Goal: Task Accomplishment & Management: Complete application form

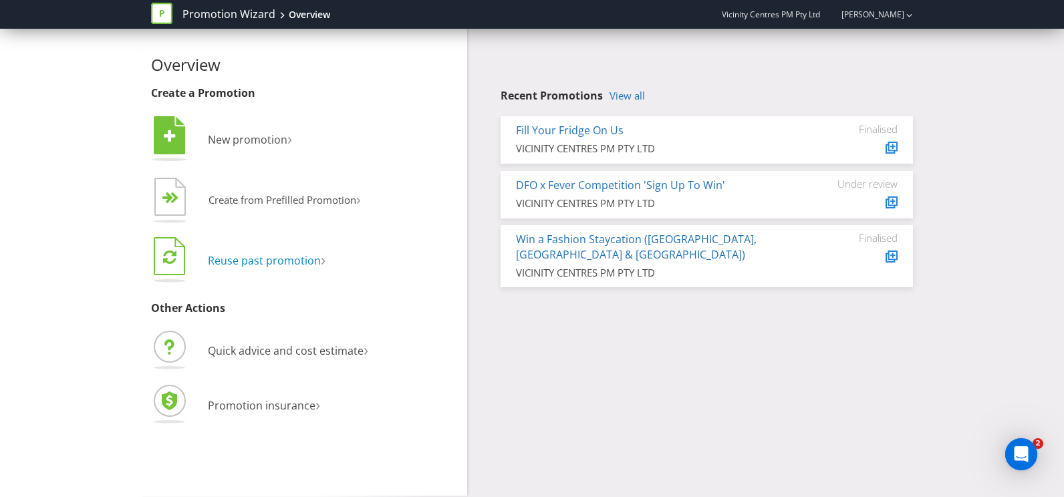
click at [298, 263] on span "Reuse past promotion" at bounding box center [264, 260] width 113 height 15
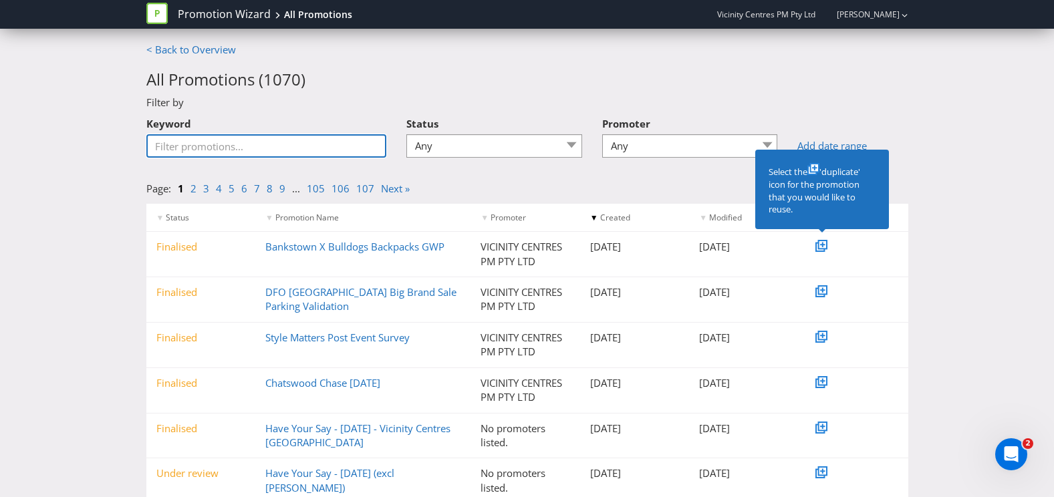
click at [316, 151] on input "Keyword" at bounding box center [266, 145] width 241 height 23
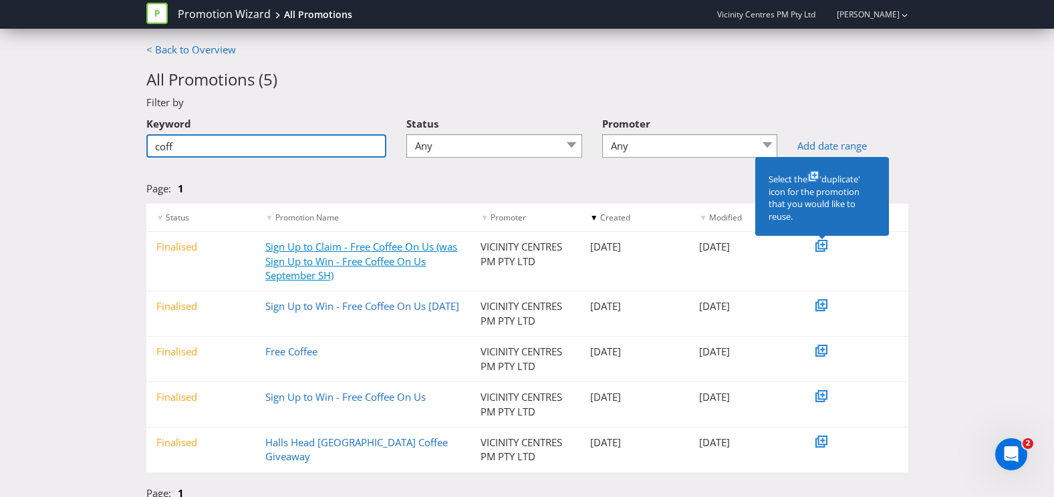
type input "coff"
click at [283, 276] on link "Sign Up to Claim - Free Coffee On Us (was Sign Up to Win - Free Coffee On Us Se…" at bounding box center [361, 261] width 192 height 42
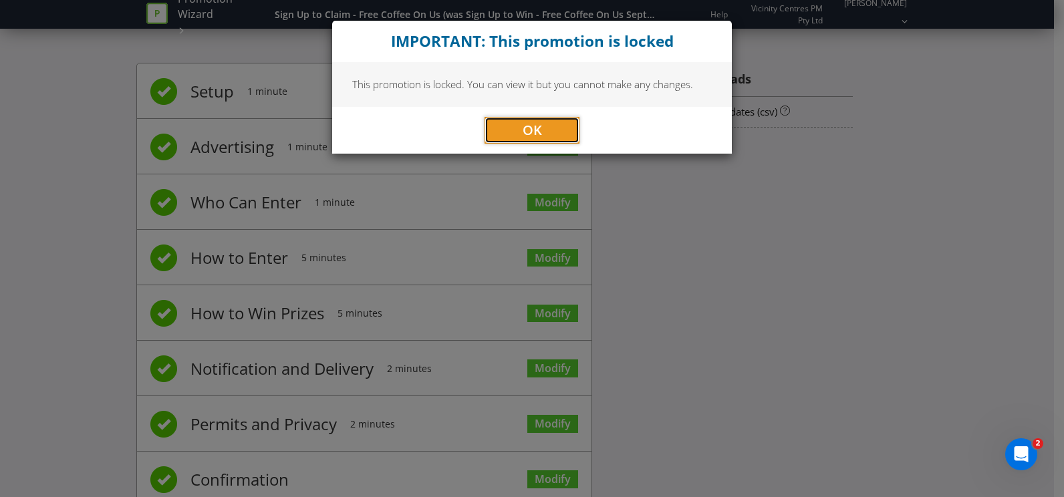
click at [545, 136] on button "OK" at bounding box center [532, 130] width 95 height 27
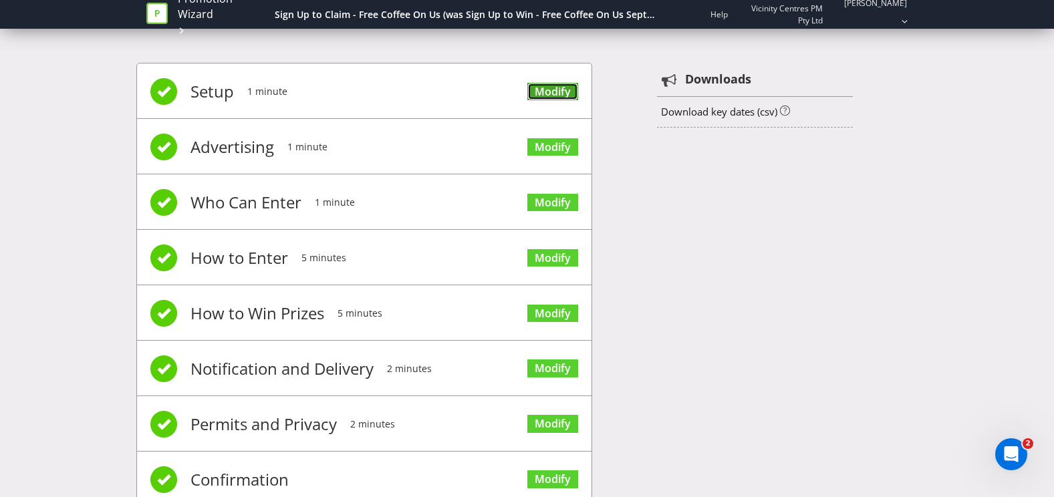
click at [561, 94] on link "Modify" at bounding box center [553, 92] width 51 height 18
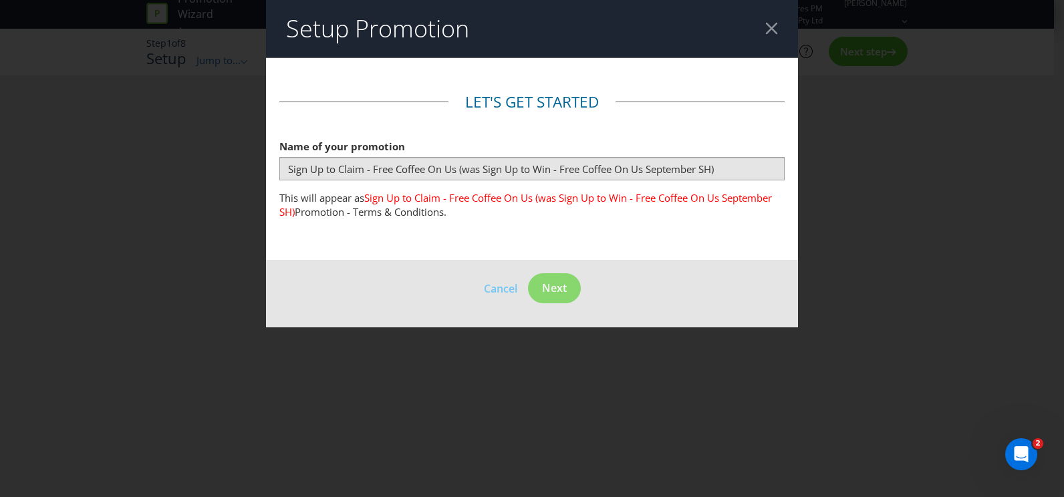
click at [770, 33] on div at bounding box center [772, 28] width 13 height 13
click at [774, 26] on div at bounding box center [772, 28] width 13 height 13
click at [764, 35] on header "Setup Promotion" at bounding box center [532, 29] width 532 height 58
click at [774, 24] on div at bounding box center [772, 28] width 13 height 13
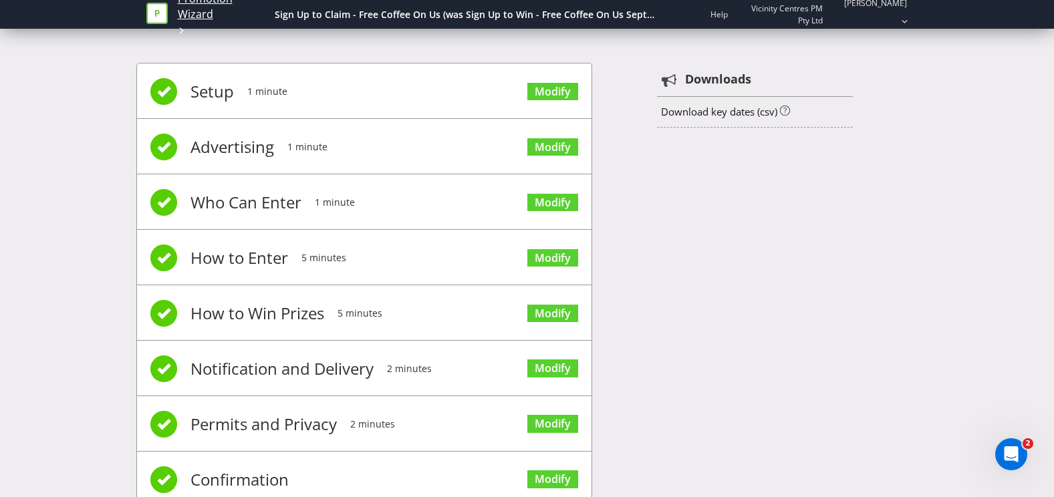
click at [193, 3] on link "Promotion Wizard" at bounding box center [223, 6] width 91 height 31
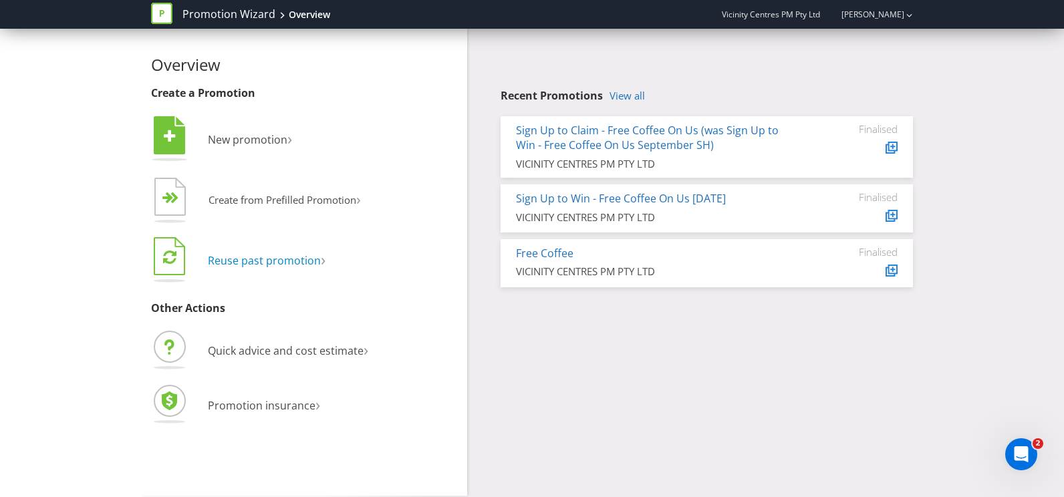
click at [304, 265] on span "Reuse past promotion" at bounding box center [264, 260] width 113 height 15
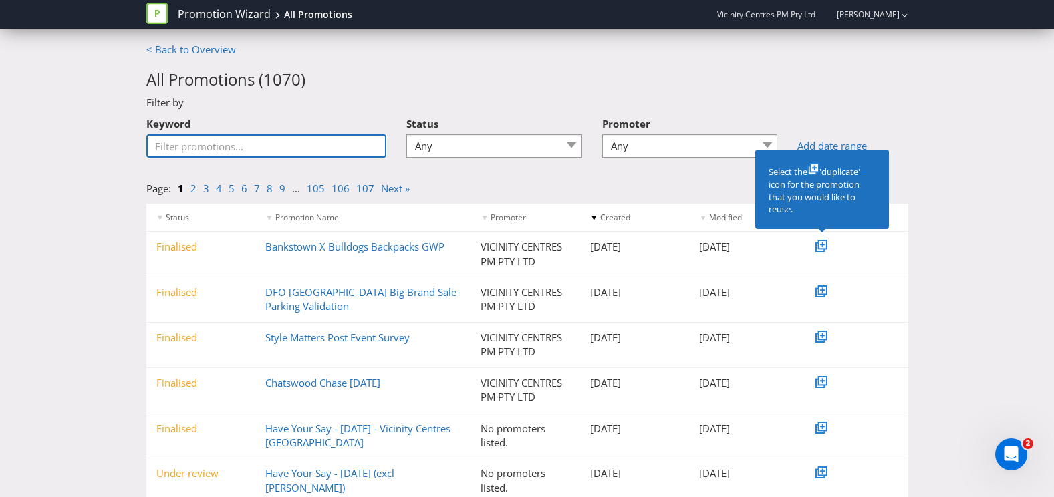
click at [269, 142] on input "Keyword" at bounding box center [266, 145] width 241 height 23
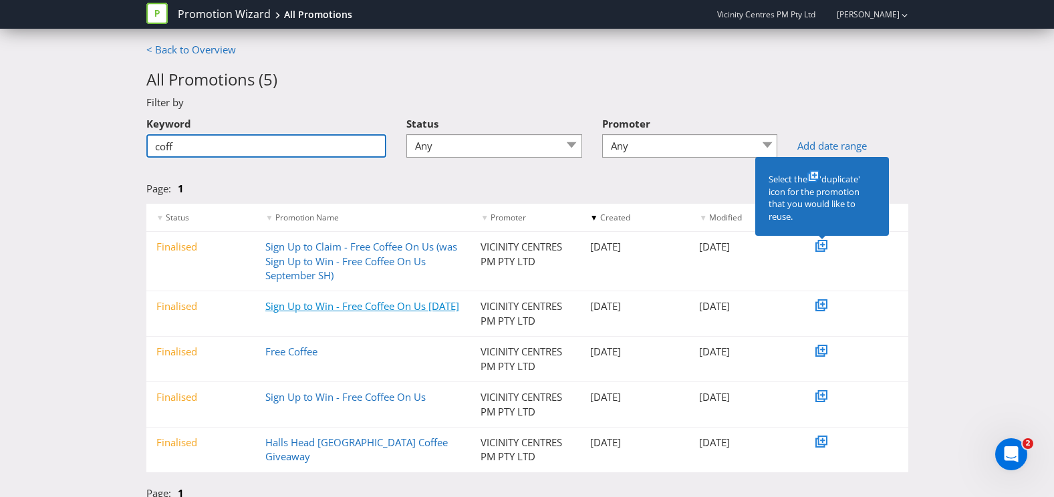
type input "coff"
click at [275, 306] on link "Sign Up to Win - Free Coffee On Us [DATE]" at bounding box center [362, 306] width 194 height 13
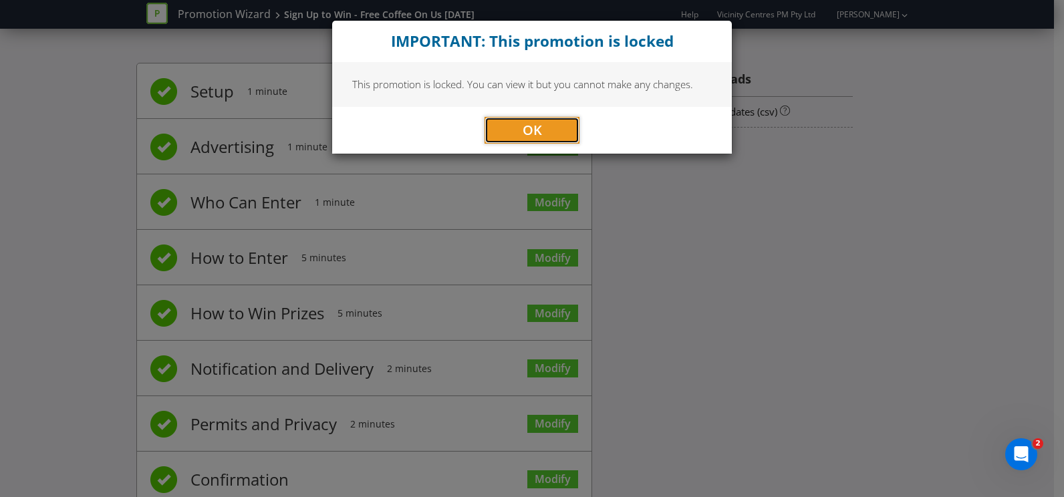
click at [548, 134] on button "OK" at bounding box center [532, 130] width 95 height 27
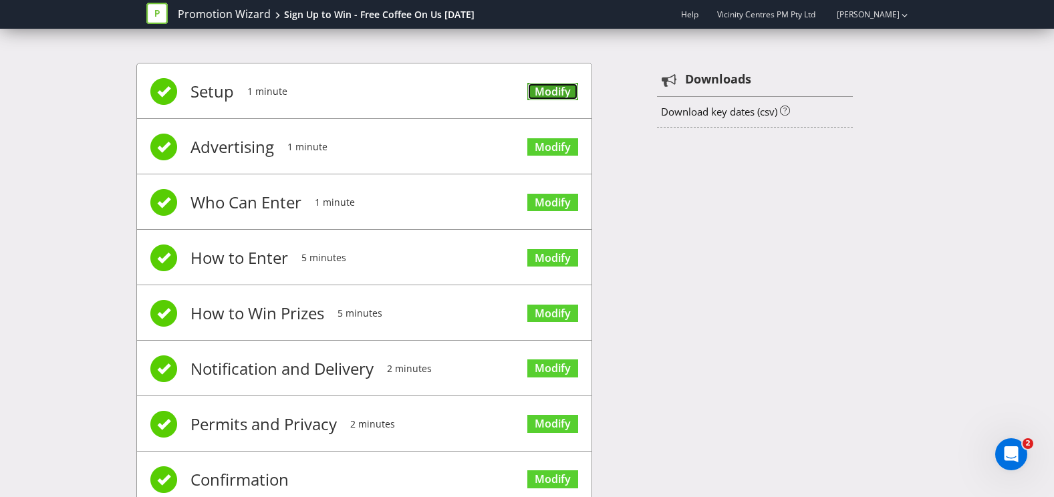
click at [558, 88] on link "Modify" at bounding box center [553, 92] width 51 height 18
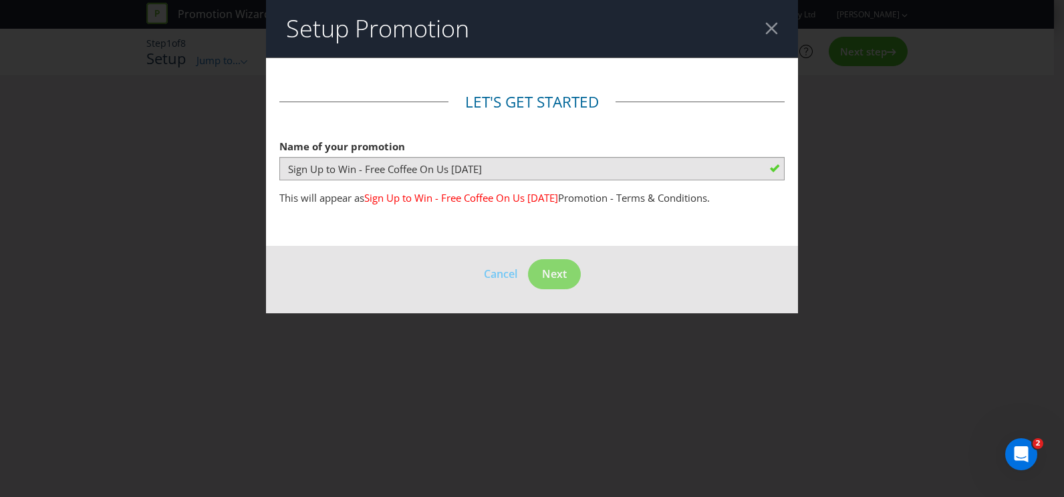
click at [773, 31] on div at bounding box center [772, 28] width 13 height 13
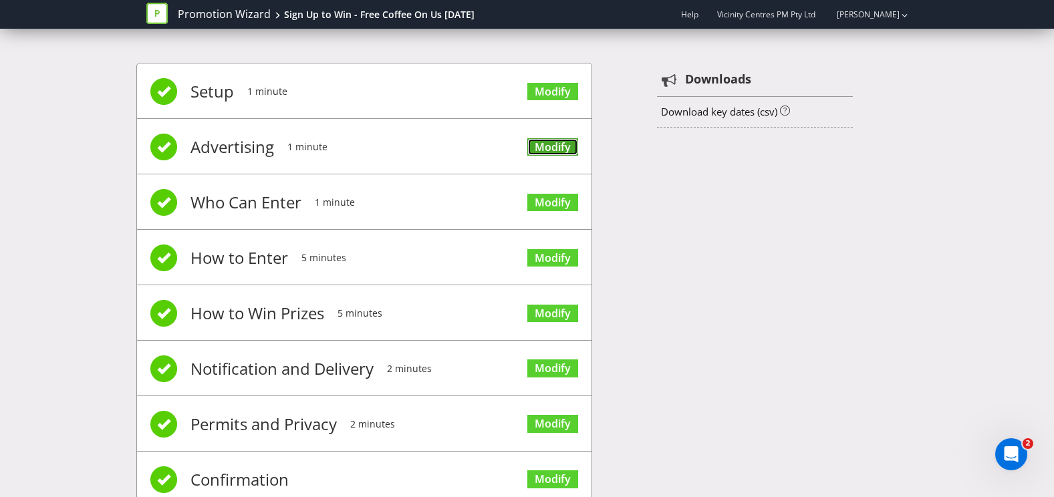
click at [532, 141] on link "Modify" at bounding box center [553, 147] width 51 height 18
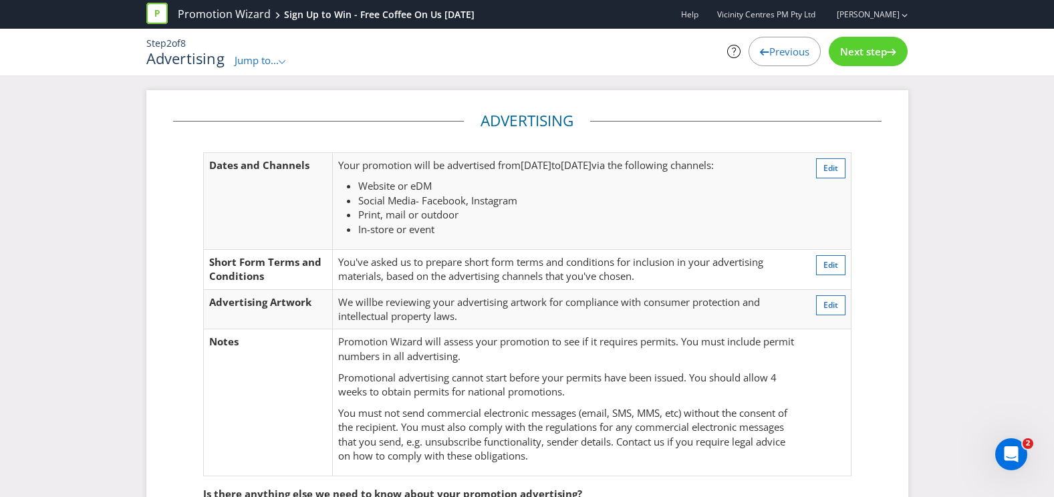
click at [911, 137] on div "Advertising Dates and Channels Your promotion will be advertised from [DATE] to…" at bounding box center [527, 364] width 782 height 548
click at [60, 93] on div "Advertising Dates and Channels Your promotion will be advertised from [DATE] to…" at bounding box center [527, 364] width 1054 height 548
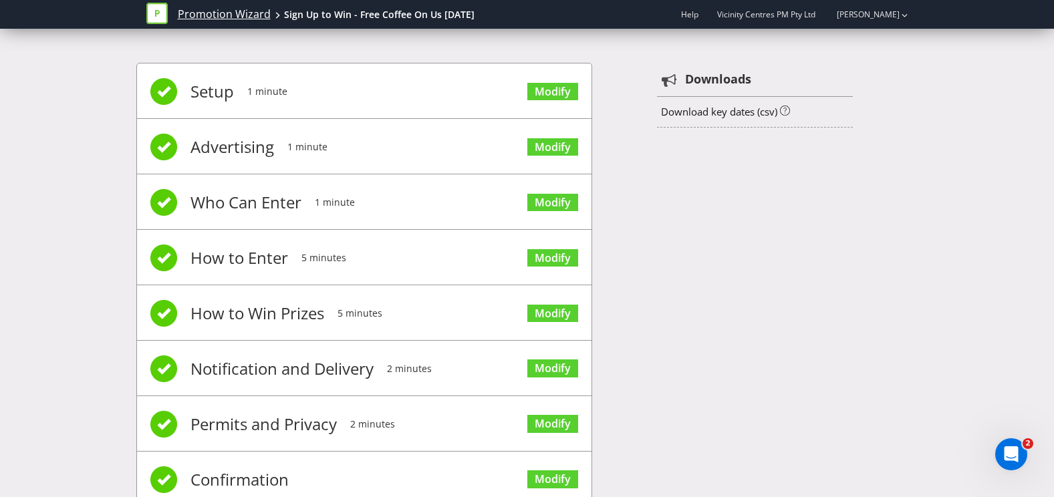
click at [220, 11] on link "Promotion Wizard" at bounding box center [224, 14] width 93 height 15
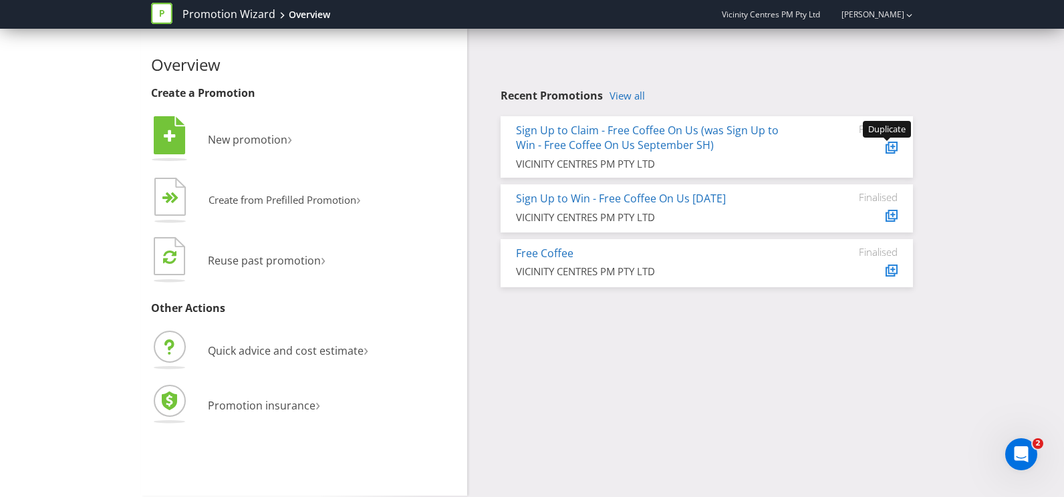
click at [895, 144] on icon at bounding box center [893, 146] width 7 height 7
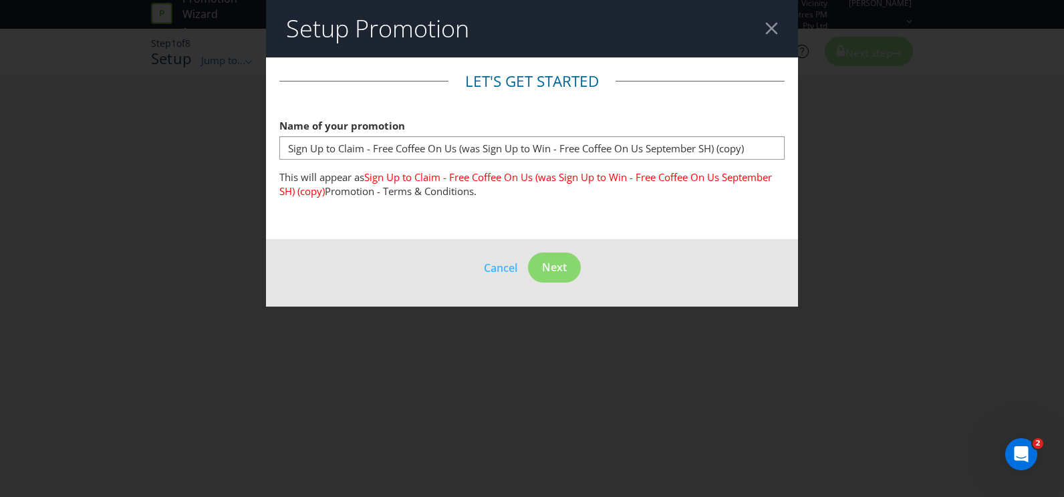
click at [615, 134] on div "Name of your promotion Sign Up to Claim - Free Coffee On Us (was Sign Up to Win…" at bounding box center [531, 136] width 505 height 48
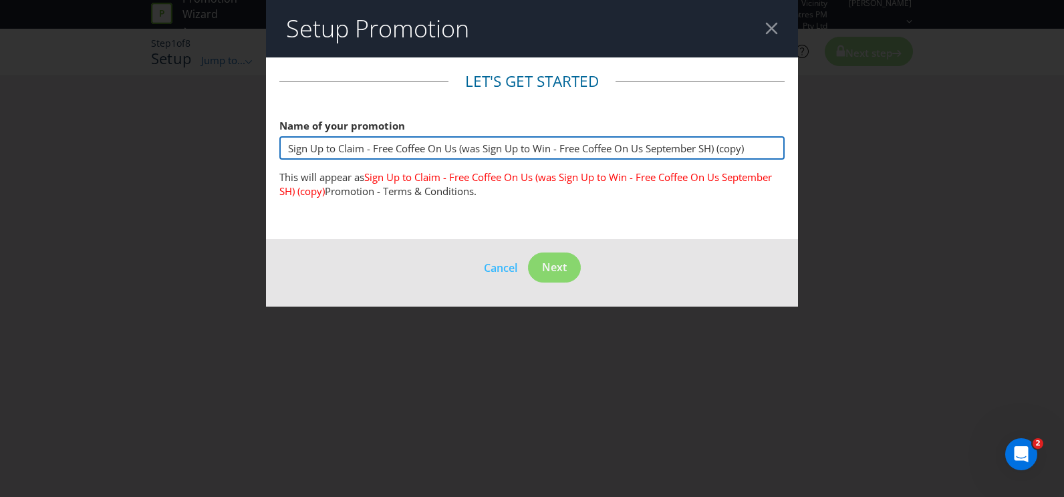
click at [605, 146] on input "Sign Up to Claim - Free Coffee On Us (was Sign Up to Win - Free Coffee On Us Se…" at bounding box center [531, 147] width 505 height 23
drag, startPoint x: 760, startPoint y: 148, endPoint x: 460, endPoint y: 136, distance: 300.5
click at [460, 136] on div "Name of your promotion Sign Up to Claim - Free Coffee On Us (was Sign Up to Win…" at bounding box center [531, 136] width 505 height 48
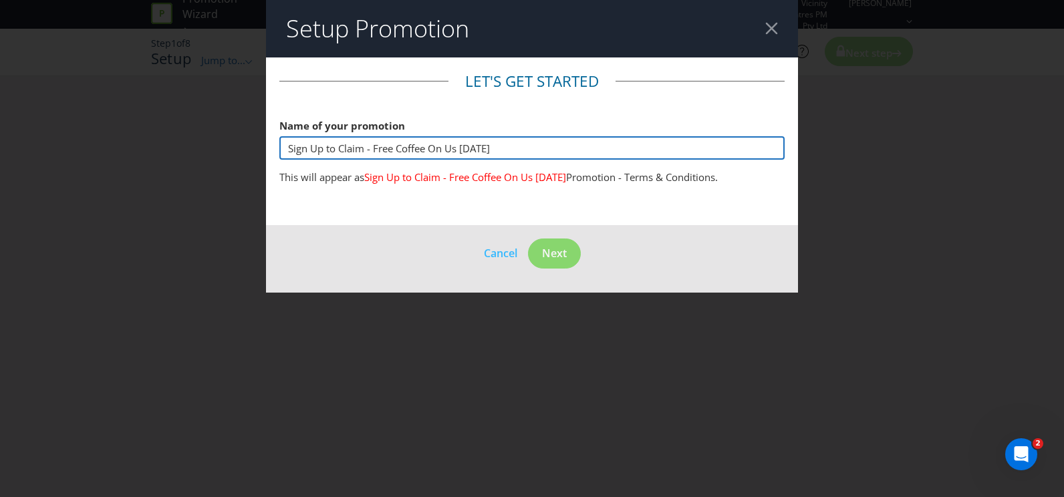
click at [459, 149] on input "Sign Up to Claim - Free Coffee On Us [DATE]" at bounding box center [531, 147] width 505 height 23
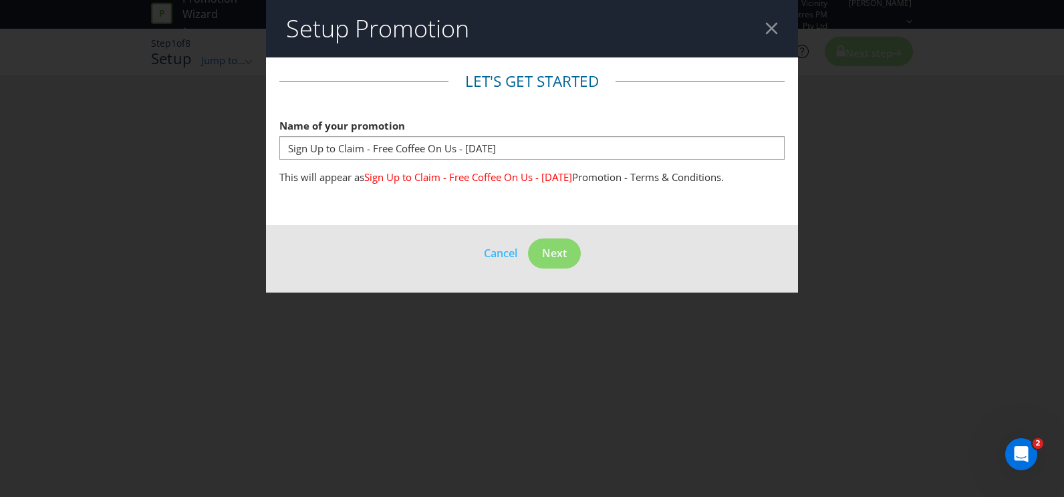
click at [618, 205] on main "Let's get started Name of your promotion Sign Up to Claim - Free Coffee On Us -…" at bounding box center [532, 142] width 532 height 168
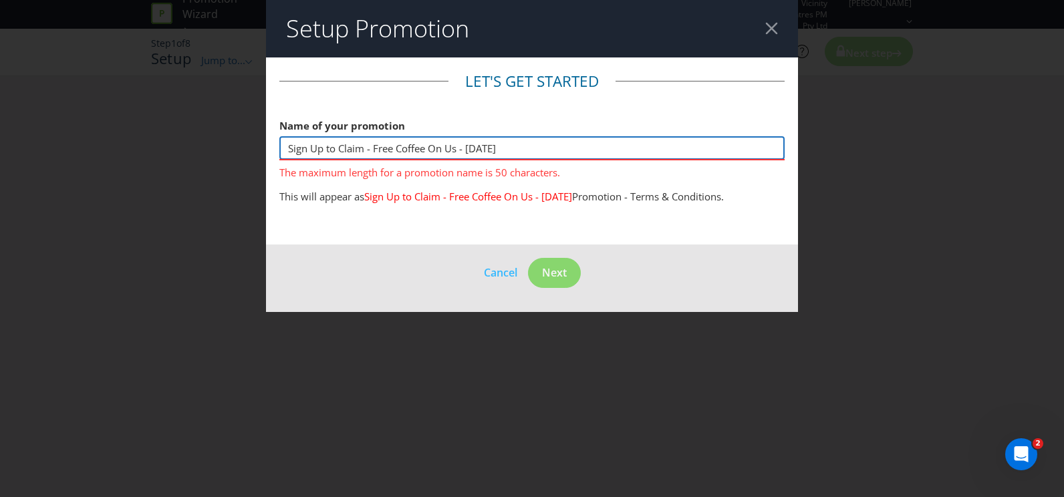
drag, startPoint x: 568, startPoint y: 146, endPoint x: 462, endPoint y: 154, distance: 106.6
click at [462, 154] on input "Sign Up to Claim - Free Coffee On Us - [DATE]" at bounding box center [531, 147] width 505 height 23
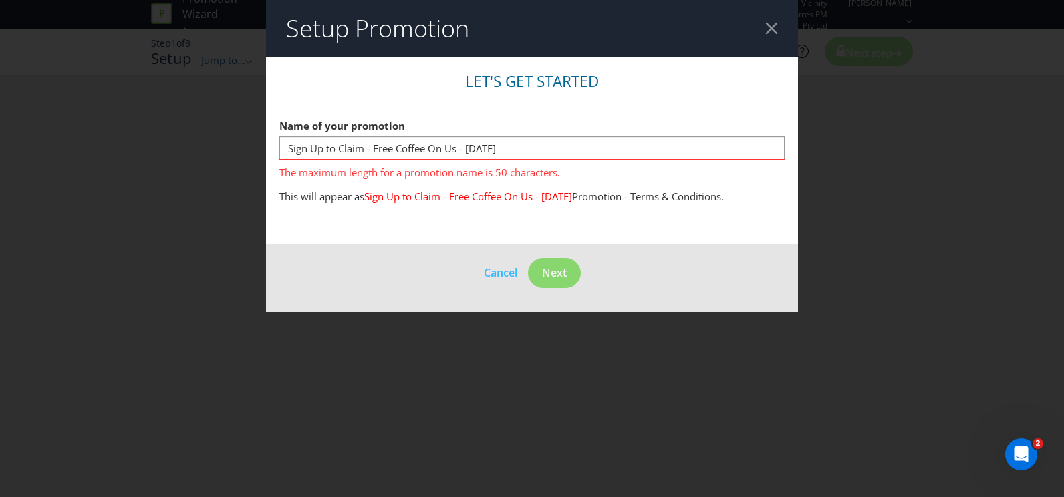
click at [598, 135] on div "Name of your promotion Sign Up to Claim - Free Coffee On Us - [DATE] The maximu…" at bounding box center [531, 146] width 505 height 68
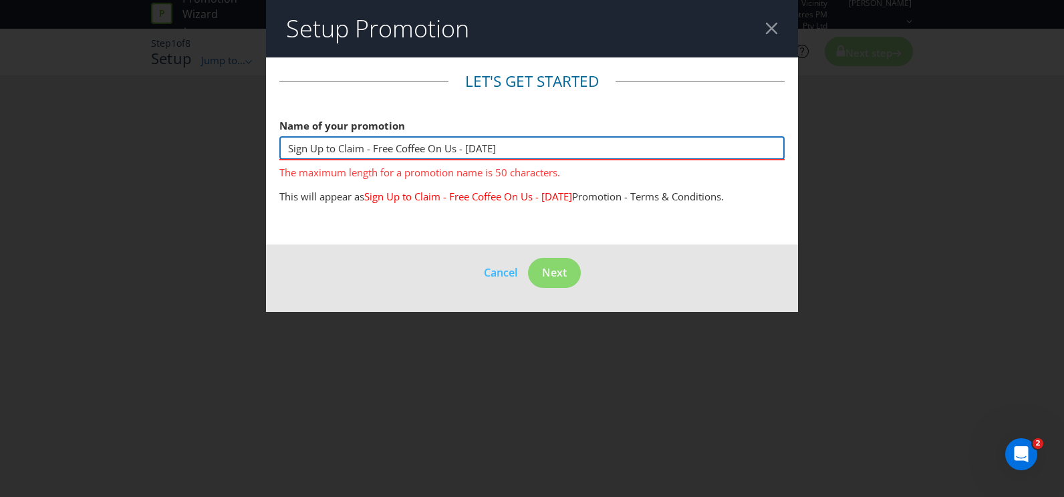
drag, startPoint x: 555, startPoint y: 145, endPoint x: 462, endPoint y: 150, distance: 93.1
click at [462, 150] on input "Sign Up to Claim - Free Coffee On Us - [DATE]" at bounding box center [531, 147] width 505 height 23
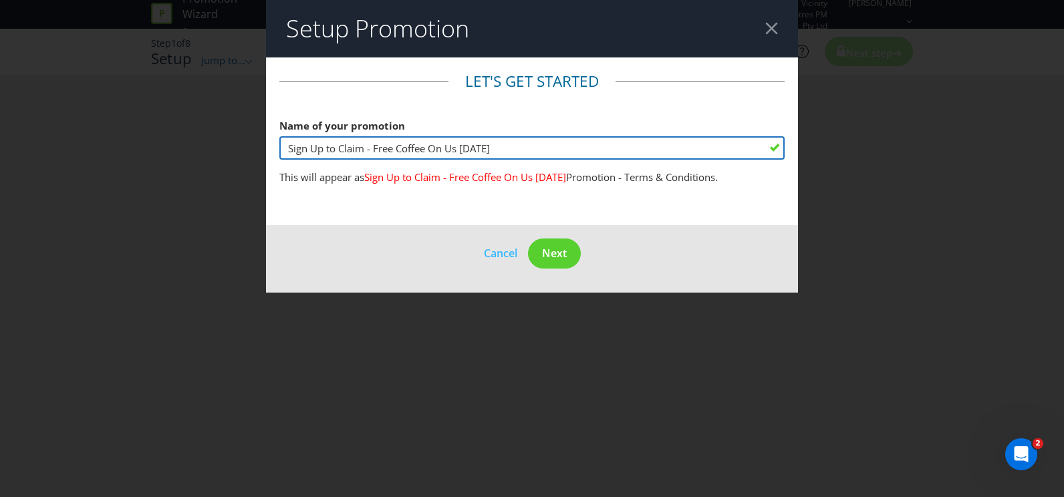
click at [468, 148] on input "Sign Up to Claim - Free Coffee On Us [DATE]" at bounding box center [531, 147] width 505 height 23
type input "Sign Up to Claim - Free Coffee On Us Halloween2025"
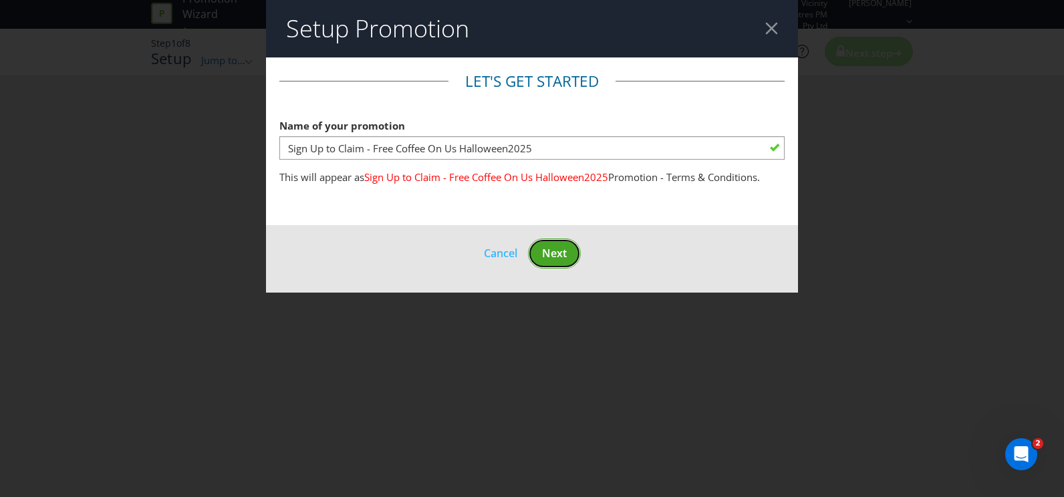
click at [554, 239] on button "Next" at bounding box center [554, 254] width 53 height 30
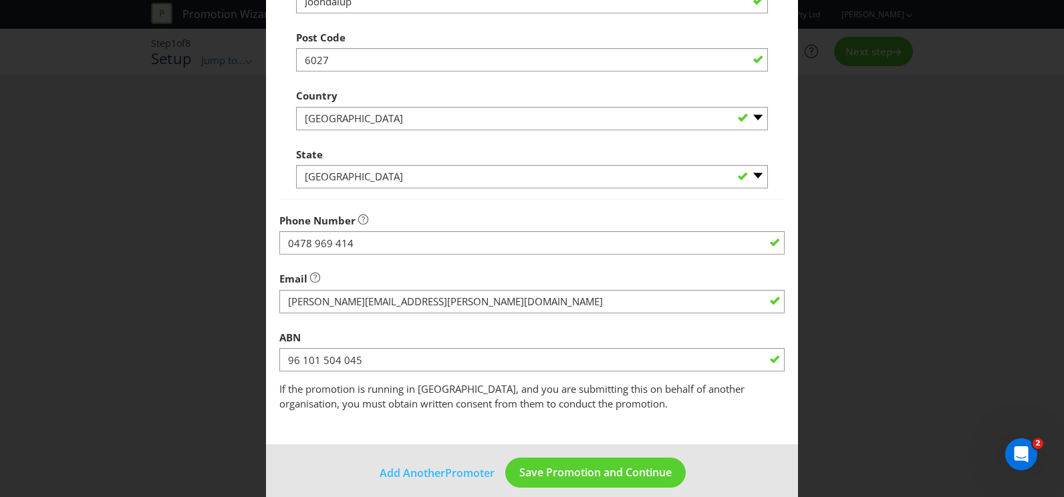
scroll to position [375, 0]
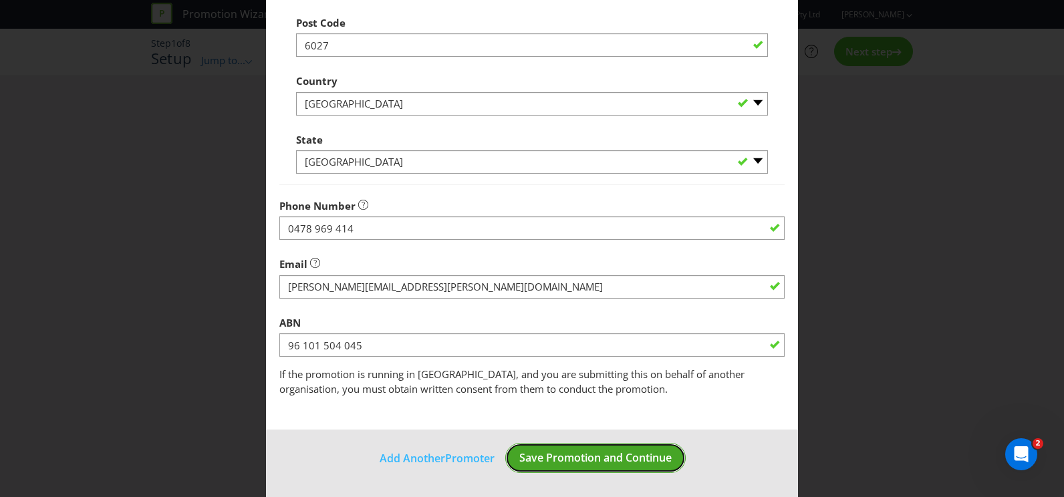
click at [588, 460] on span "Save Promotion and Continue" at bounding box center [596, 458] width 152 height 15
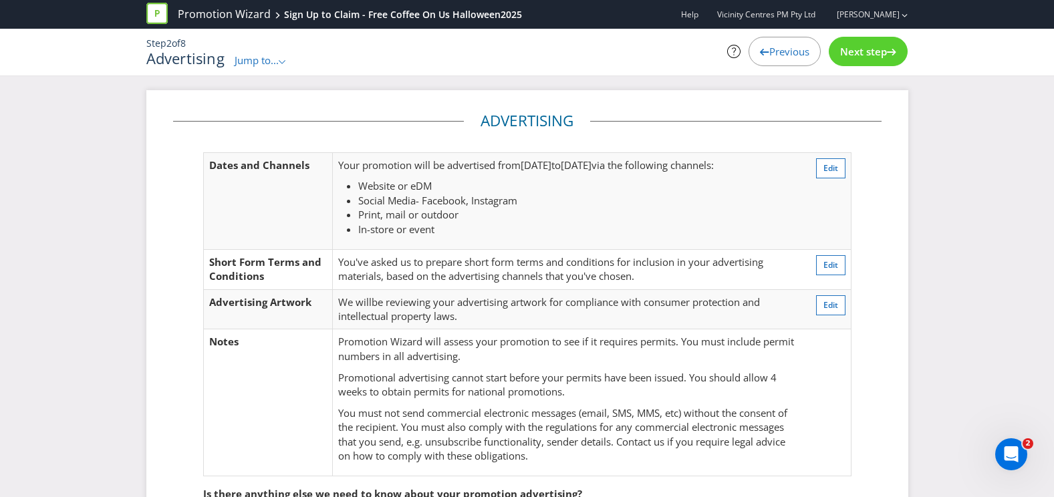
click at [461, 208] on li "Social Media - Facebook, Instagram" at bounding box center [577, 201] width 439 height 14
click at [836, 264] on span "Edit" at bounding box center [831, 264] width 15 height 11
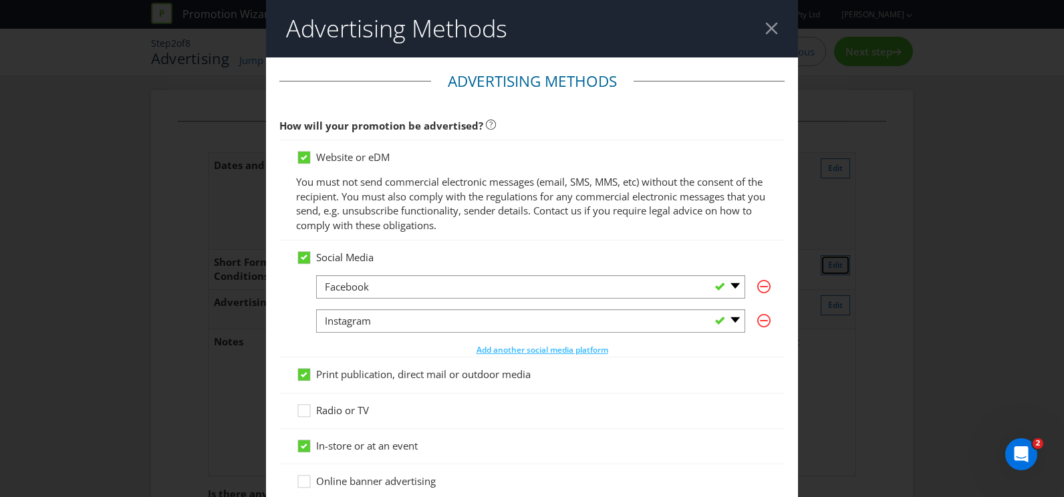
scroll to position [657, 0]
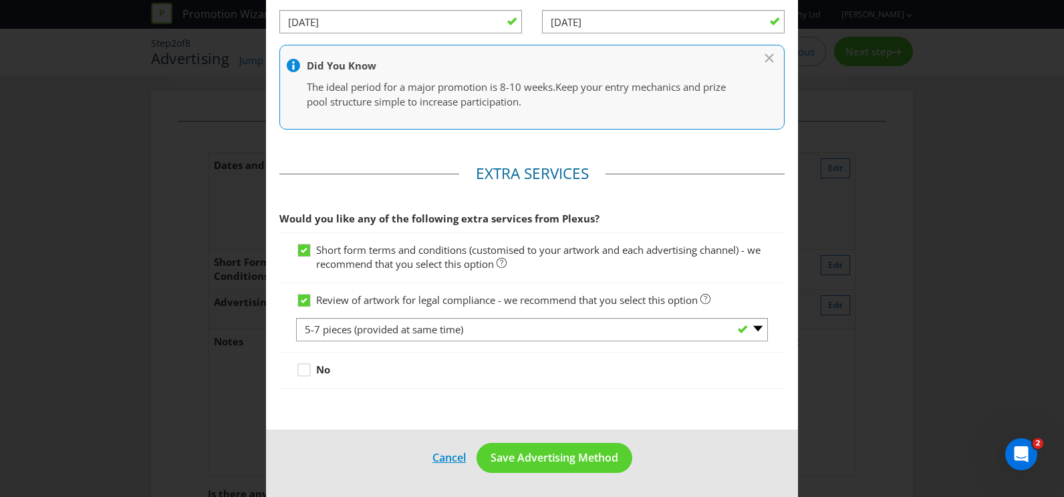
click at [437, 455] on link "Cancel" at bounding box center [449, 458] width 35 height 17
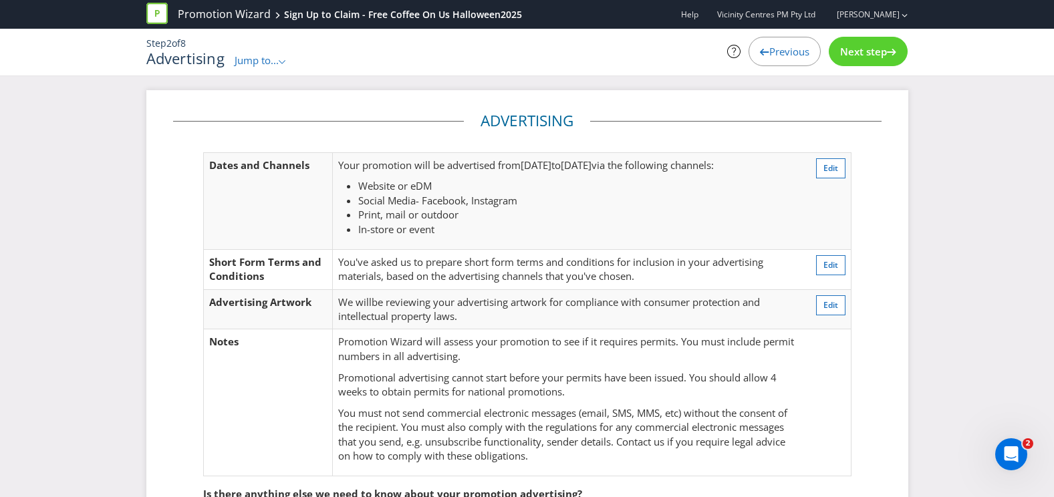
drag, startPoint x: 849, startPoint y: 168, endPoint x: 840, endPoint y: 173, distance: 9.6
click at [847, 169] on td "Edit" at bounding box center [827, 200] width 49 height 97
click at [840, 173] on button "Edit" at bounding box center [830, 168] width 29 height 20
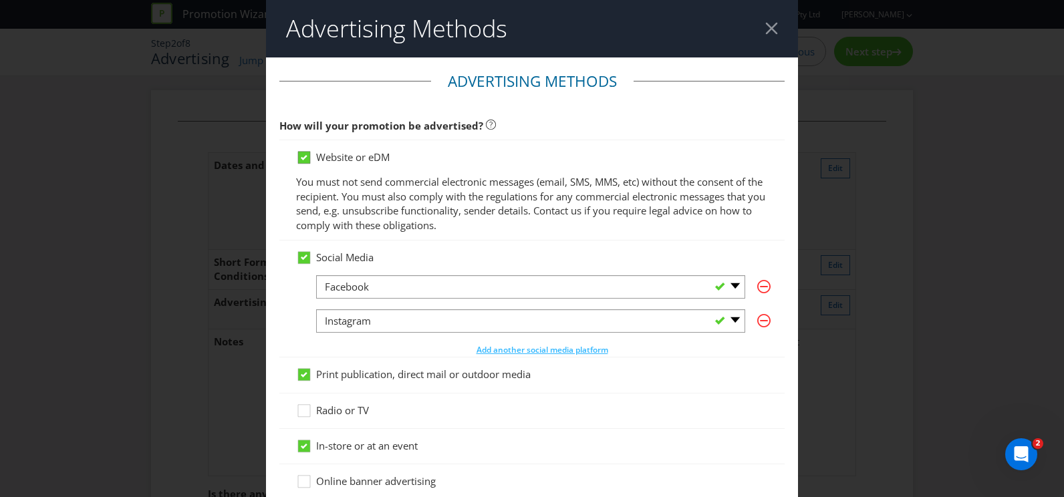
click at [303, 160] on icon at bounding box center [304, 157] width 7 height 5
click at [0, 0] on input "Website or eDM" at bounding box center [0, 0] width 0 height 0
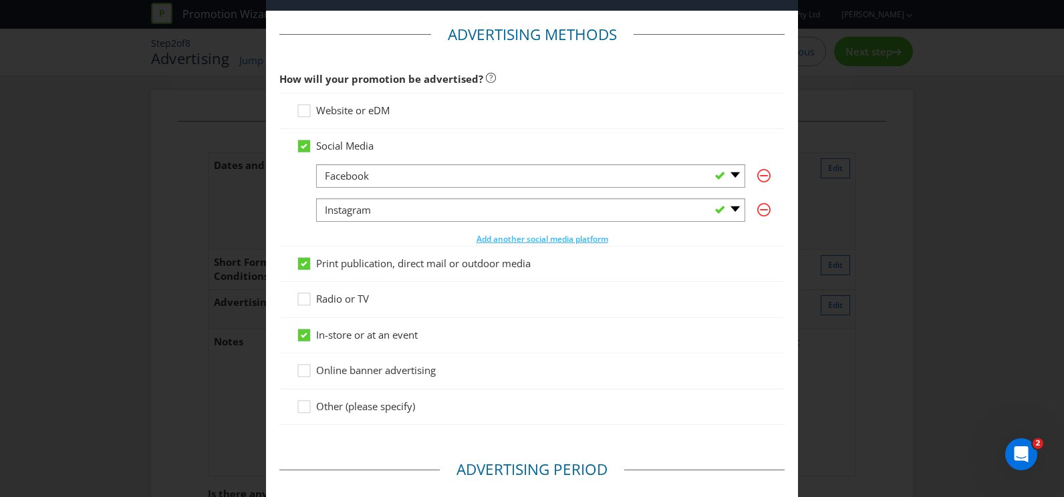
scroll to position [67, 0]
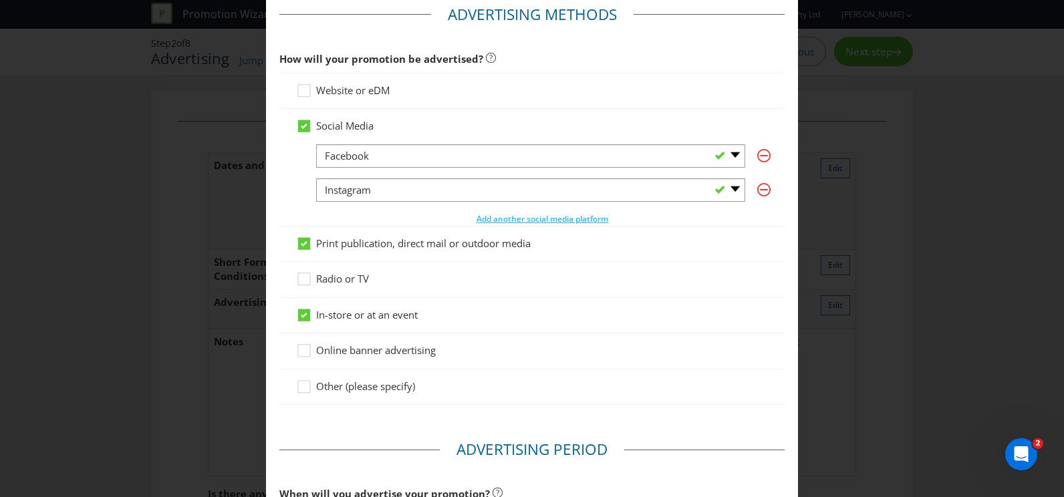
click at [307, 133] on div at bounding box center [532, 133] width 472 height 1
click at [301, 129] on icon at bounding box center [304, 126] width 7 height 5
click at [0, 0] on input "Social Media" at bounding box center [0, 0] width 0 height 0
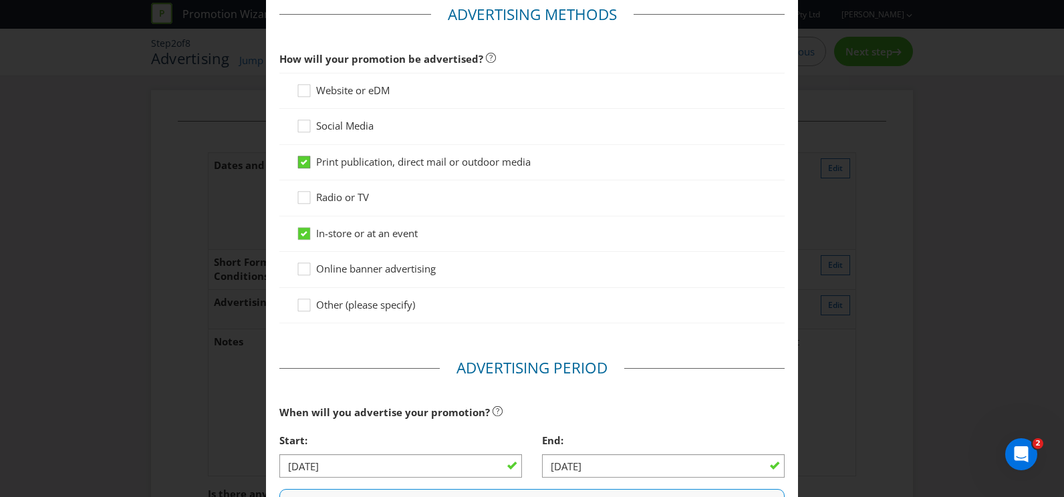
click at [296, 162] on icon at bounding box center [306, 165] width 20 height 20
click at [0, 0] on input "Print publication, direct mail or outdoor media" at bounding box center [0, 0] width 0 height 0
click at [307, 164] on icon at bounding box center [306, 165] width 20 height 20
click at [0, 0] on input "Print publication, direct mail or outdoor media" at bounding box center [0, 0] width 0 height 0
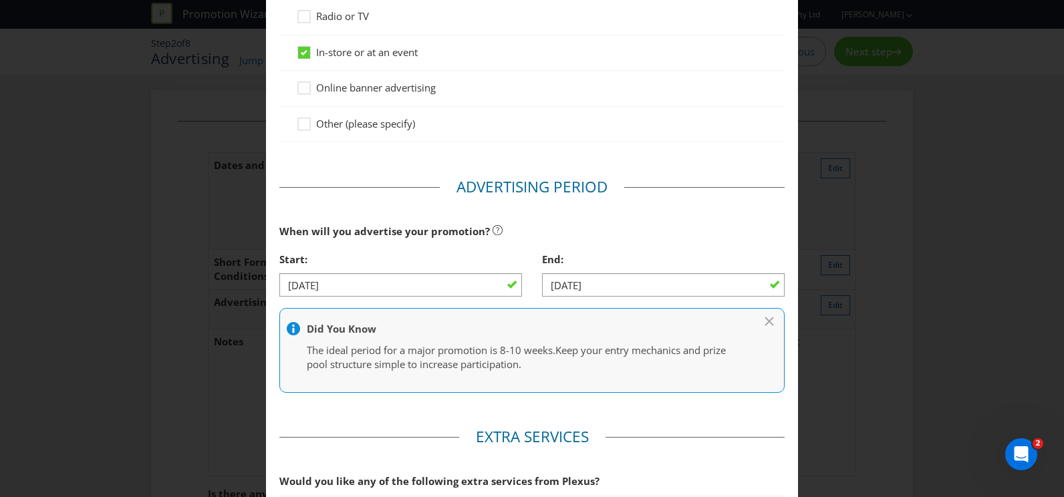
scroll to position [267, 0]
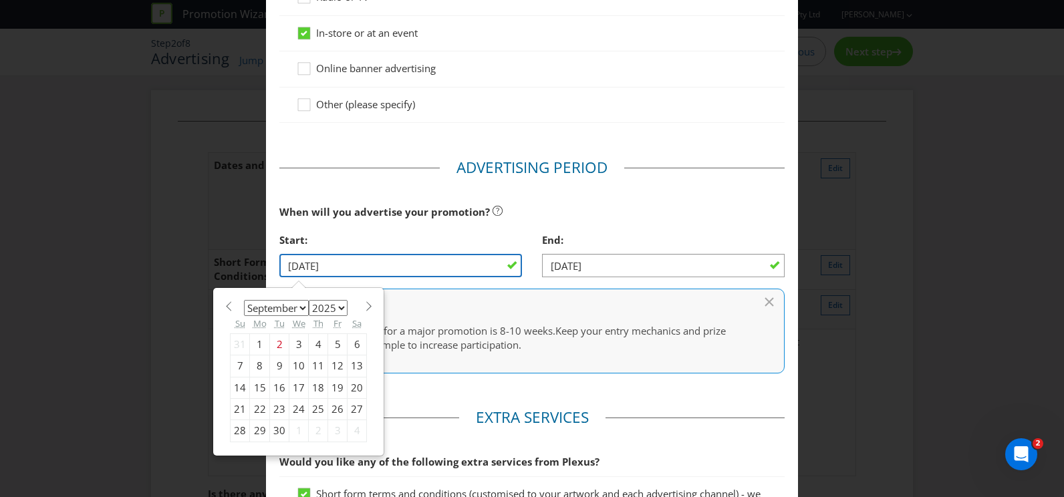
click at [346, 263] on input "[DATE]" at bounding box center [400, 265] width 243 height 23
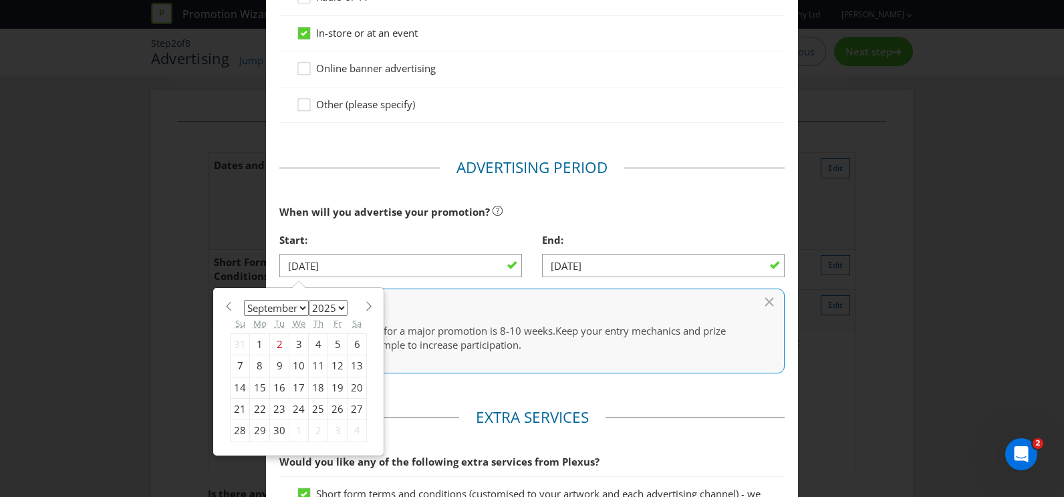
click at [364, 306] on span at bounding box center [369, 307] width 10 height 10
select select "9"
click at [316, 407] on div "23" at bounding box center [318, 409] width 19 height 21
type input "[DATE]"
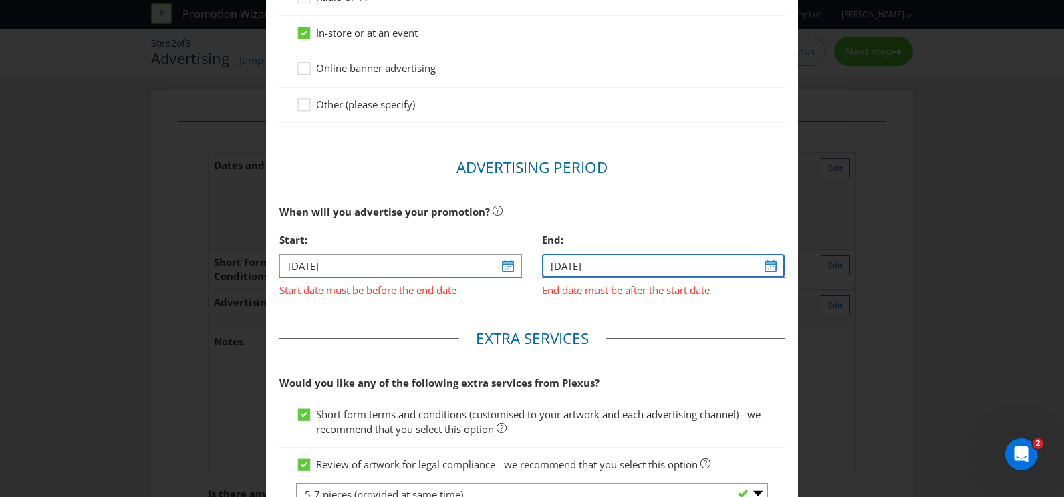
click at [553, 263] on input "[DATE]" at bounding box center [663, 265] width 243 height 23
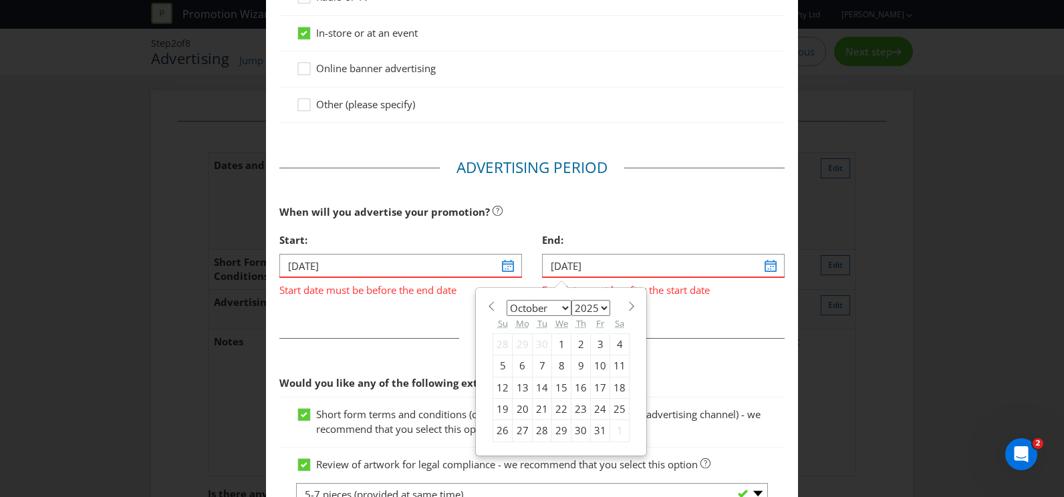
click at [592, 435] on div "31" at bounding box center [600, 431] width 19 height 21
type input "[DATE]"
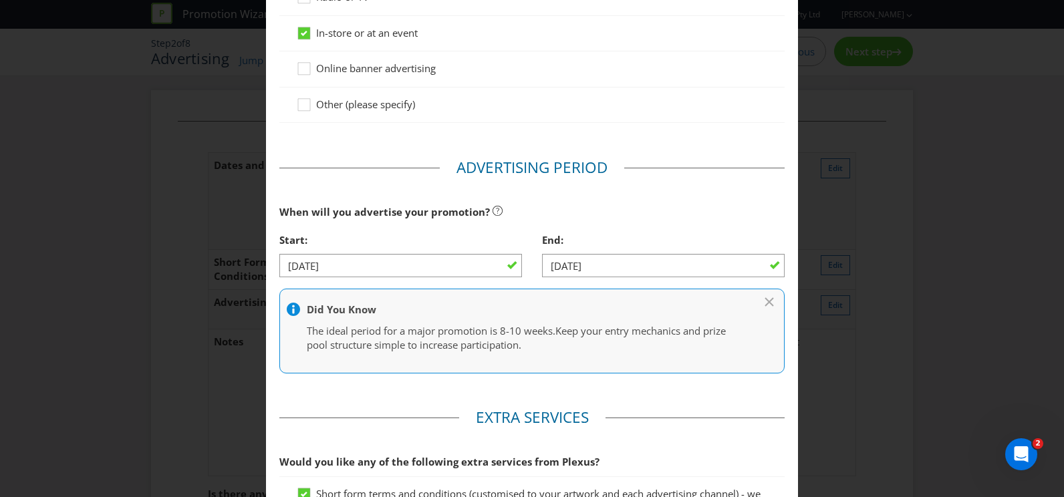
click at [602, 223] on div "When will you advertise your promotion?" at bounding box center [531, 212] width 505 height 27
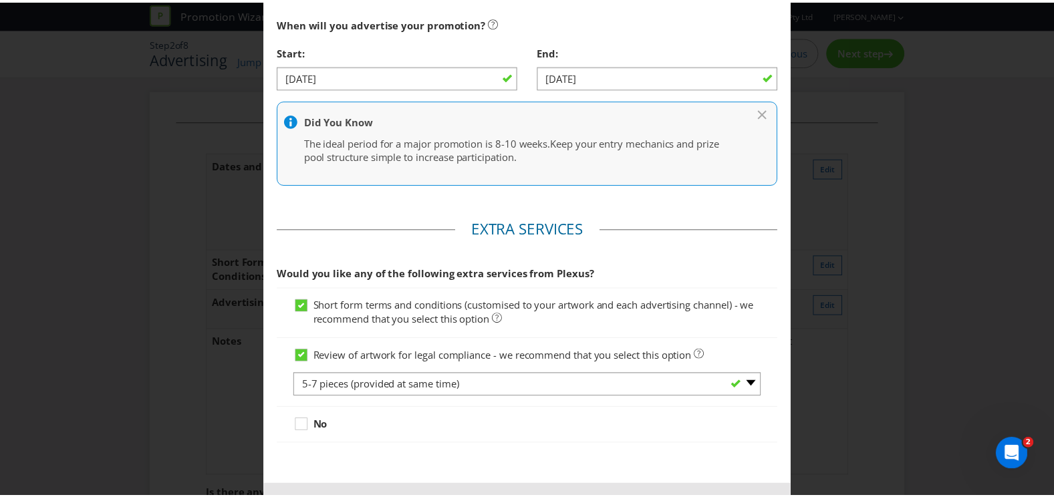
scroll to position [511, 0]
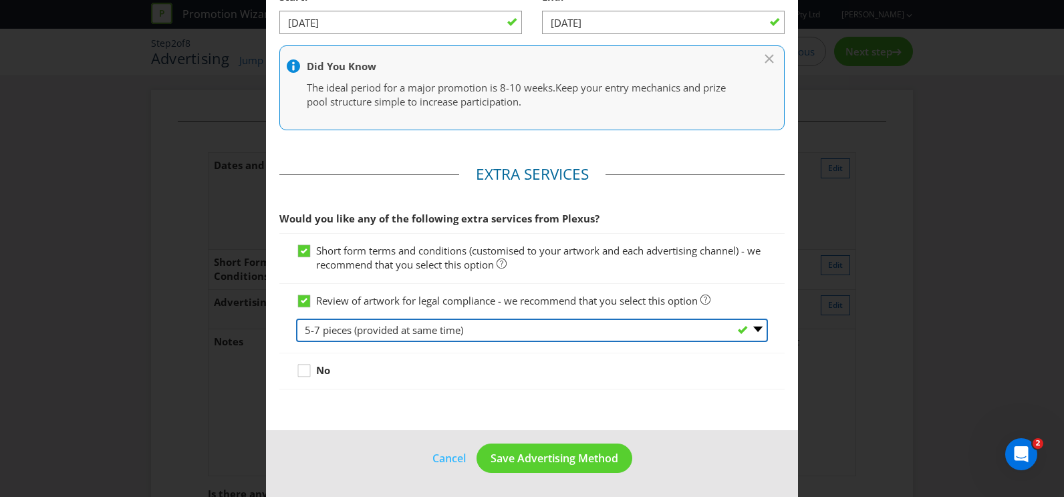
click at [487, 335] on select "-- Please Select -- 1 piece 2-4 pieces (provided at same time) 5-7 pieces (prov…" at bounding box center [532, 330] width 472 height 23
select select "MARKETING_REVIEW_2"
click at [296, 319] on select "-- Please Select -- 1 piece 2-4 pieces (provided at same time) 5-7 pieces (prov…" at bounding box center [532, 330] width 472 height 23
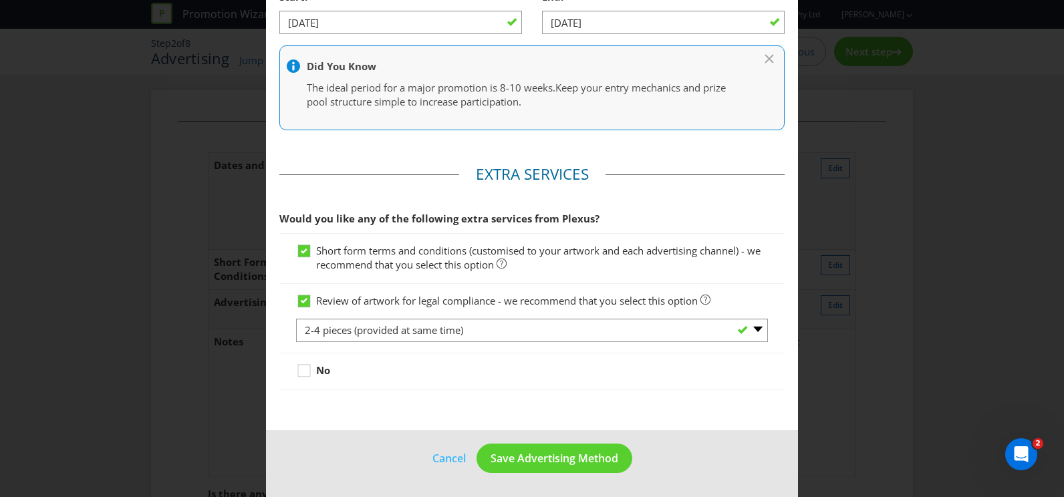
click at [447, 389] on div at bounding box center [531, 389] width 505 height 1
click at [569, 445] on button "Save Advertising Method" at bounding box center [555, 459] width 156 height 30
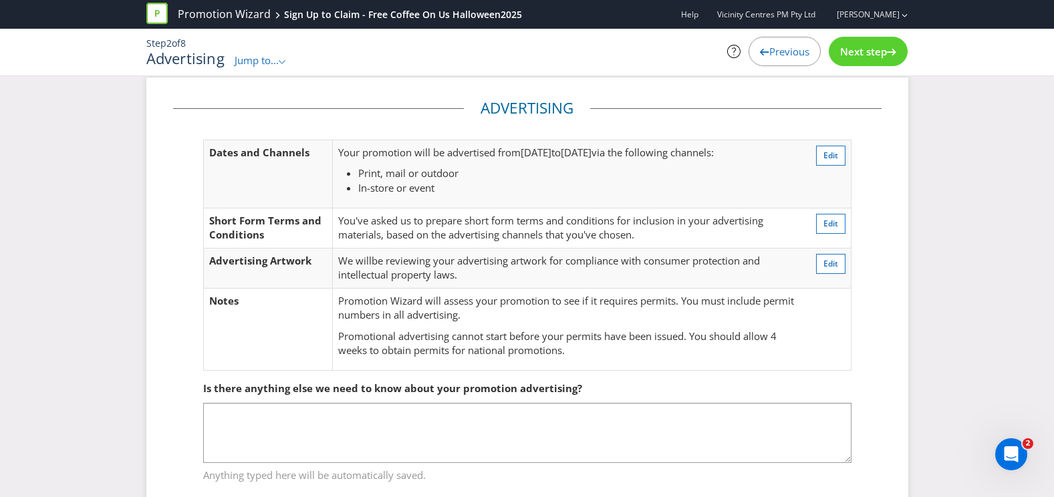
scroll to position [49, 0]
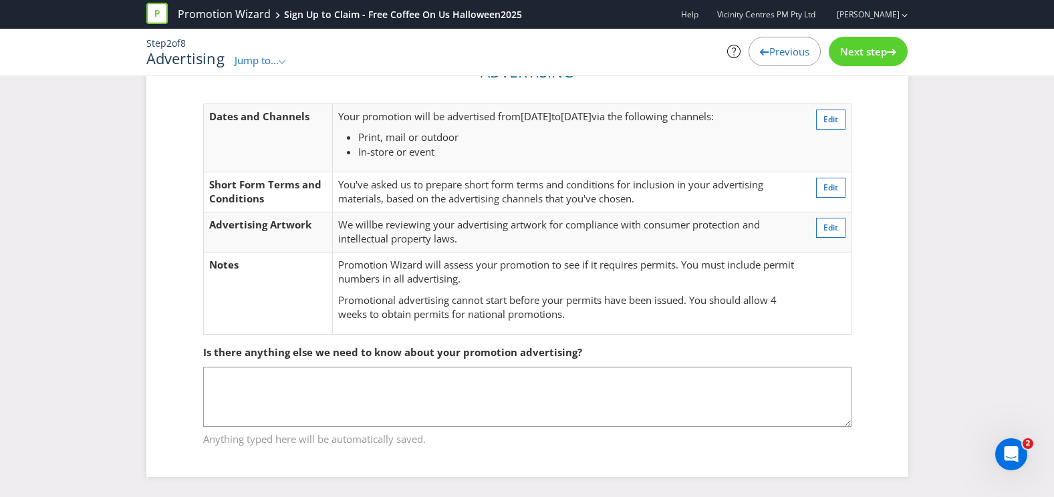
click at [854, 58] on div "Next step" at bounding box center [868, 51] width 79 height 29
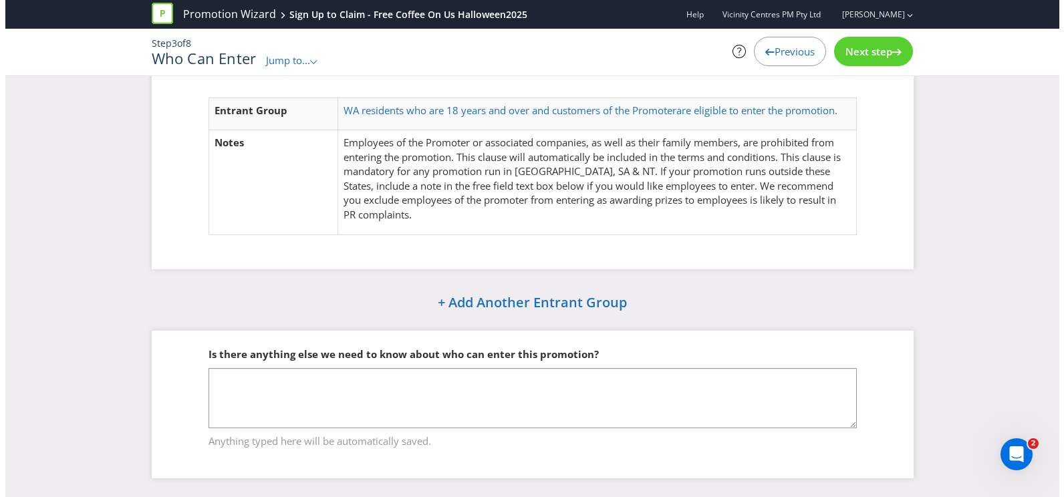
scroll to position [56, 0]
click at [860, 58] on div "Next step" at bounding box center [868, 51] width 79 height 29
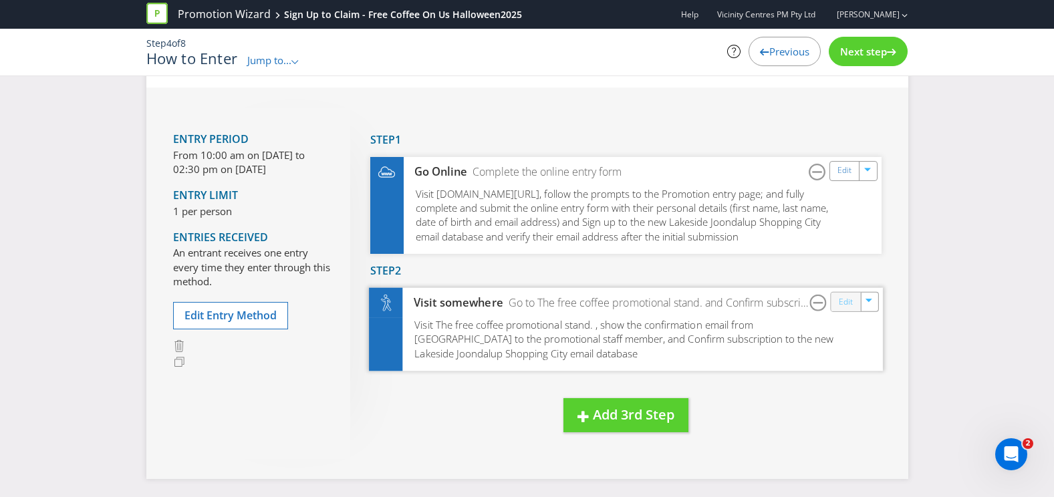
click at [846, 307] on link "Edit" at bounding box center [845, 301] width 14 height 15
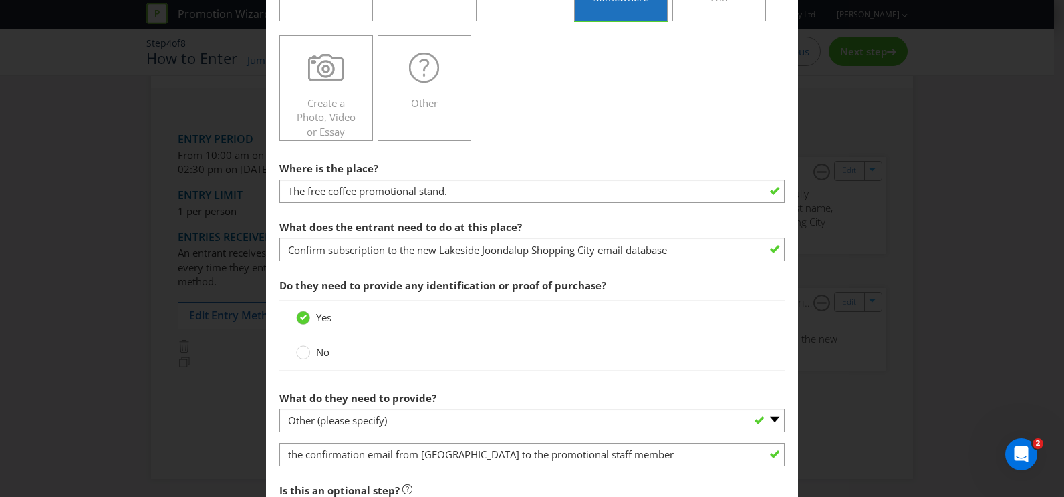
scroll to position [401, 0]
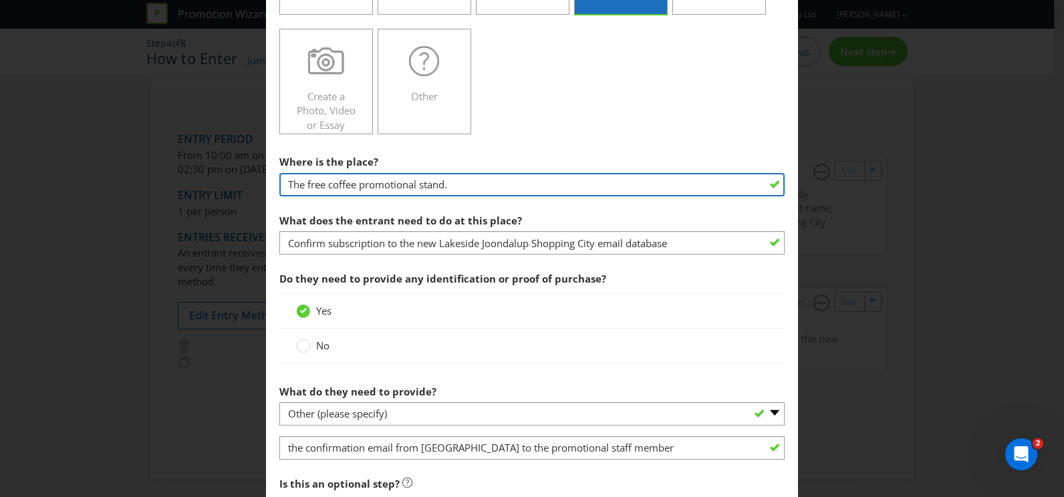
click at [426, 195] on input "The free coffee promotional stand." at bounding box center [531, 184] width 505 height 23
drag, startPoint x: 462, startPoint y: 195, endPoint x: 262, endPoint y: 210, distance: 200.5
click at [262, 210] on div "How to Enter Did You Know IMI research shows that ease of participation is one …" at bounding box center [532, 248] width 1064 height 497
type input "Visit the the Potion Patch Stand"
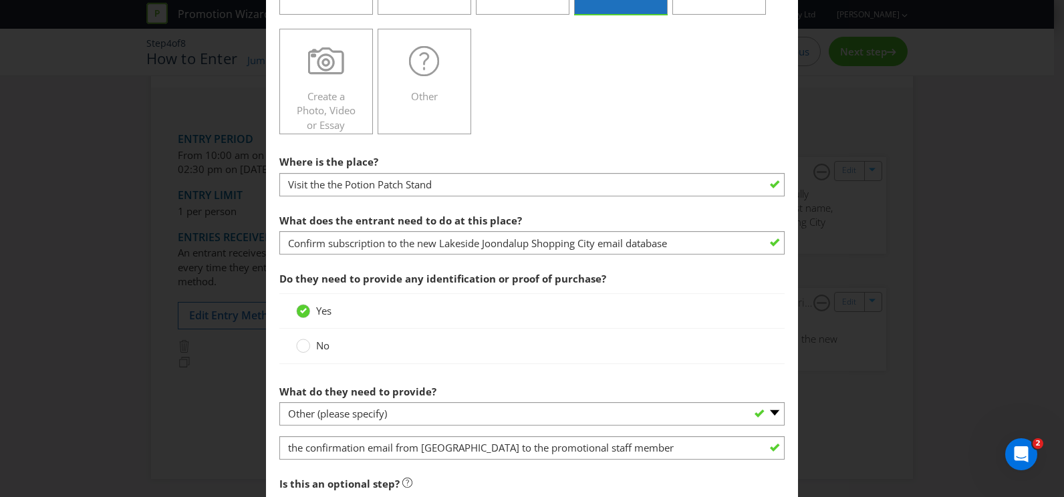
click at [443, 227] on span "What does the entrant need to do at this place?" at bounding box center [400, 220] width 243 height 13
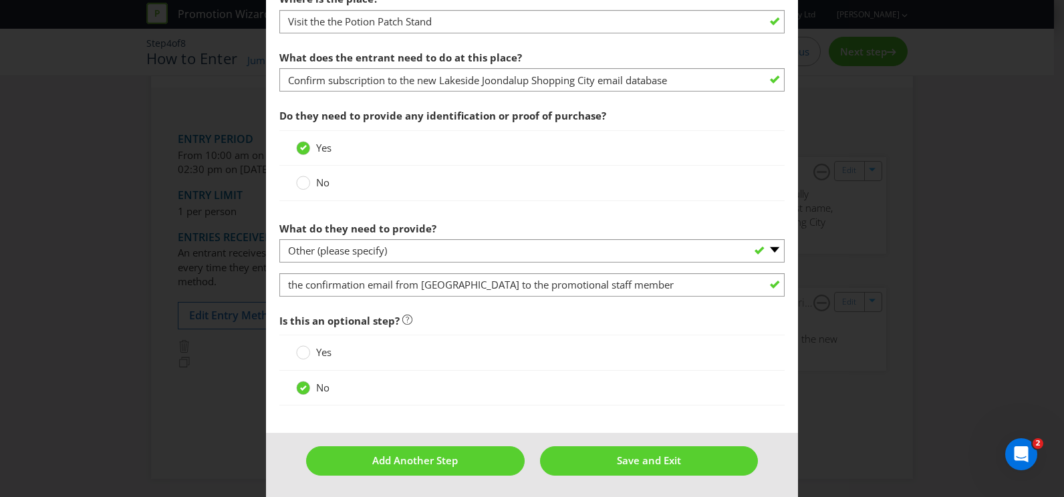
scroll to position [580, 0]
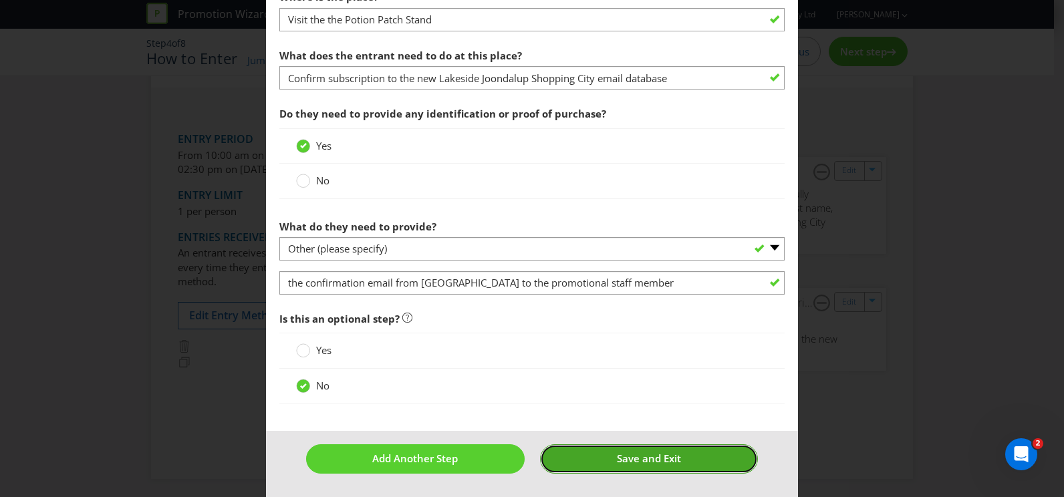
click at [590, 455] on button "Save and Exit" at bounding box center [649, 459] width 219 height 29
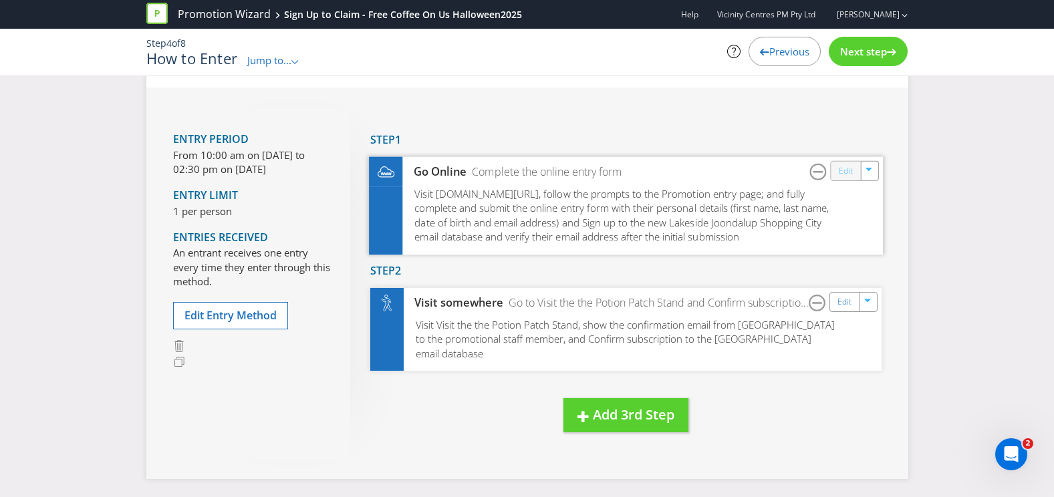
click at [846, 177] on link "Edit" at bounding box center [845, 170] width 14 height 15
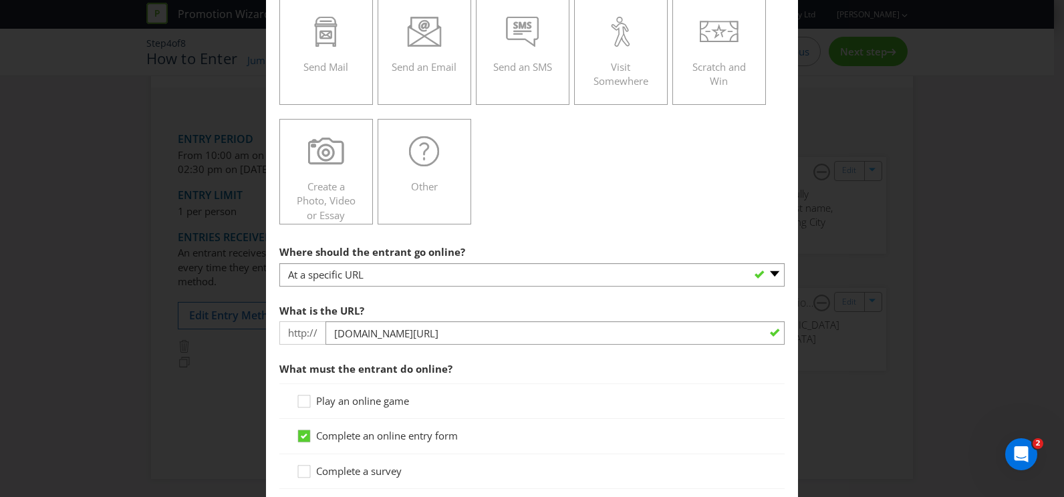
scroll to position [334, 0]
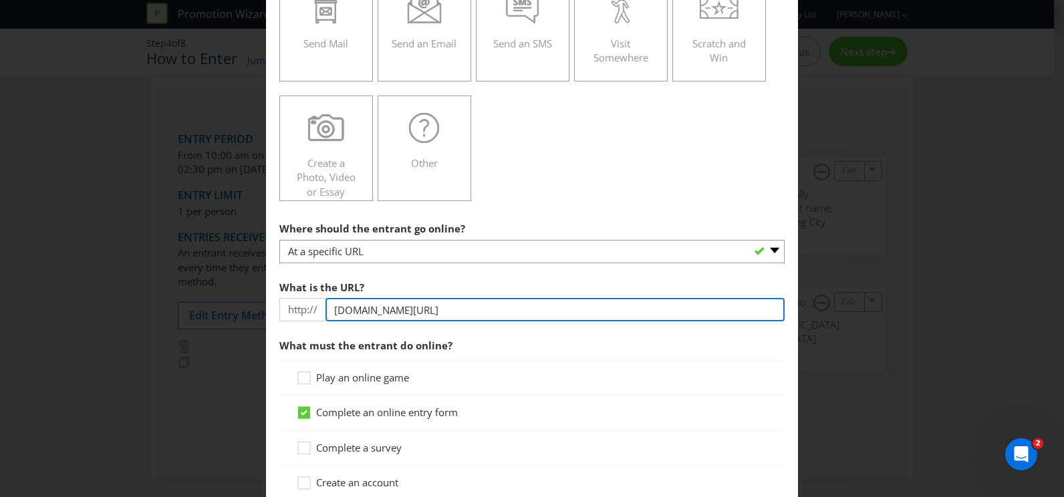
click at [444, 322] on input "[DOMAIN_NAME][URL]" at bounding box center [555, 309] width 459 height 23
paste input "[URL][DOMAIN_NAME][DATE]"
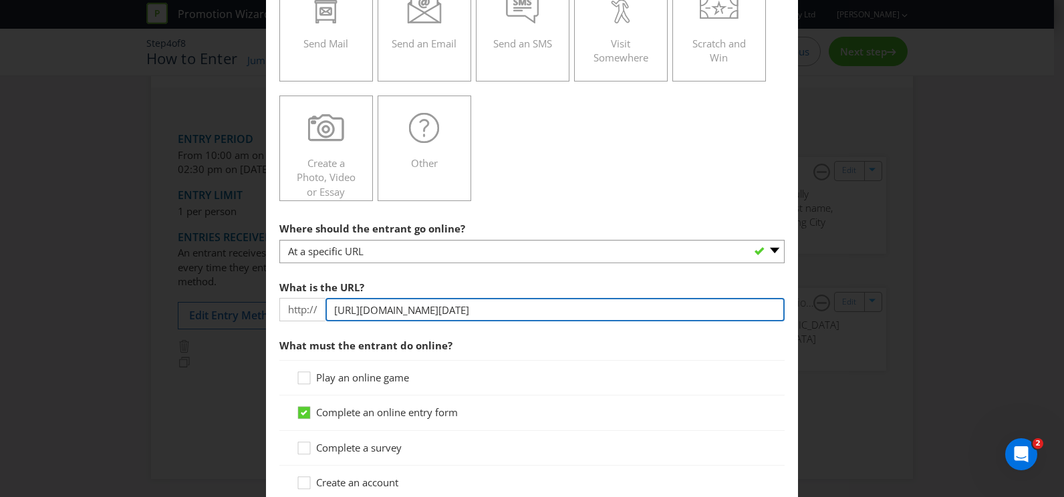
type input "[URL][DOMAIN_NAME][DATE]"
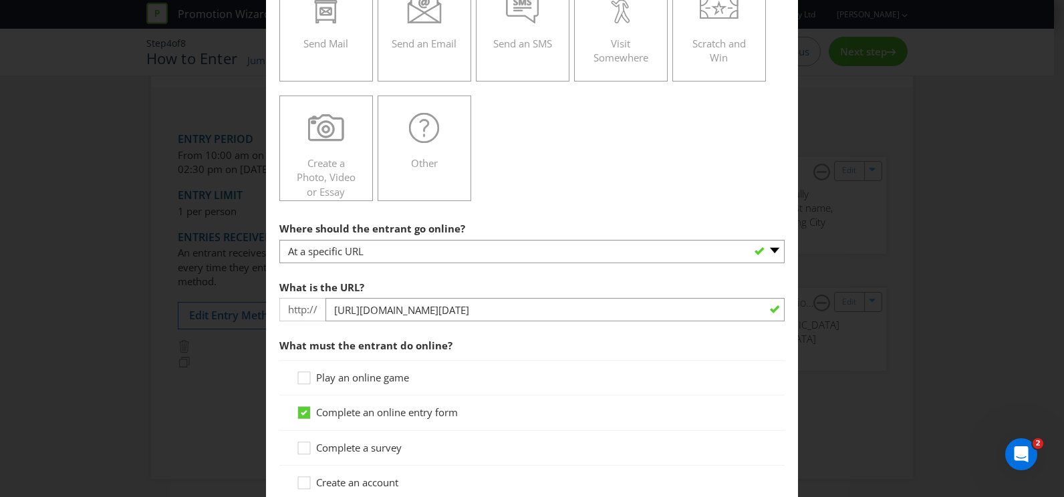
click at [552, 307] on div "What is the URL? http:// [URL][DOMAIN_NAME][DATE]" at bounding box center [531, 298] width 505 height 48
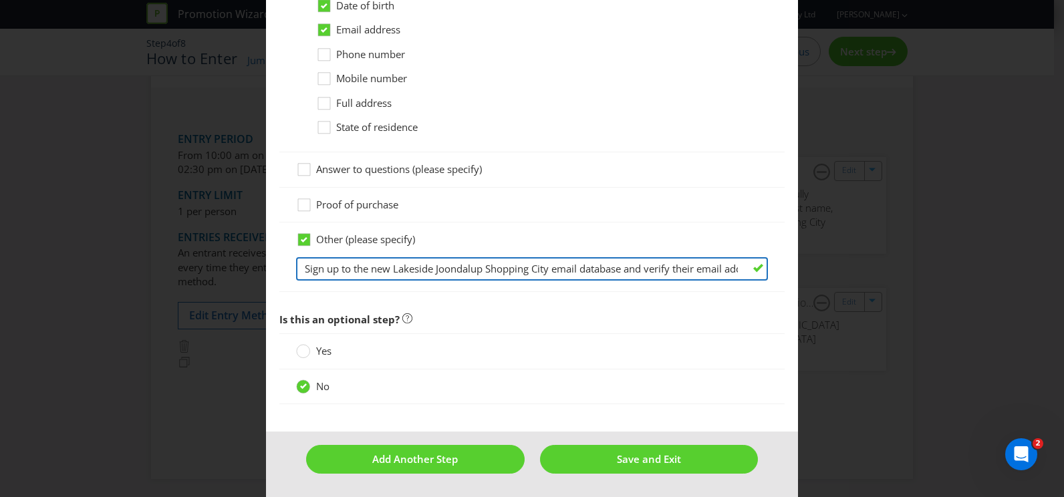
scroll to position [0, 160]
drag, startPoint x: 555, startPoint y: 271, endPoint x: 832, endPoint y: 261, distance: 277.0
click at [832, 261] on div "How to Enter Did You Know IMI research shows that ease of participation is one …" at bounding box center [532, 248] width 1064 height 497
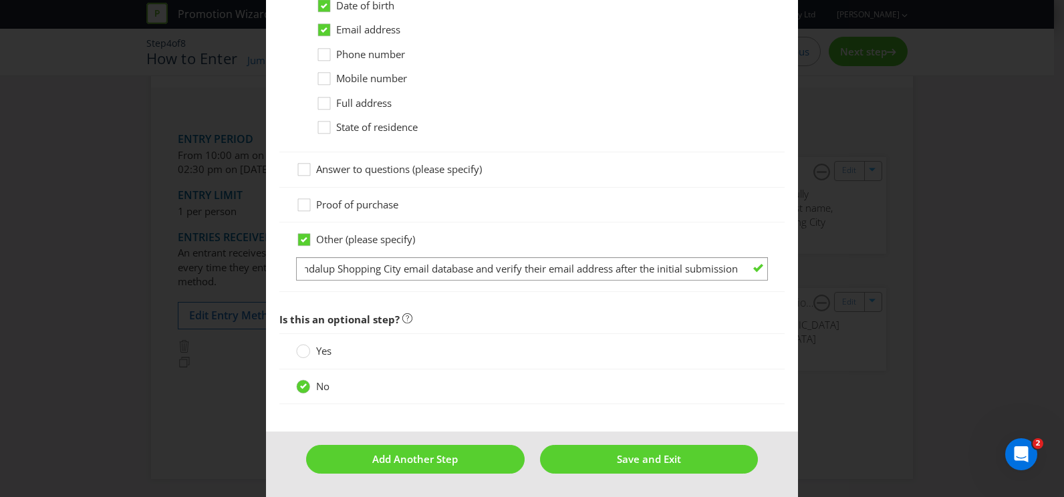
click at [700, 231] on div "Other (please specify) Sign up to the new Lakeside Joondalup Shopping City emai…" at bounding box center [531, 257] width 505 height 69
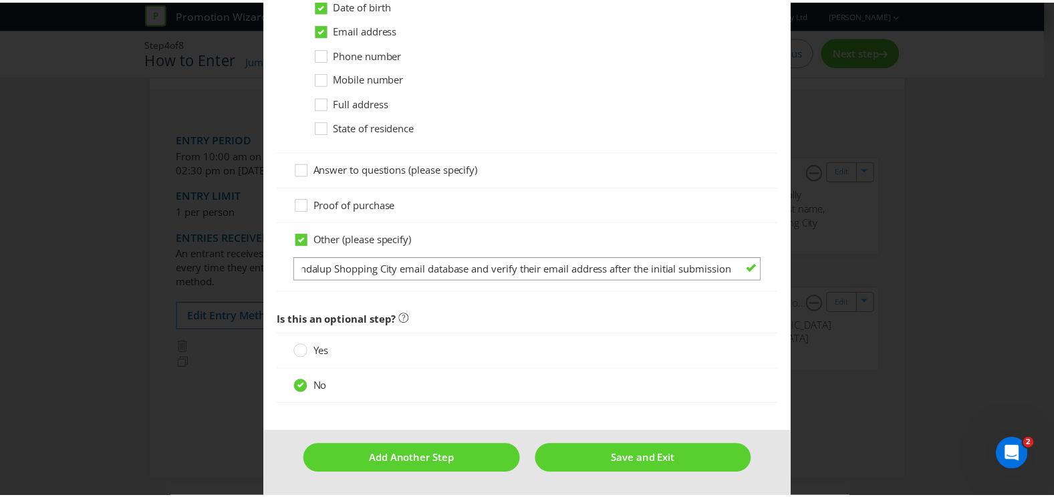
scroll to position [0, 0]
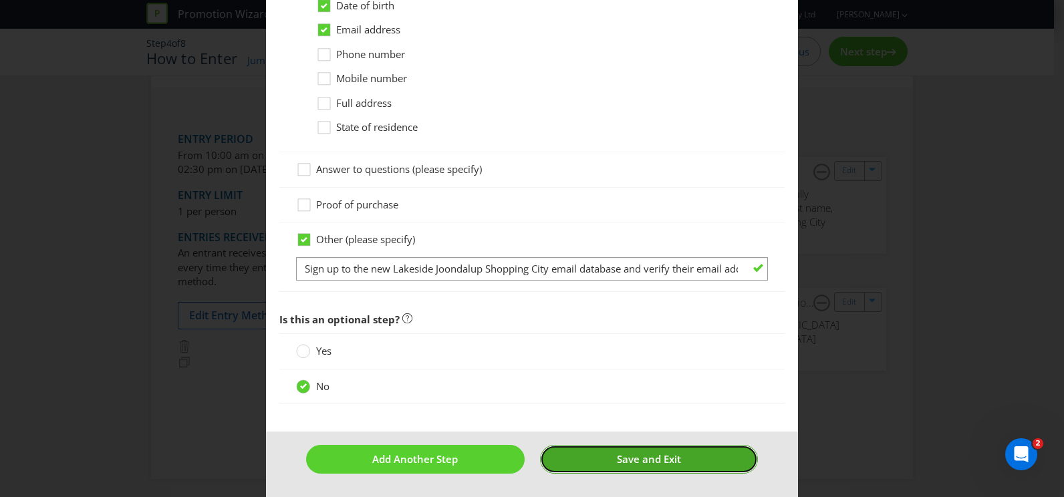
click at [647, 453] on span "Save and Exit" at bounding box center [649, 459] width 64 height 13
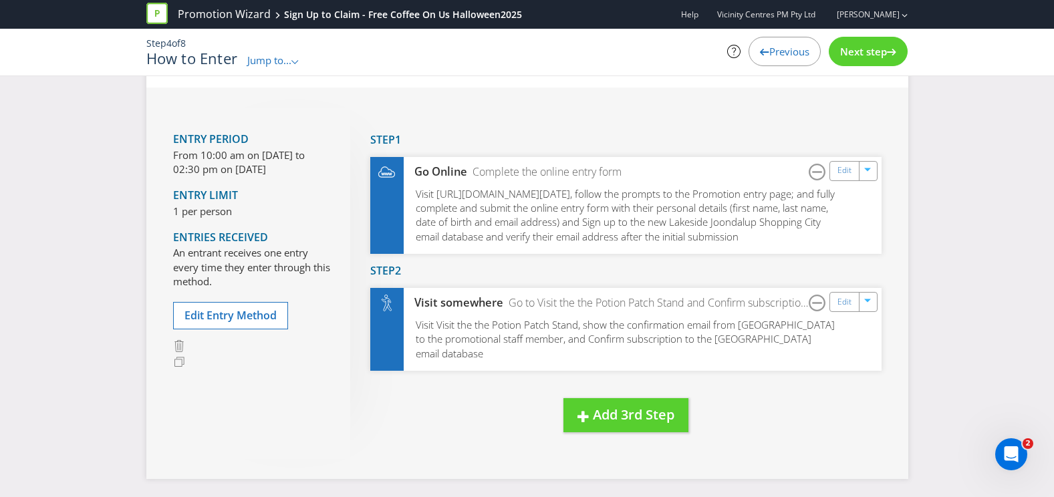
click at [869, 55] on span "Next step" at bounding box center [863, 51] width 47 height 13
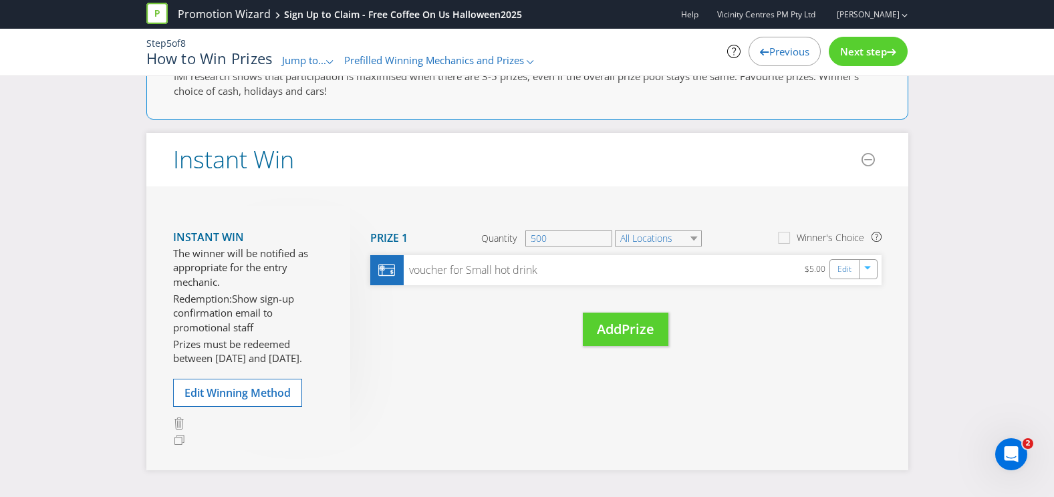
click at [871, 60] on div "Next step" at bounding box center [868, 51] width 79 height 29
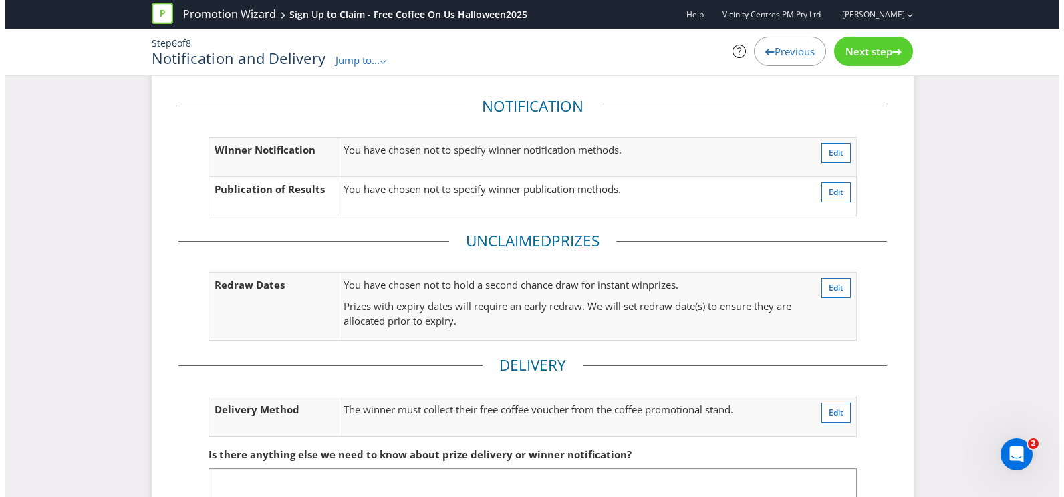
scroll to position [190, 0]
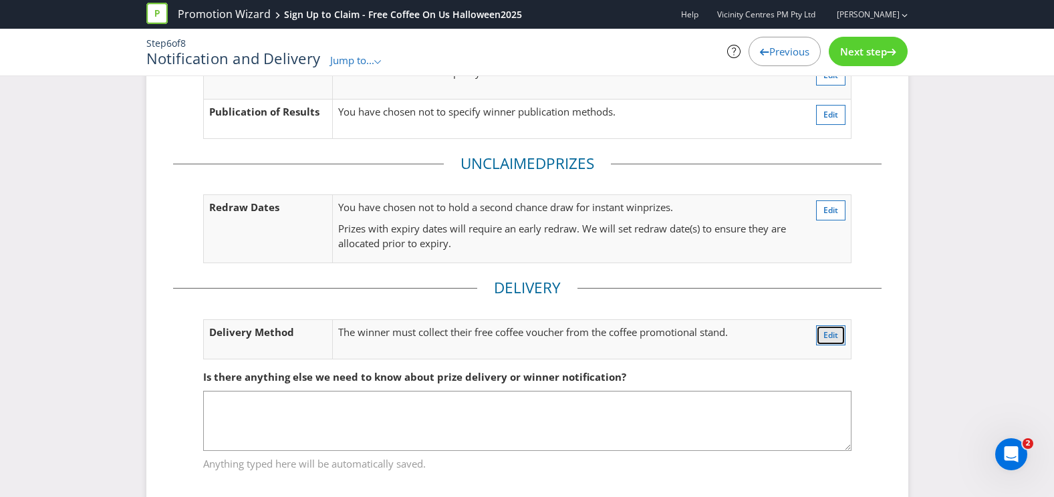
click at [844, 345] on button "Edit" at bounding box center [830, 336] width 29 height 20
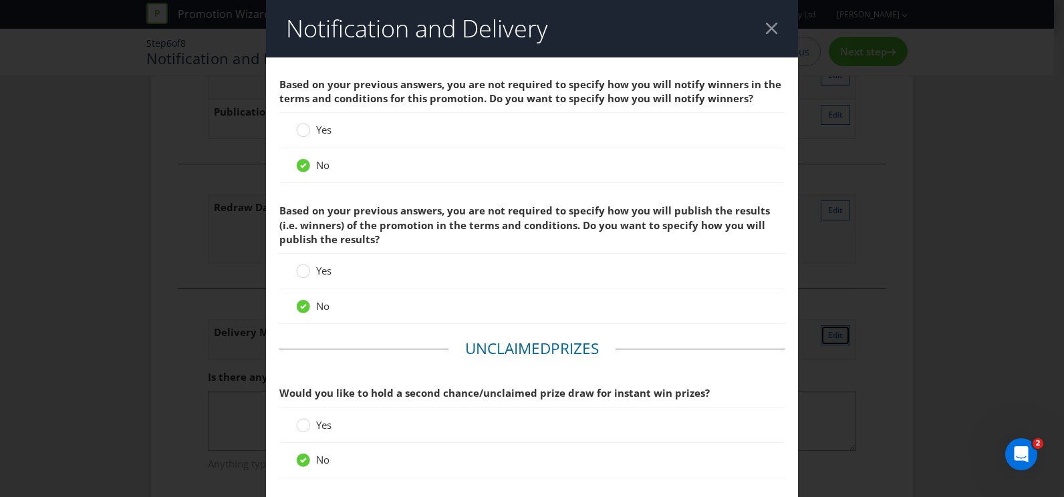
scroll to position [513, 0]
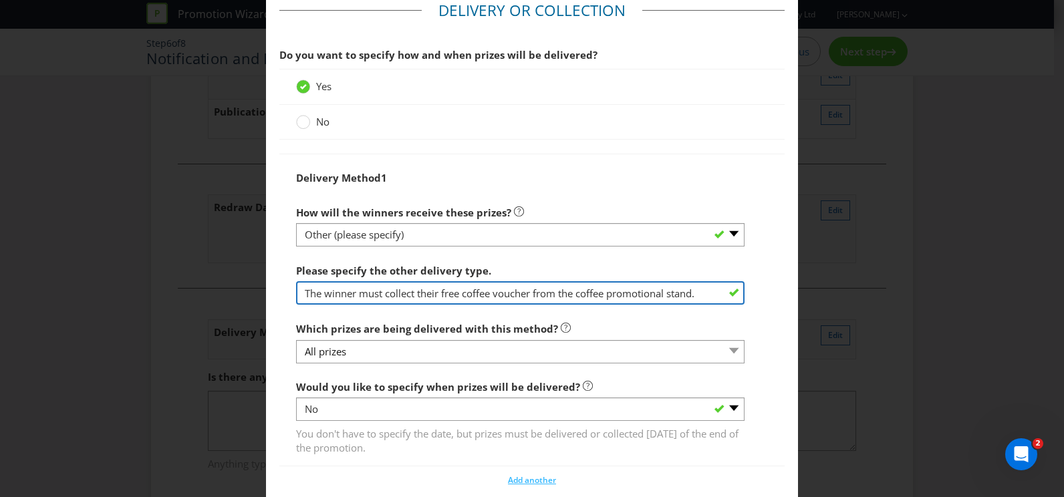
click at [592, 290] on input "The winner must collect their free coffee voucher from the coffee promotional s…" at bounding box center [520, 292] width 449 height 23
type input "The winner must collect their free coffee voucher from the Potipromotional stan…"
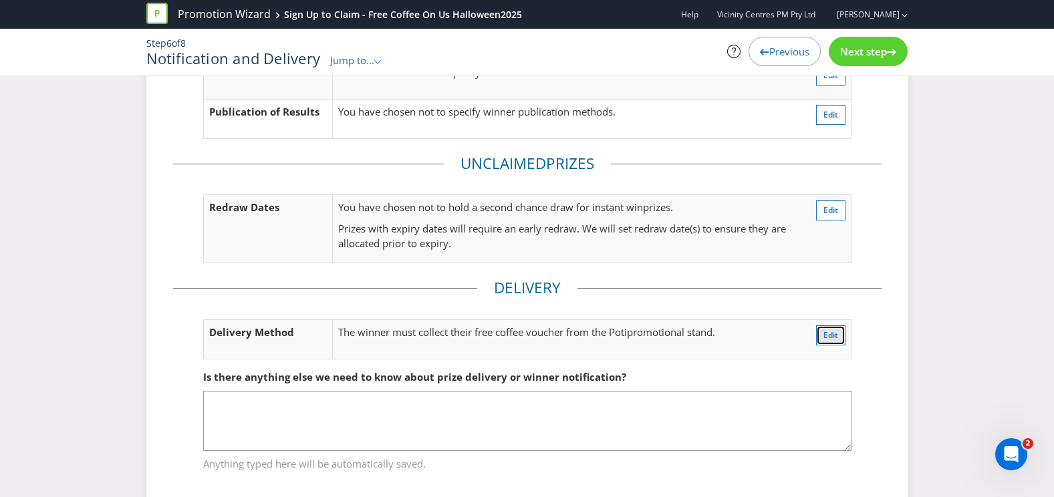
click at [838, 332] on span "Edit" at bounding box center [831, 335] width 15 height 11
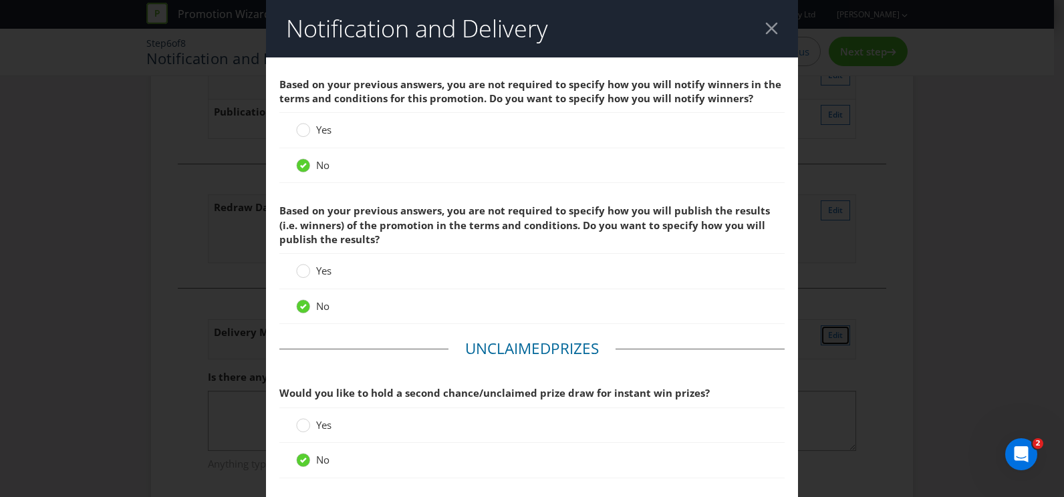
scroll to position [513, 0]
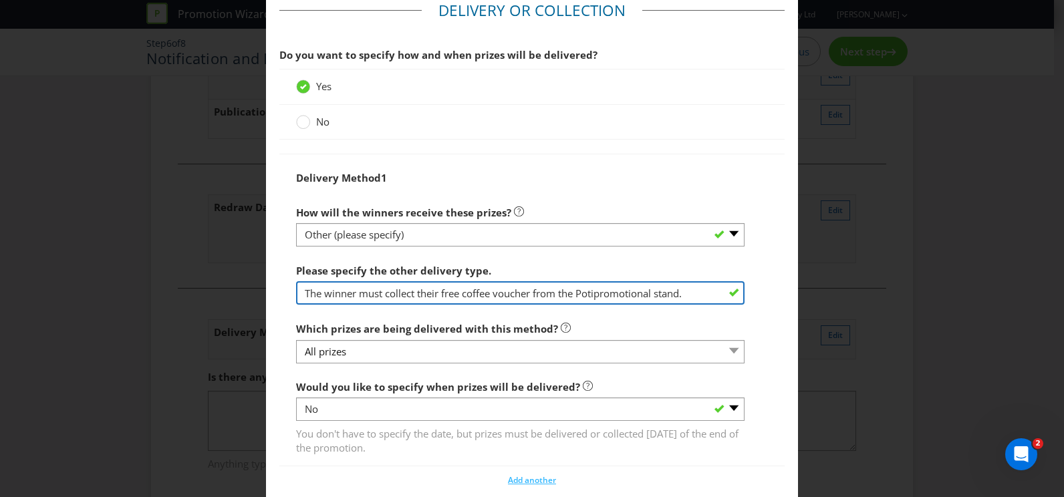
click at [623, 296] on input "The winner must collect their free coffee voucher from the Potipromotional stan…" at bounding box center [520, 292] width 449 height 23
type input "The winner must collect their free coffee voucher from the Ptotion Patch stand."
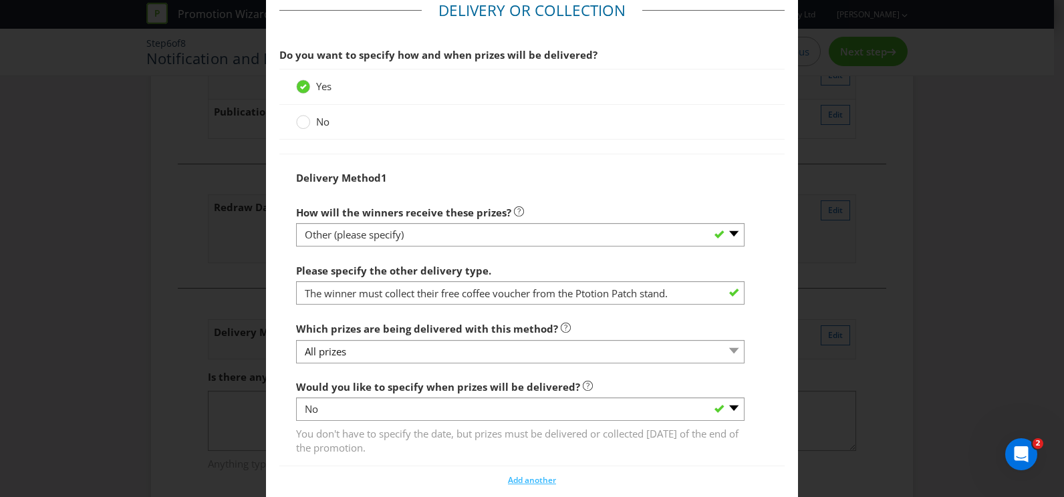
click at [653, 317] on div "Which prizes are being delivered with this method? All prizes" at bounding box center [520, 340] width 449 height 48
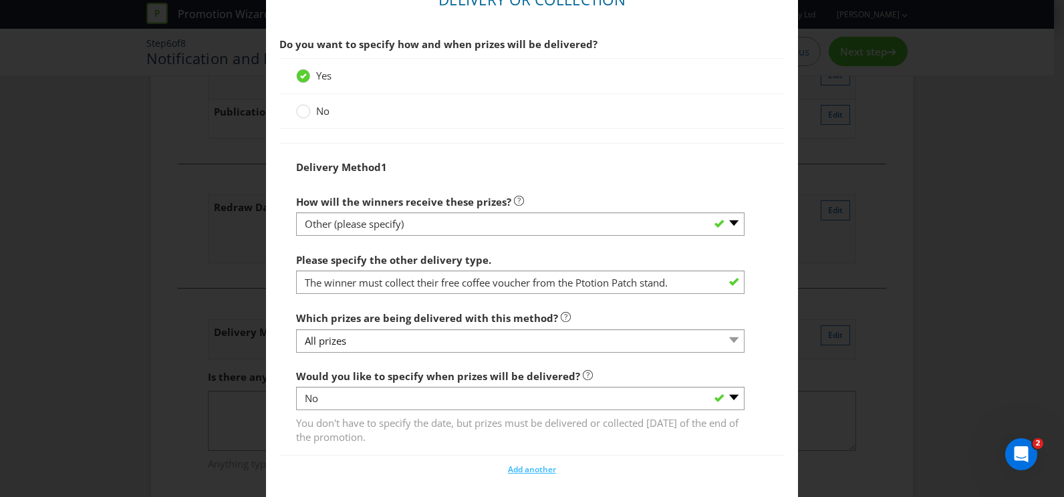
scroll to position [613, 0]
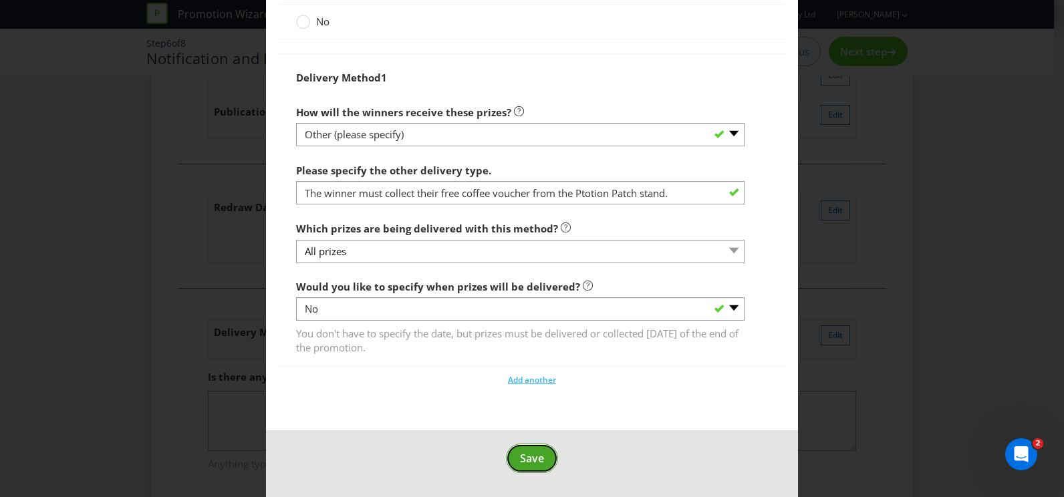
click at [526, 459] on span "Save" at bounding box center [532, 458] width 24 height 15
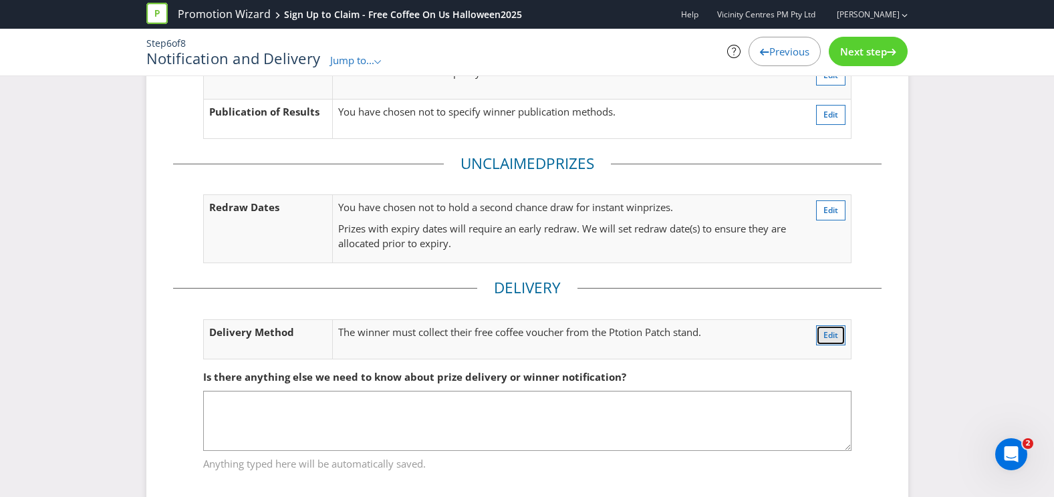
click at [821, 331] on button "Edit" at bounding box center [830, 336] width 29 height 20
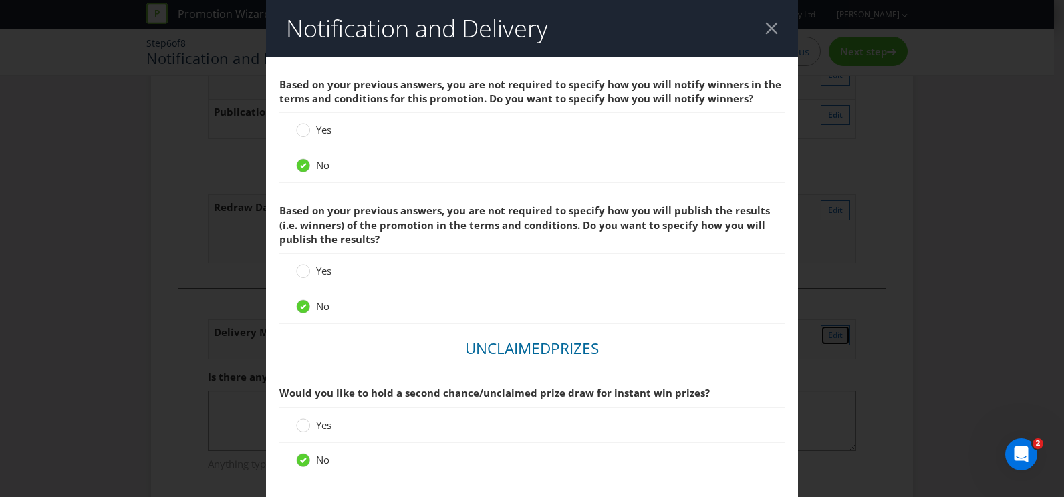
scroll to position [513, 0]
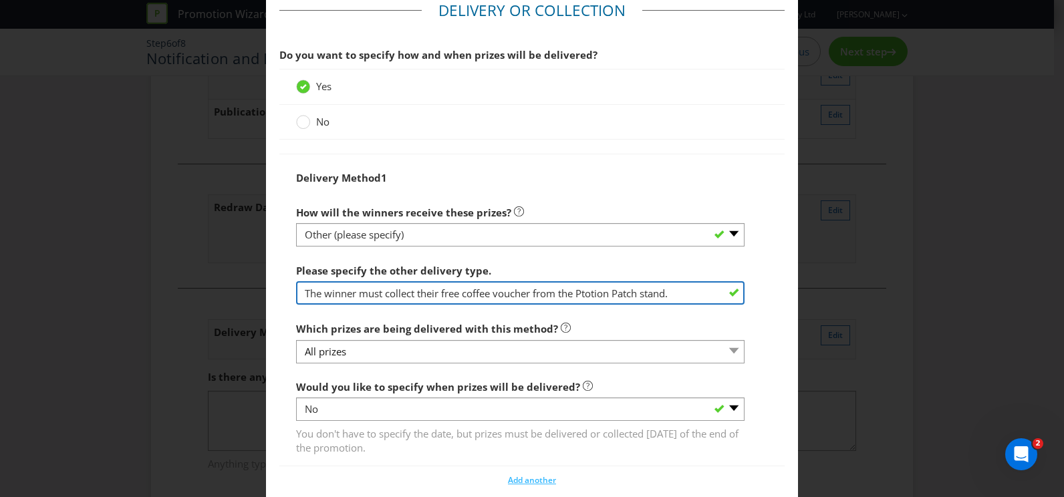
click at [585, 292] on input "The winner must collect their free coffee voucher from the Ptotion Patch stand." at bounding box center [520, 292] width 449 height 23
type input "The winner must collect their free coffee voucher from the Potion Patch stand."
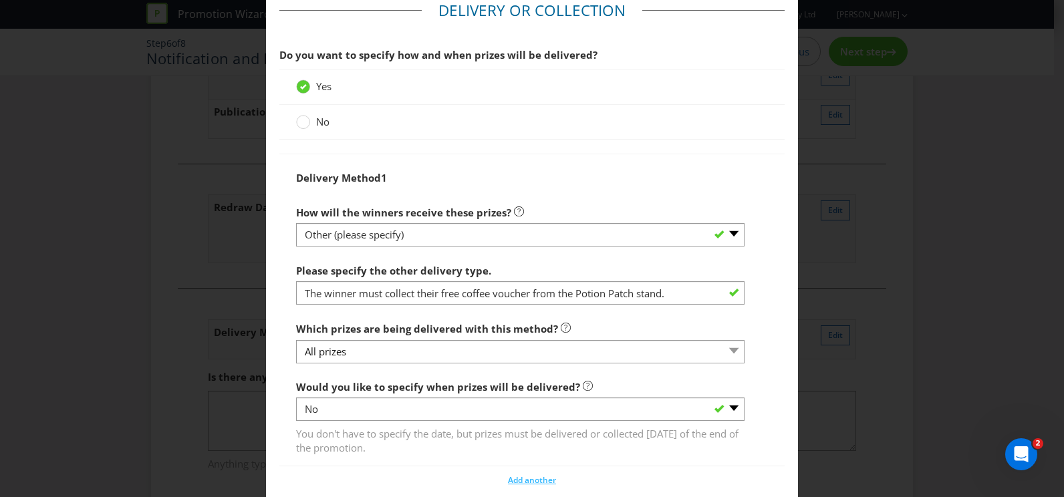
click at [637, 273] on div "Please specify the other delivery type. The winner must collect their free coff…" at bounding box center [520, 281] width 449 height 48
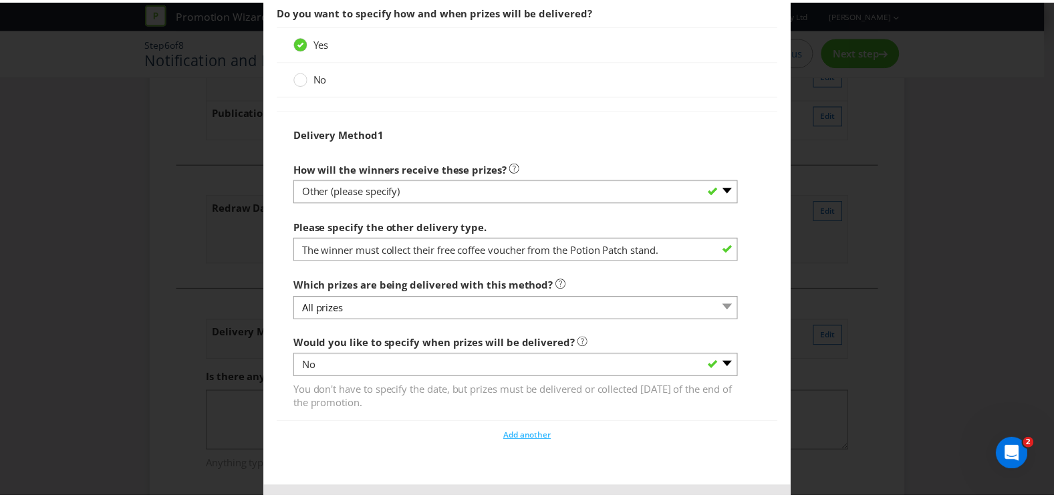
scroll to position [613, 0]
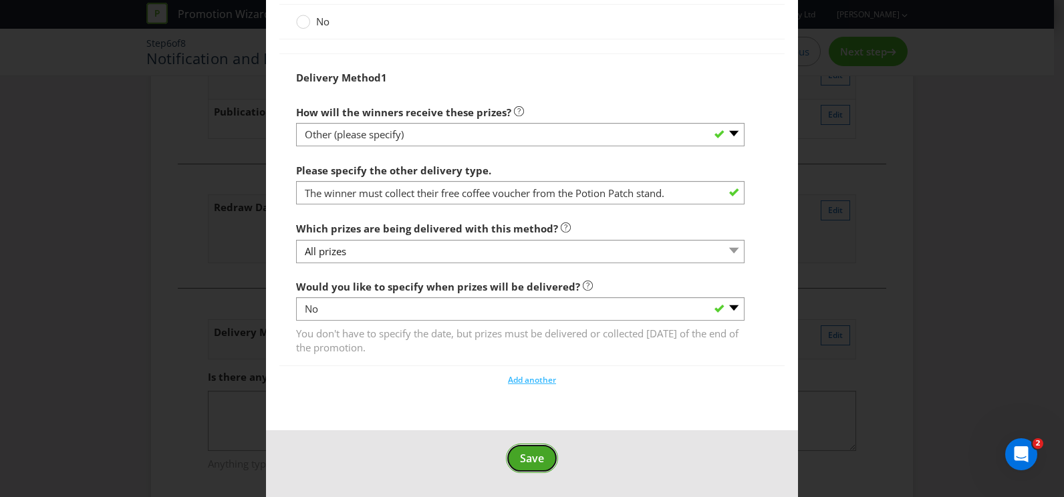
click at [538, 451] on span "Save" at bounding box center [532, 458] width 24 height 15
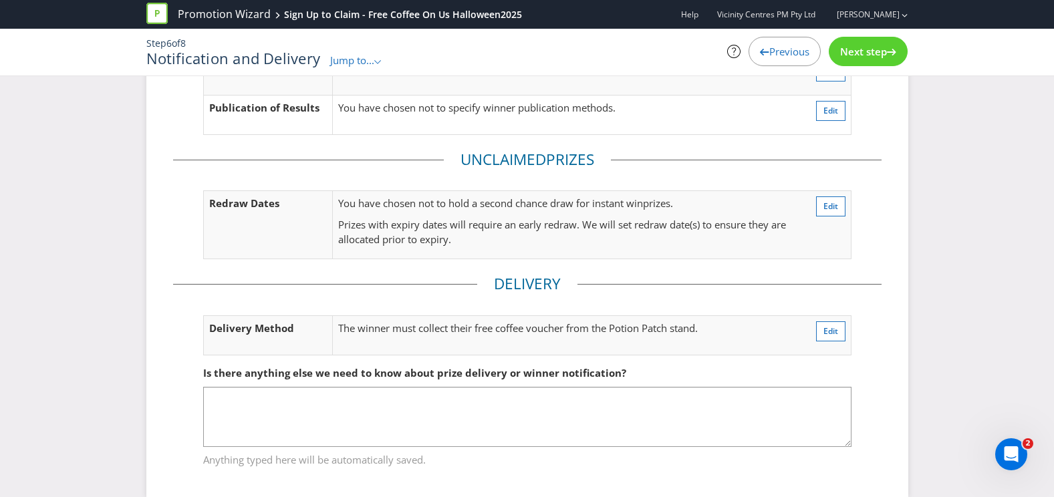
scroll to position [214, 0]
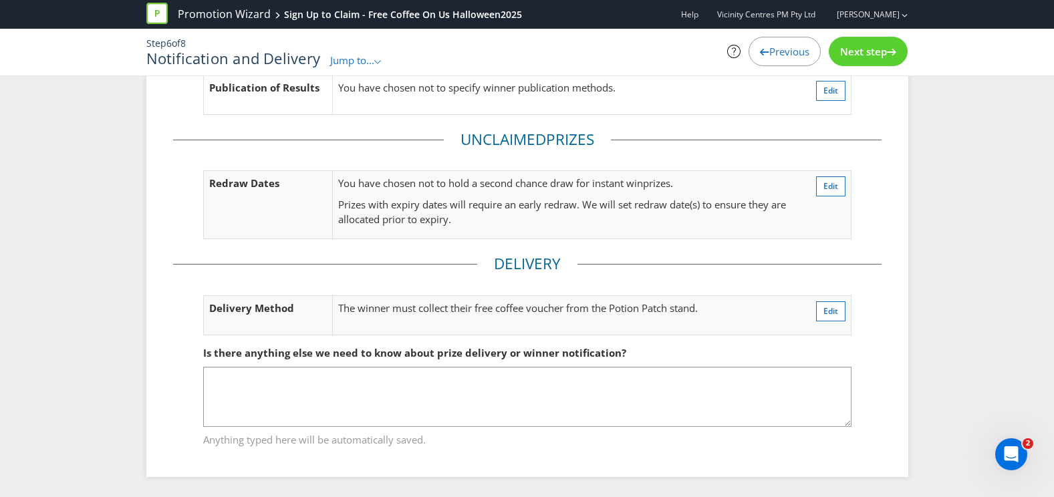
click at [876, 47] on span "Next step" at bounding box center [863, 51] width 47 height 13
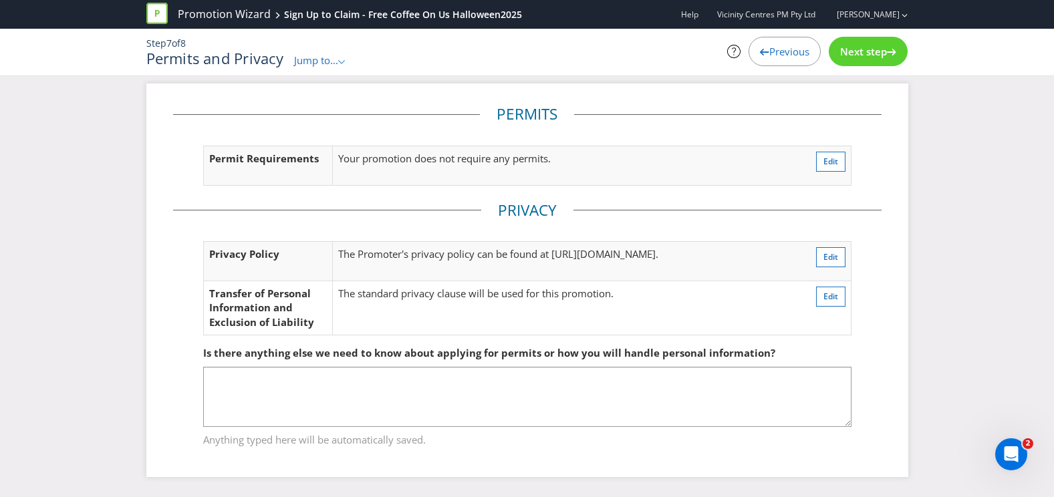
click at [858, 53] on span "Next step" at bounding box center [863, 51] width 47 height 13
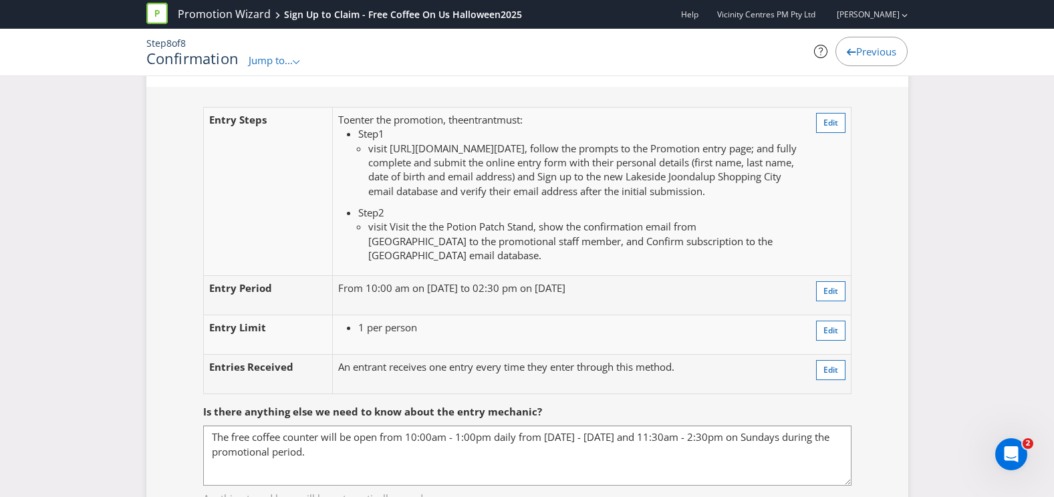
scroll to position [1070, 0]
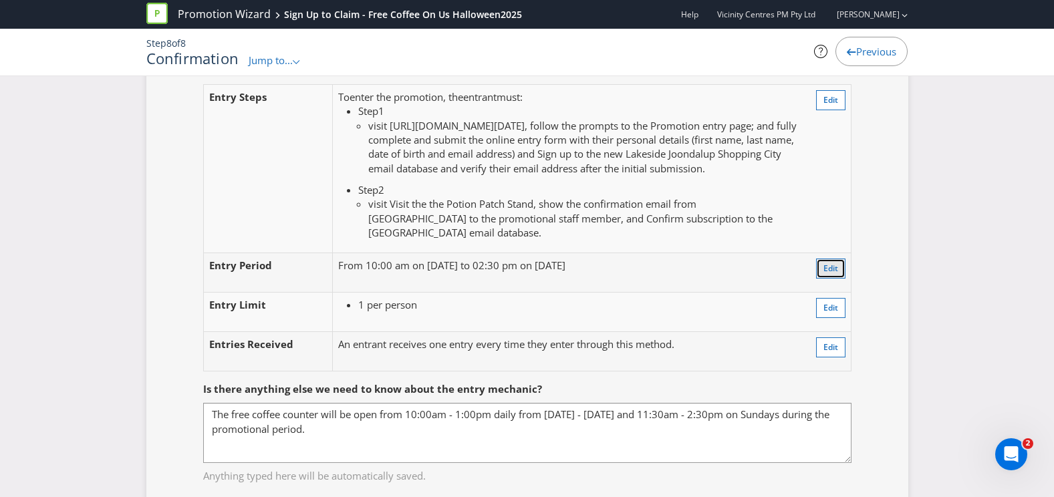
click at [821, 279] on button "Edit" at bounding box center [830, 269] width 29 height 20
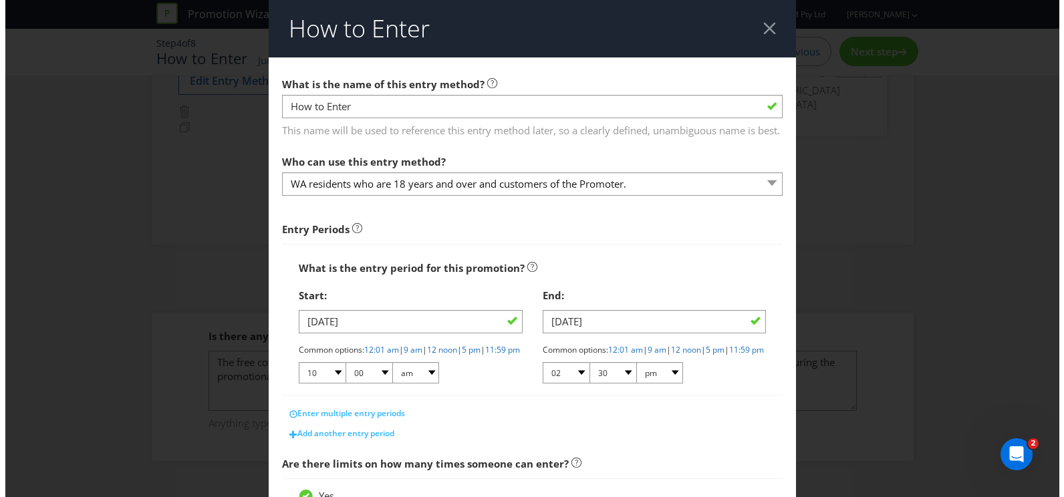
scroll to position [305, 0]
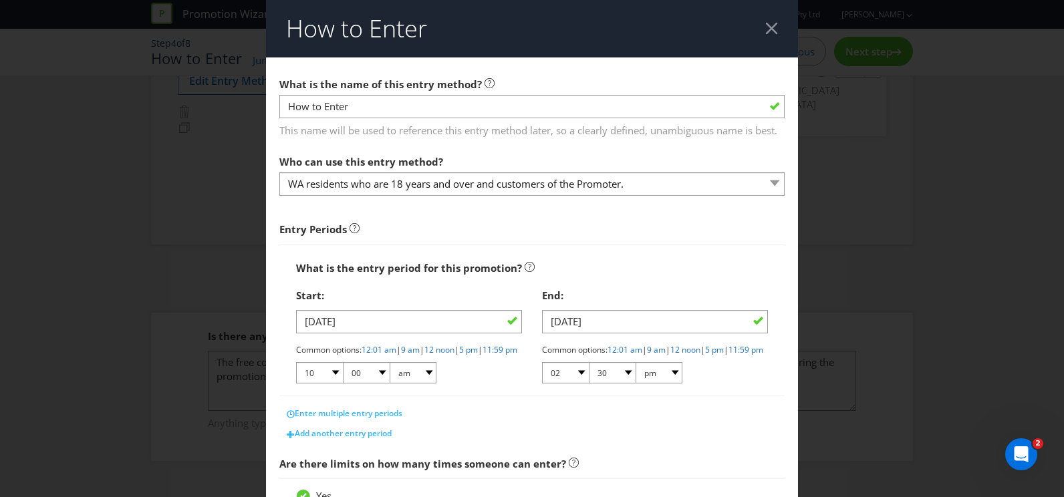
click at [403, 282] on div "What is the entry period for this promotion?" at bounding box center [532, 268] width 472 height 27
click at [378, 334] on input "[DATE]" at bounding box center [409, 321] width 226 height 23
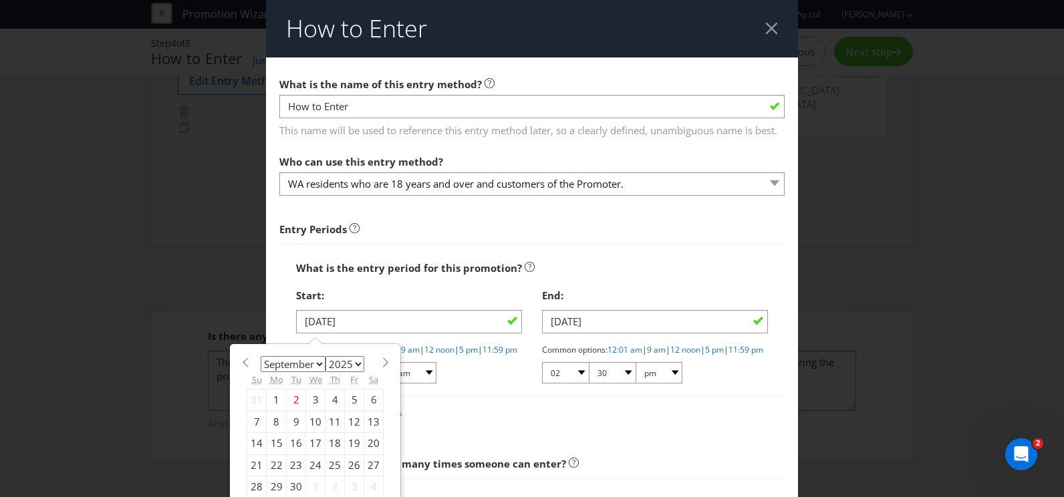
click at [380, 368] on span at bounding box center [385, 363] width 10 height 10
select select "9"
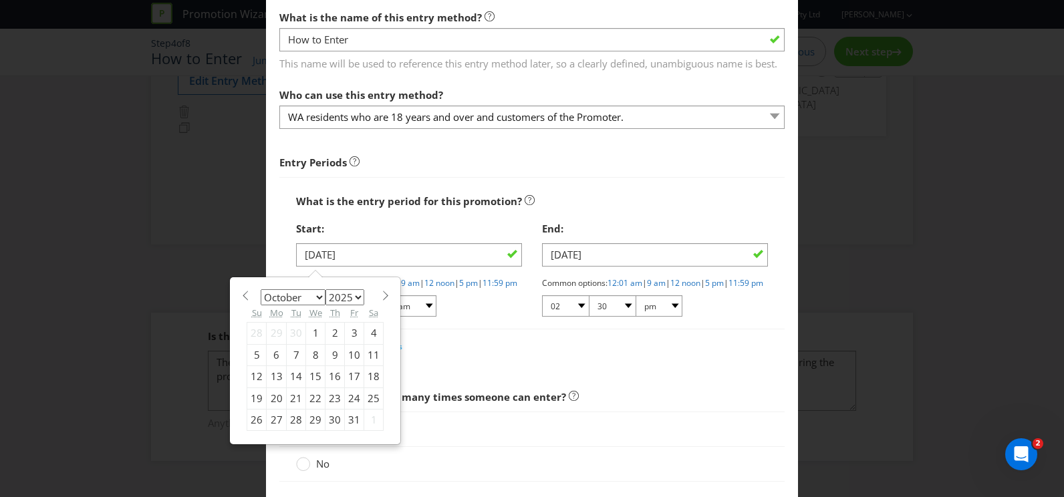
click at [330, 409] on div "23" at bounding box center [335, 398] width 19 height 21
type input "[DATE]"
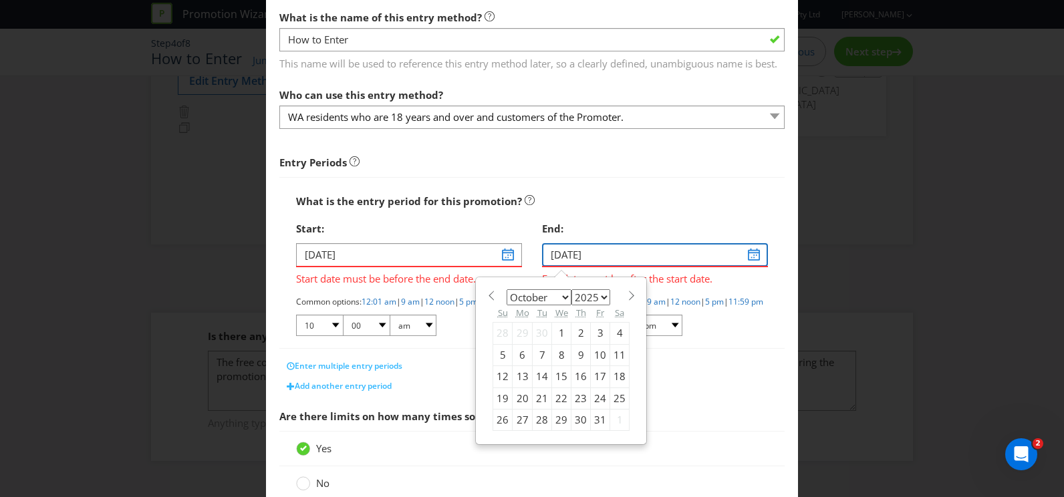
click at [606, 267] on input "[DATE]" at bounding box center [655, 254] width 226 height 23
click at [591, 431] on div "31" at bounding box center [600, 419] width 19 height 21
type input "[DATE]"
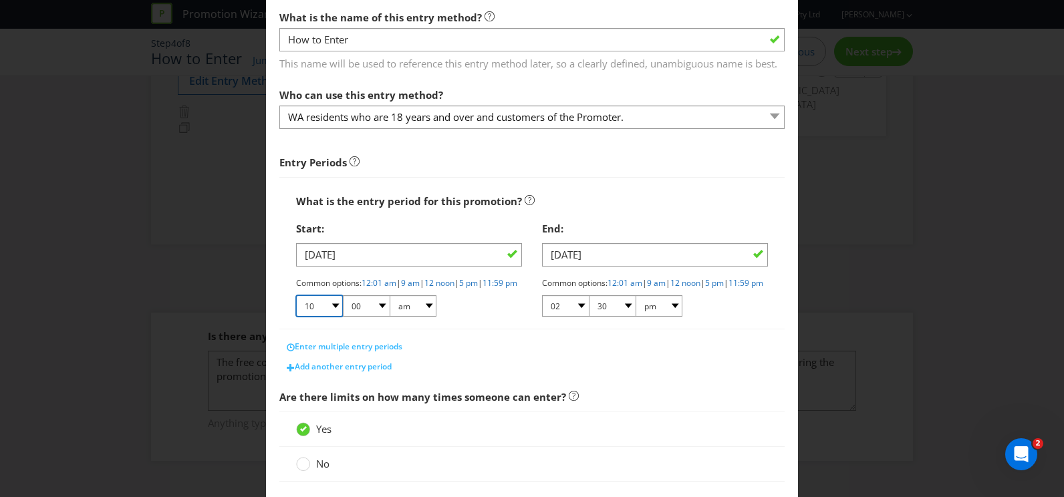
click at [329, 317] on select "01 02 03 04 05 06 07 08 09 10 11 12" at bounding box center [319, 306] width 47 height 21
select select "09"
click at [296, 317] on select "01 02 03 04 05 06 07 08 09 10 11 12" at bounding box center [319, 306] width 47 height 21
click at [361, 317] on select "00 01 05 10 15 20 25 29 30 35 40 45 50 55 59" at bounding box center [366, 306] width 47 height 21
select select "30"
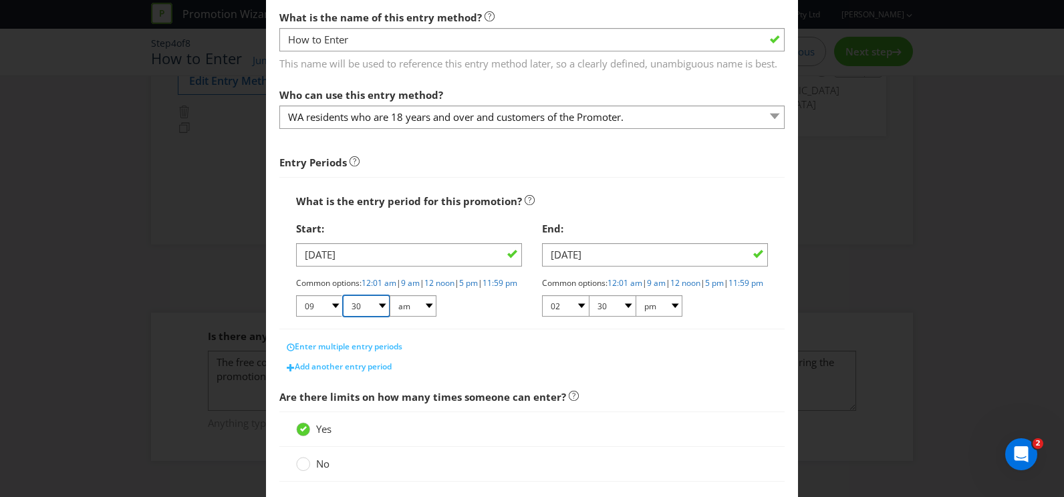
click at [343, 317] on select "00 01 05 10 15 20 25 29 30 35 40 45 50 55 59" at bounding box center [366, 306] width 47 height 21
click at [481, 328] on div "Start: [DATE] Common options: 12:01 am | 9 am | 12 noon | 5 pm | 11:59 pm 01 02…" at bounding box center [409, 271] width 246 height 113
click at [748, 319] on div "Common options: 12:01 am | 9 am | 12 noon | 5 pm | 11:59 pm 01 02 03 04 05 06 0…" at bounding box center [655, 297] width 226 height 41
click at [584, 357] on div "Enter multiple entry periods" at bounding box center [531, 347] width 505 height 20
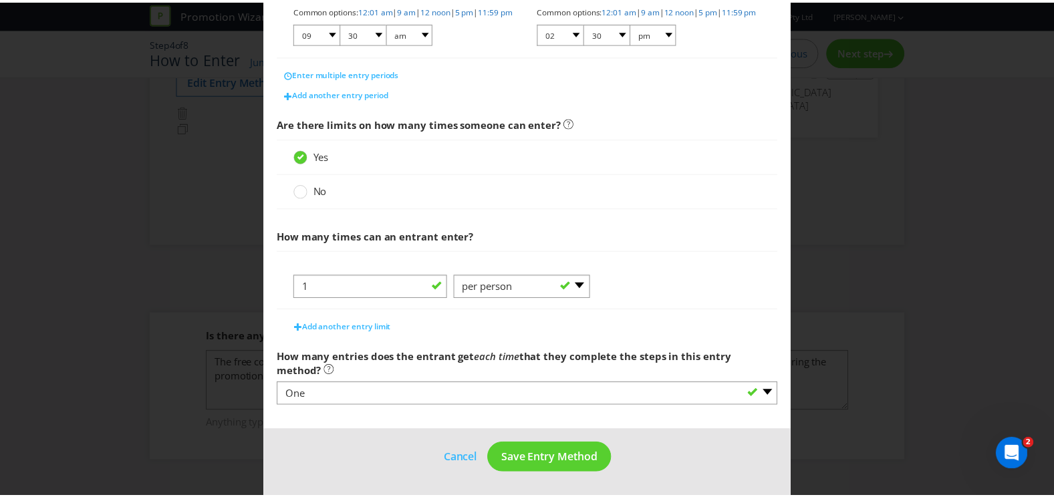
scroll to position [366, 0]
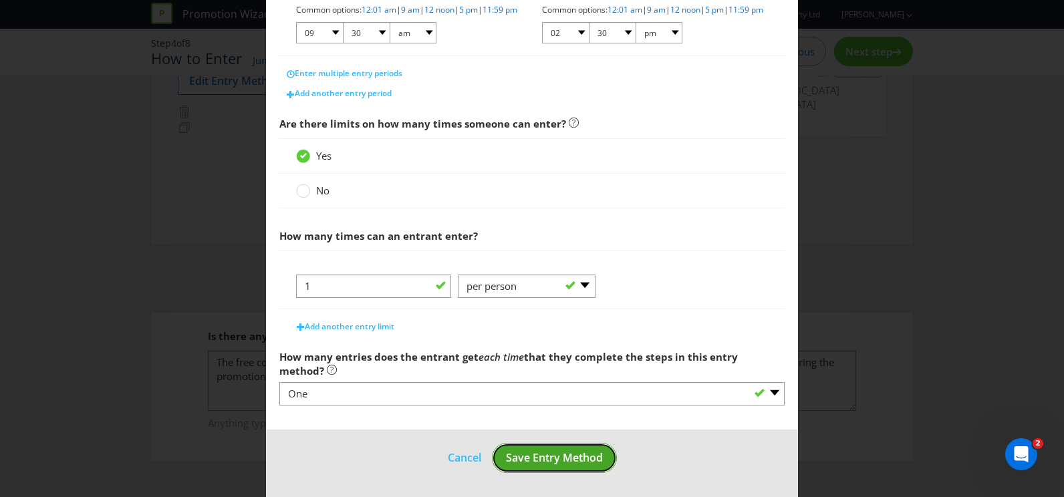
click at [542, 461] on span "Save Entry Method" at bounding box center [554, 458] width 97 height 15
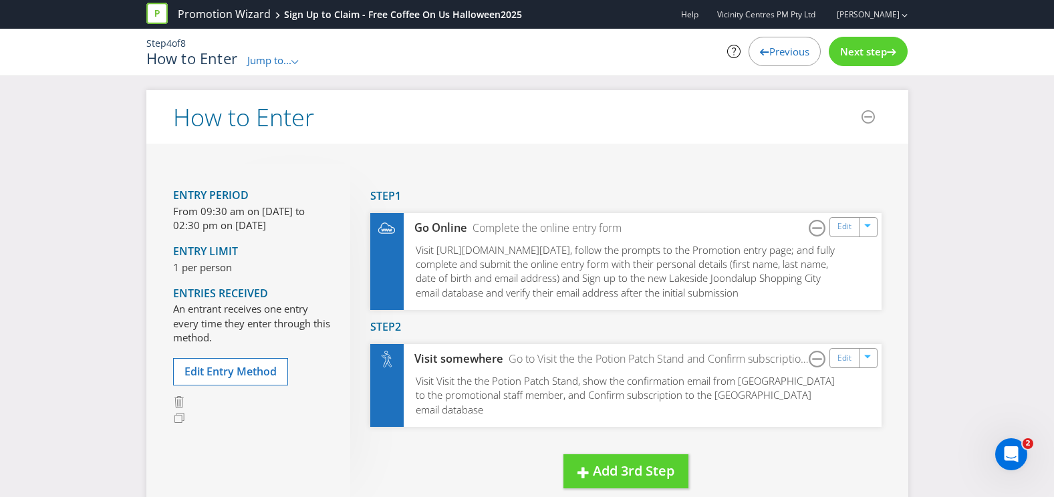
click at [860, 53] on span "Next step" at bounding box center [863, 51] width 47 height 13
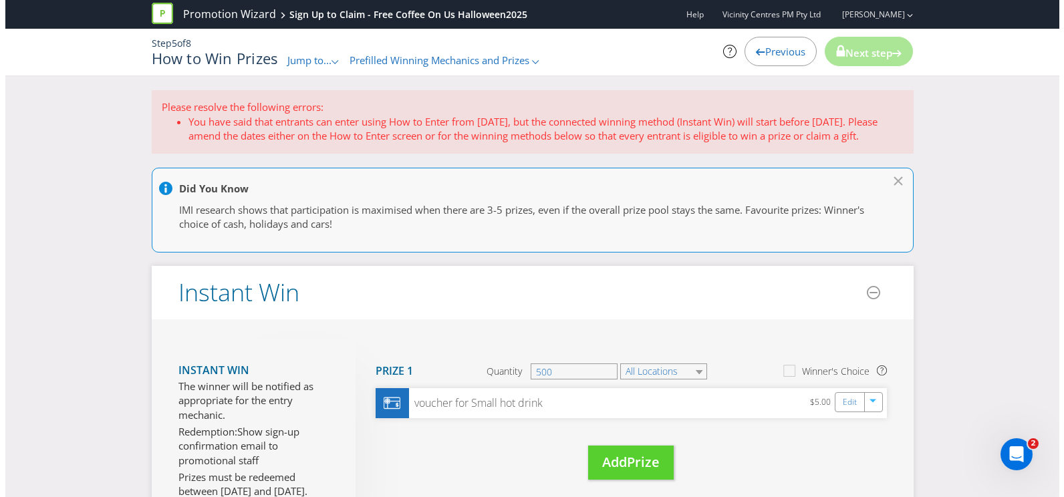
scroll to position [67, 0]
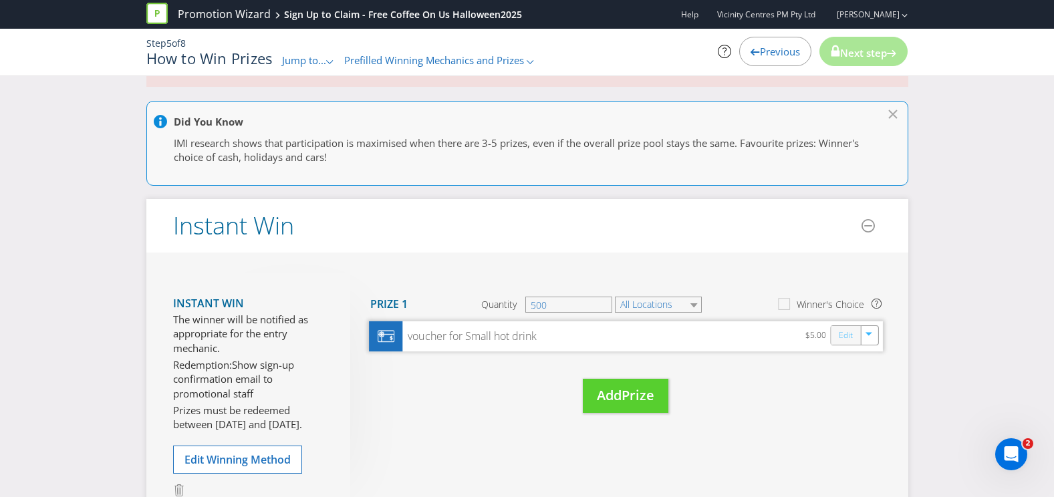
click at [848, 342] on link "Edit" at bounding box center [845, 335] width 14 height 15
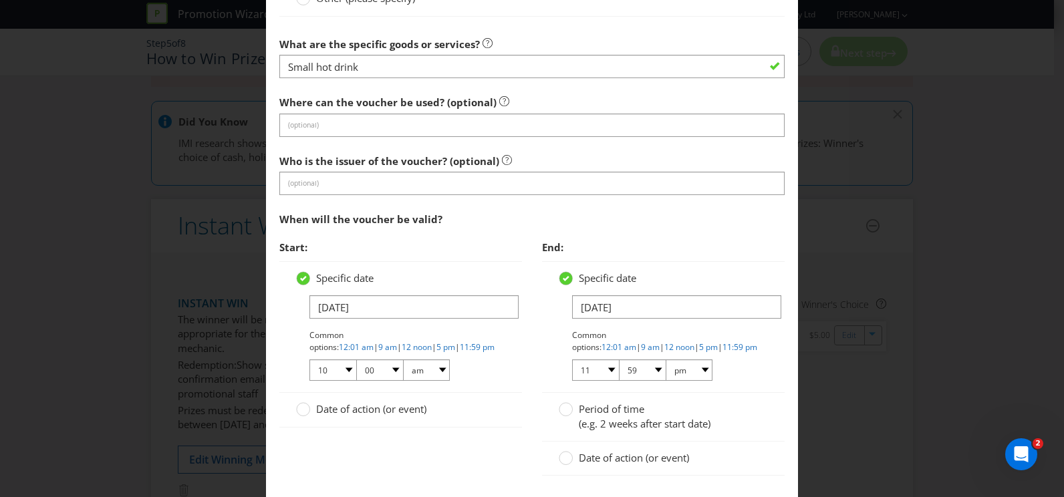
scroll to position [936, 0]
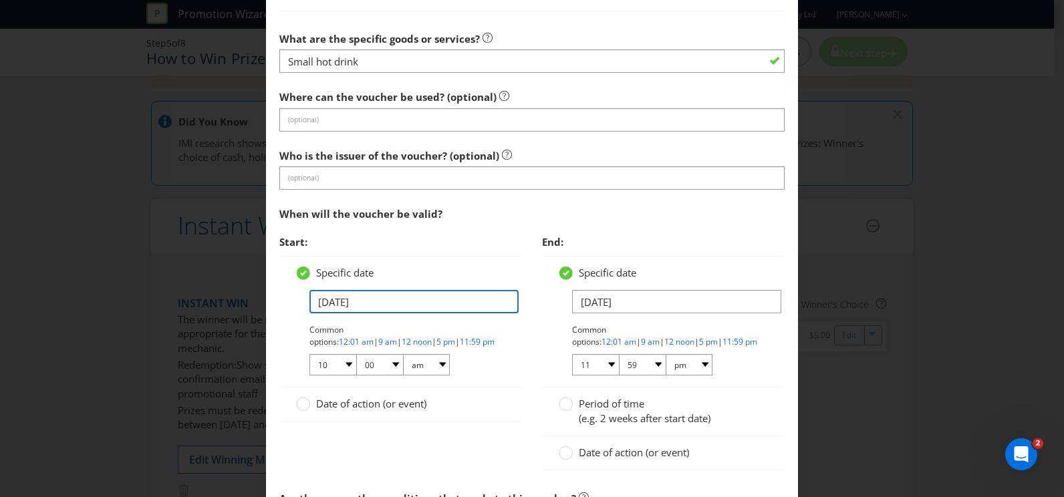
click at [400, 308] on input "[DATE]" at bounding box center [414, 301] width 209 height 23
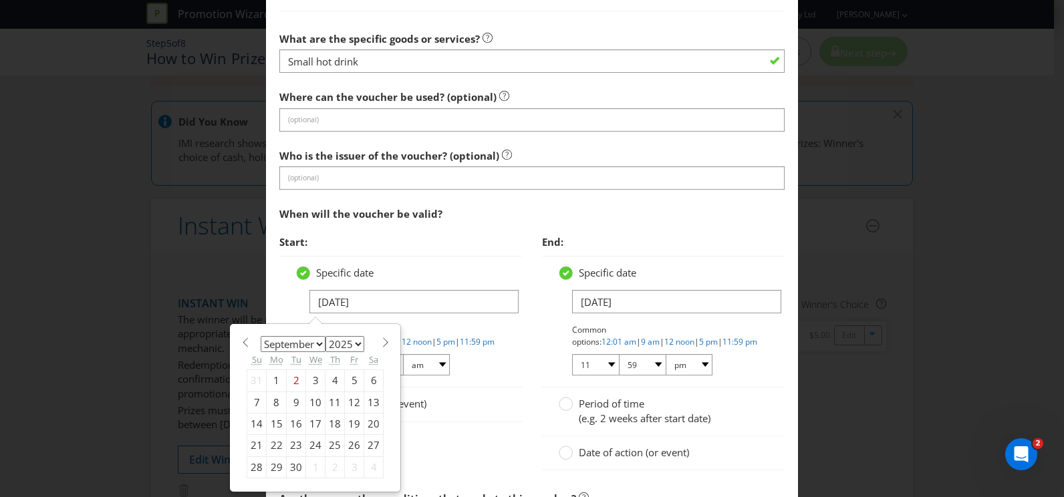
click at [372, 343] on section "January February March April May June July August September October November [D…" at bounding box center [315, 341] width 137 height 10
click at [380, 342] on span at bounding box center [385, 343] width 10 height 10
select select "9"
click at [330, 443] on div "23" at bounding box center [335, 445] width 19 height 21
type input "[DATE]"
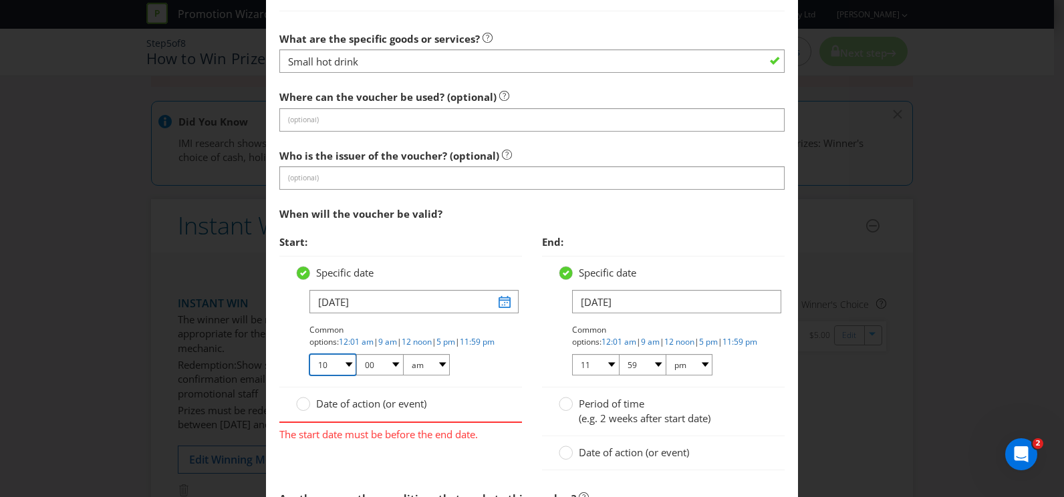
click at [352, 365] on select "01 02 03 04 05 06 07 08 09 10 11 12" at bounding box center [333, 364] width 47 height 21
select select "09"
click at [310, 354] on select "01 02 03 04 05 06 07 08 09 10 11 12" at bounding box center [333, 364] width 47 height 21
click at [374, 352] on div "Common options: 12:01 am | 9 am | 12 noon | 5 pm | 11:59 pm 01 02 03 04 05 06 0…" at bounding box center [408, 350] width 196 height 53
click at [380, 360] on select "00 01 05 10 15 20 25 29 30 35 40 45 50 55 59" at bounding box center [379, 364] width 47 height 21
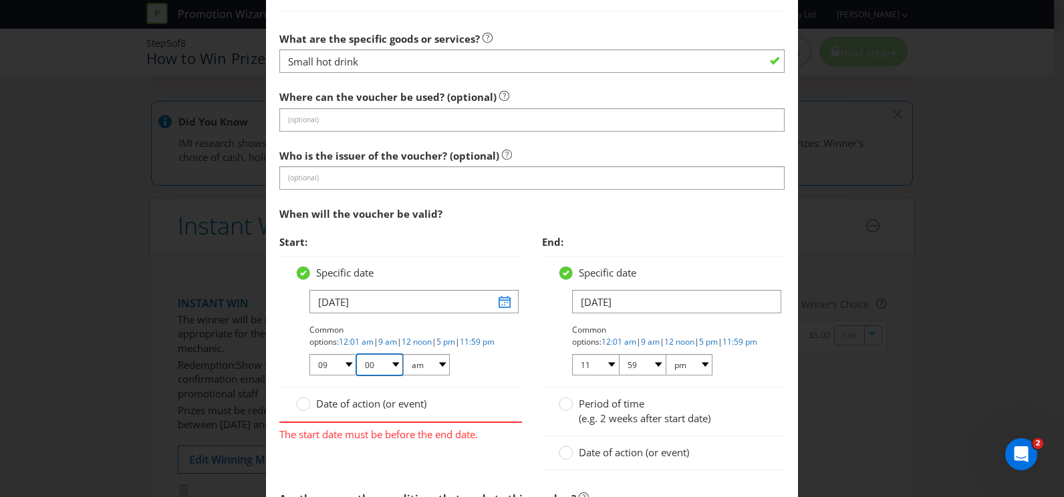
select select "30"
click at [356, 354] on select "00 01 05 10 15 20 25 29 30 35 40 45 50 55 59" at bounding box center [379, 364] width 47 height 21
click at [475, 388] on div "Date of action (or event)" at bounding box center [400, 405] width 243 height 34
click at [628, 306] on input "[DATE]" at bounding box center [676, 301] width 209 height 23
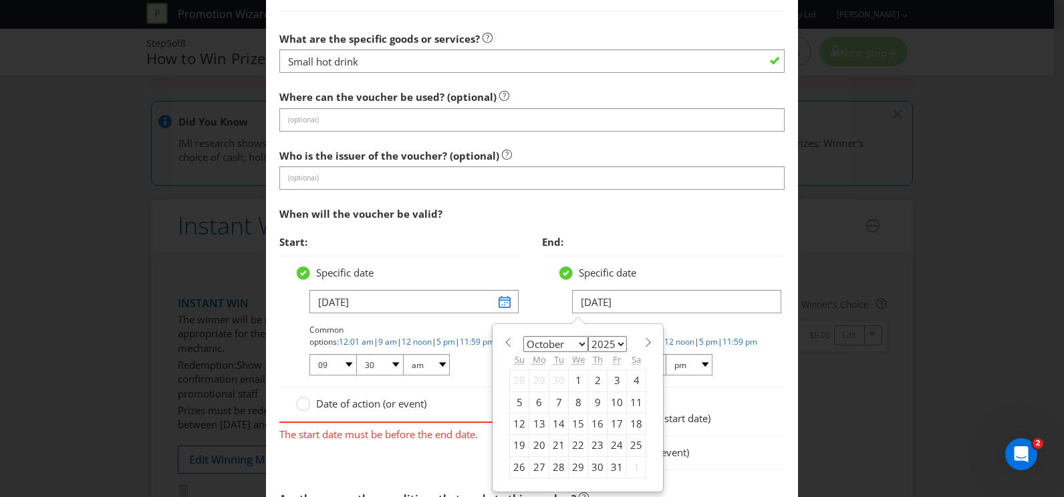
click at [608, 466] on div "31" at bounding box center [617, 467] width 19 height 21
type input "[DATE]"
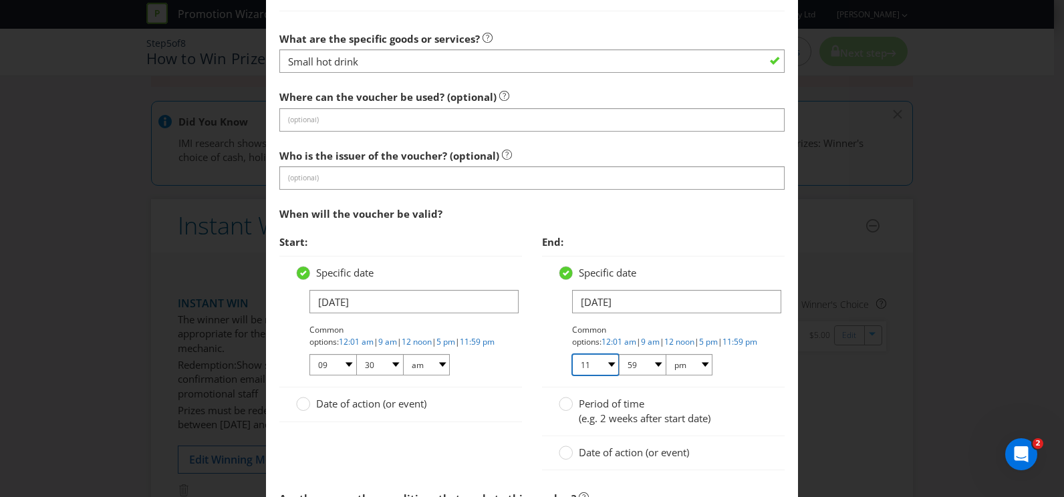
click at [602, 368] on select "01 02 03 04 05 06 07 08 09 10 11 12" at bounding box center [595, 364] width 47 height 21
select select "02"
click at [572, 354] on select "01 02 03 04 05 06 07 08 09 10 11 12" at bounding box center [595, 364] width 47 height 21
click at [630, 363] on select "00 01 05 10 15 20 25 29 30 35 40 45 50 55 59" at bounding box center [642, 364] width 47 height 21
select select "30"
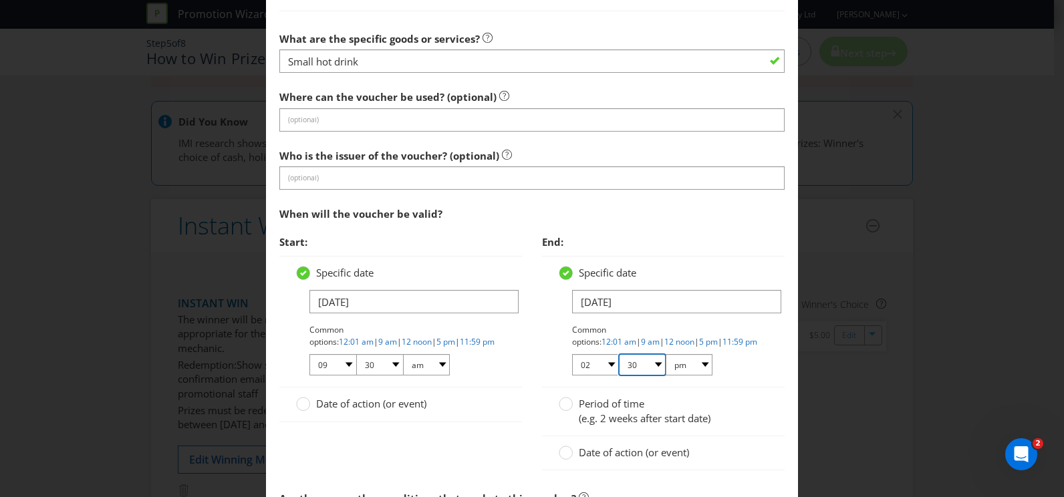
click at [619, 354] on select "00 01 05 10 15 20 25 29 30 35 40 45 50 55 59" at bounding box center [642, 364] width 47 height 21
click at [739, 375] on div "Common options: 12:01 am | 9 am | 12 noon | 5 pm | 11:59 pm 01 02 03 04 05 06 0…" at bounding box center [670, 350] width 196 height 53
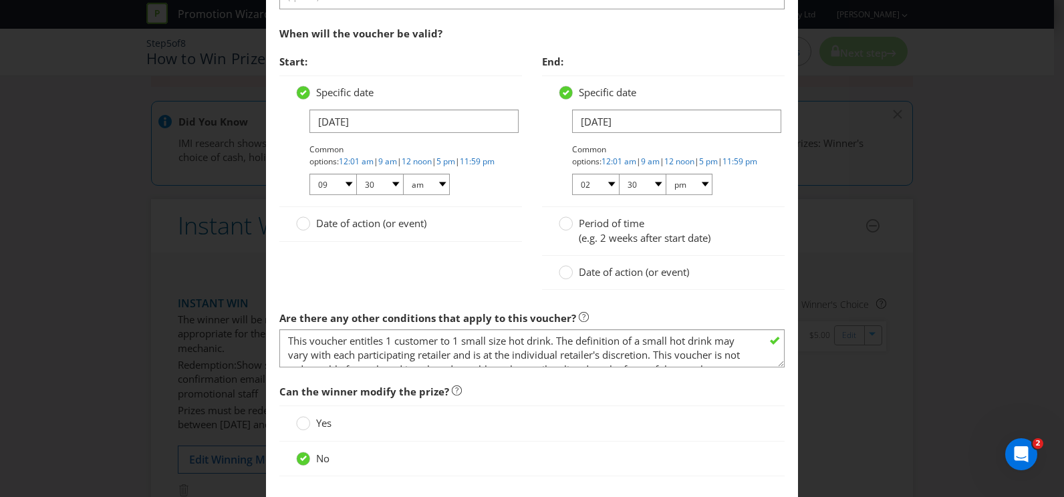
scroll to position [1203, 0]
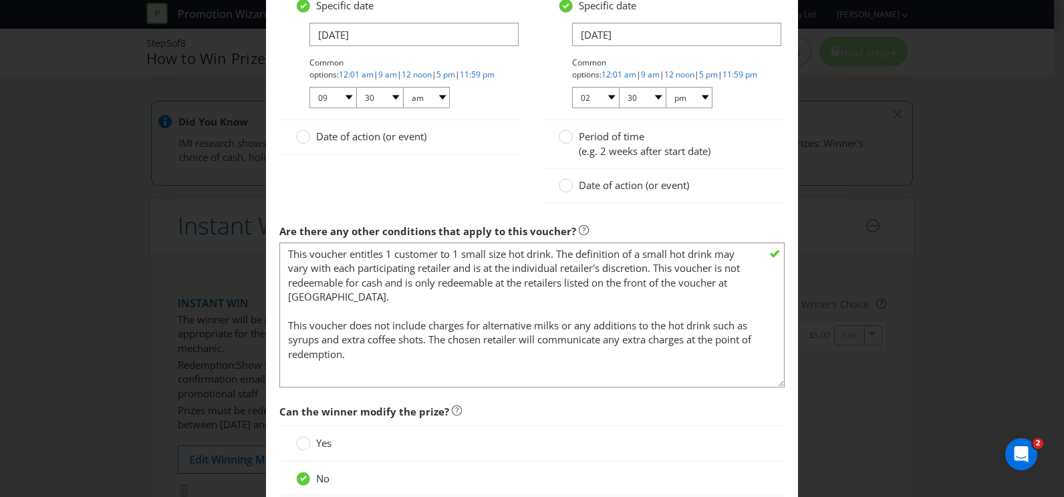
drag, startPoint x: 774, startPoint y: 277, endPoint x: 765, endPoint y: 384, distance: 107.3
click at [765, 384] on textarea "This voucher entitles 1 customer to 1 small size hot drink. The definition of a…" at bounding box center [531, 315] width 505 height 145
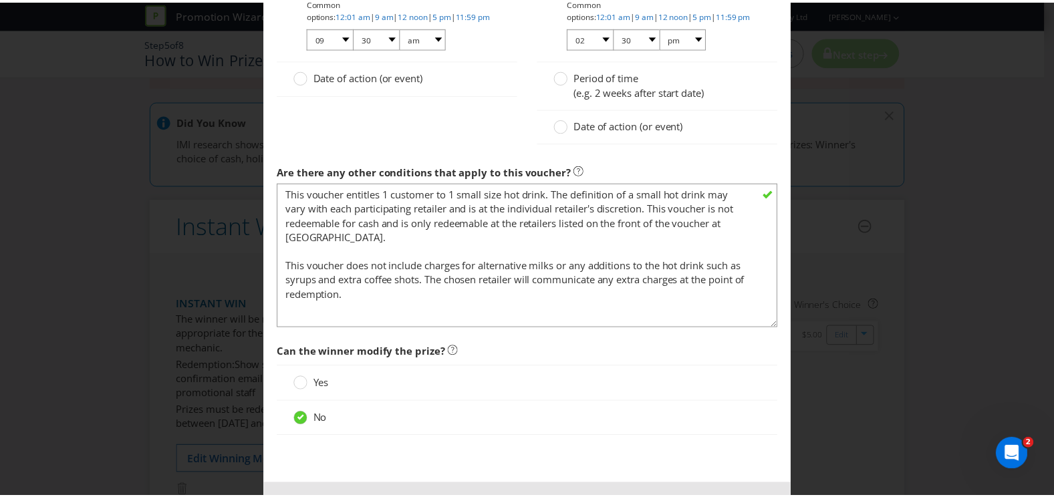
scroll to position [1316, 0]
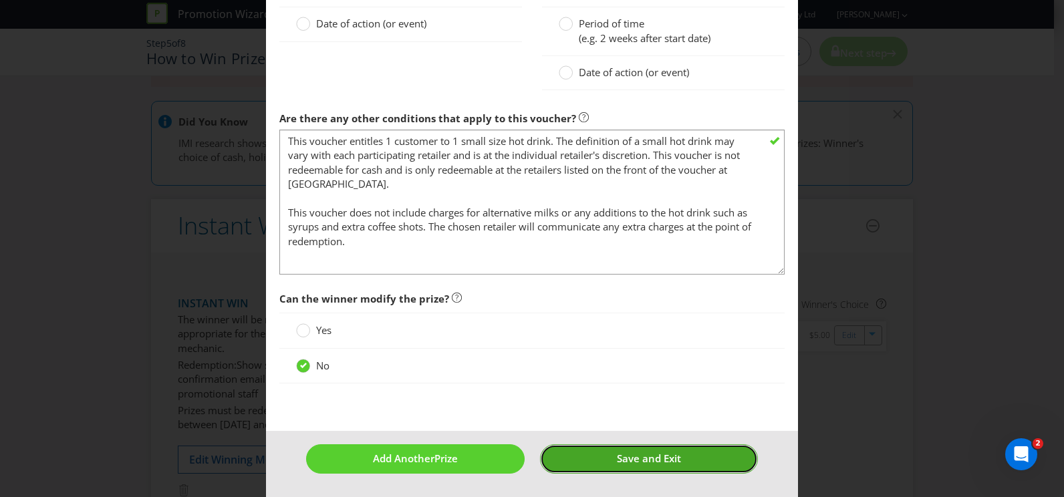
click at [671, 460] on span "Save and Exit" at bounding box center [649, 458] width 64 height 13
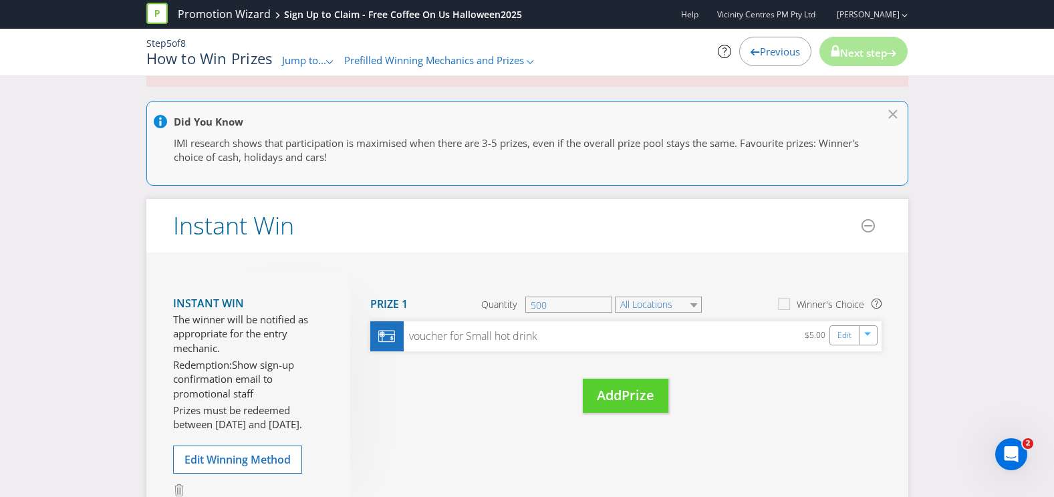
click at [602, 261] on div "Instant Win The winner will be notified as appropriate for the entry mechanic. …" at bounding box center [527, 395] width 762 height 284
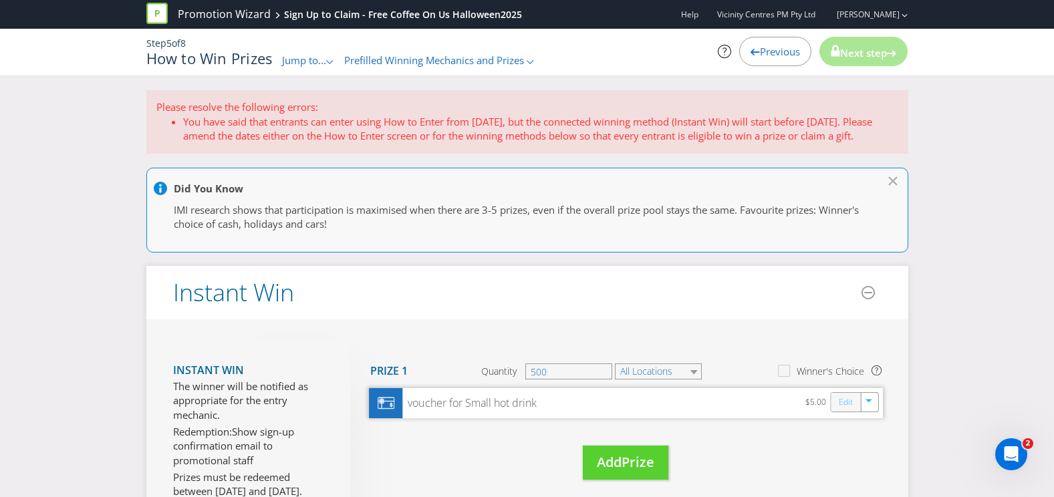
click at [843, 407] on link "Edit" at bounding box center [845, 402] width 14 height 15
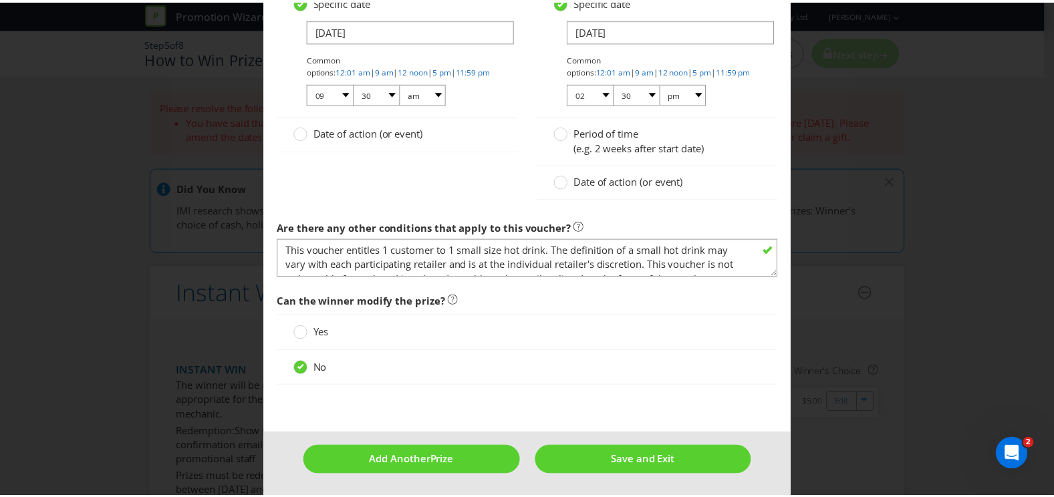
scroll to position [1209, 0]
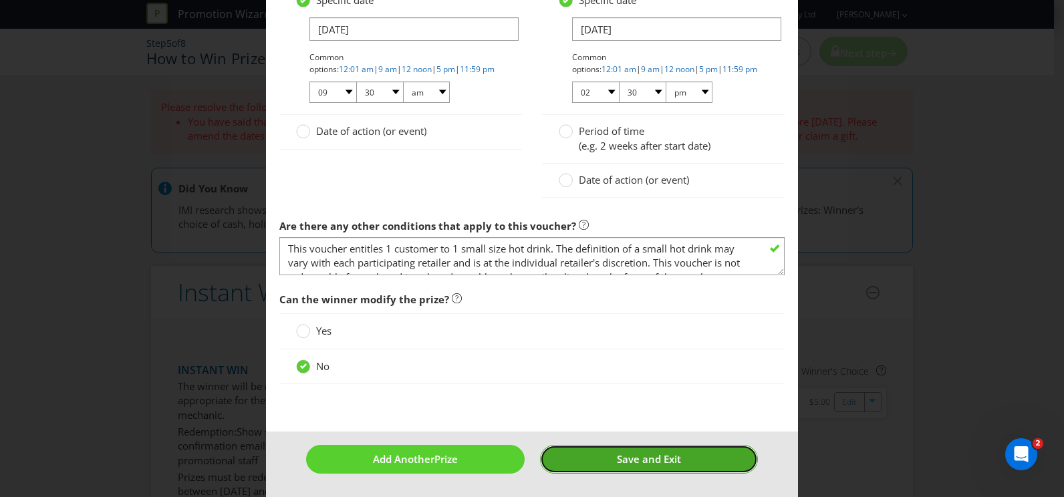
click at [610, 451] on button "Save and Exit" at bounding box center [649, 459] width 219 height 29
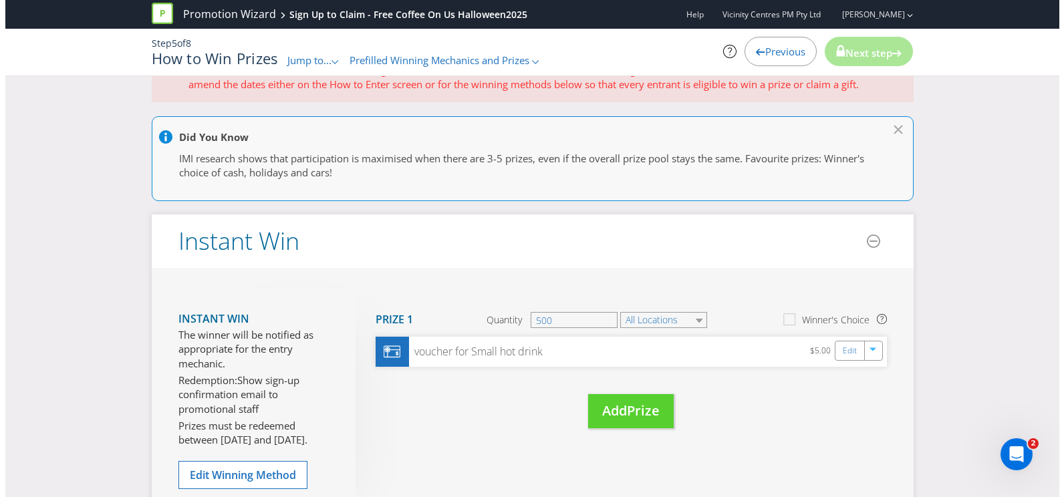
scroll to position [201, 0]
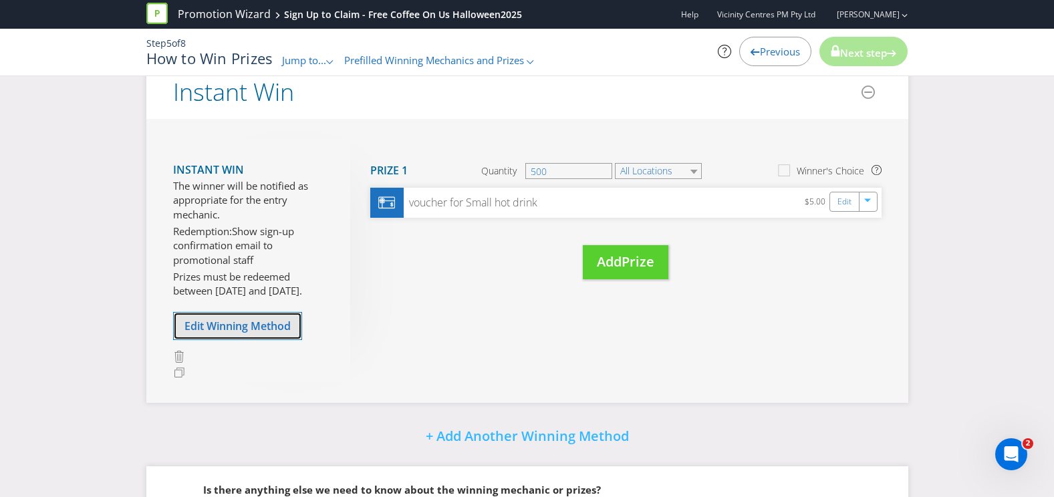
click at [288, 323] on span "Edit Winning Method" at bounding box center [238, 326] width 106 height 15
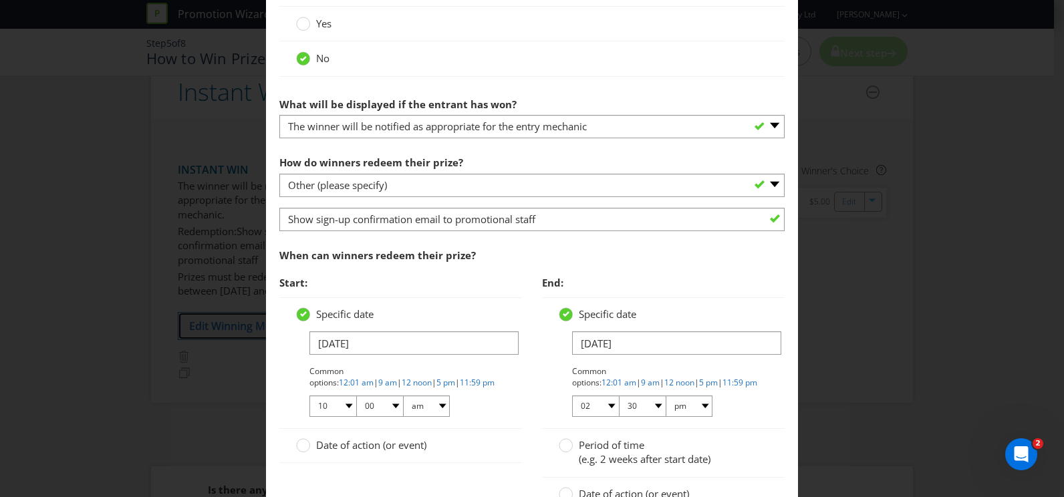
scroll to position [602, 0]
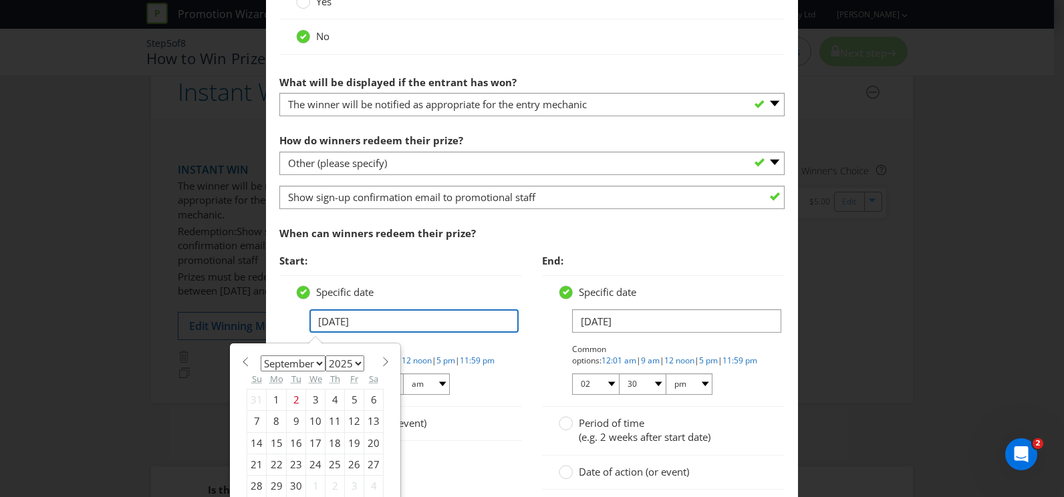
click at [365, 317] on input "[DATE]" at bounding box center [414, 321] width 209 height 23
click at [380, 357] on span at bounding box center [385, 362] width 10 height 10
select select "9"
click at [332, 469] on div "23" at bounding box center [335, 465] width 19 height 21
type input "[DATE]"
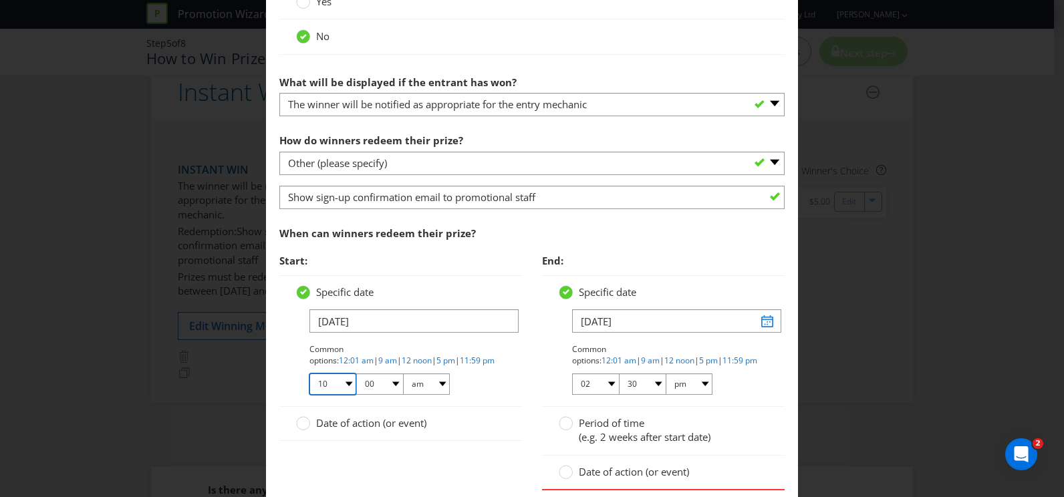
click at [339, 380] on select "01 02 03 04 05 06 07 08 09 10 11 12" at bounding box center [333, 384] width 47 height 21
select select "09"
click at [310, 374] on select "01 02 03 04 05 06 07 08 09 10 11 12" at bounding box center [333, 384] width 47 height 21
click at [375, 384] on select "00 01 05 10 15 20 25 29 30 35 40 45 50 55 59" at bounding box center [379, 384] width 47 height 21
select select "30"
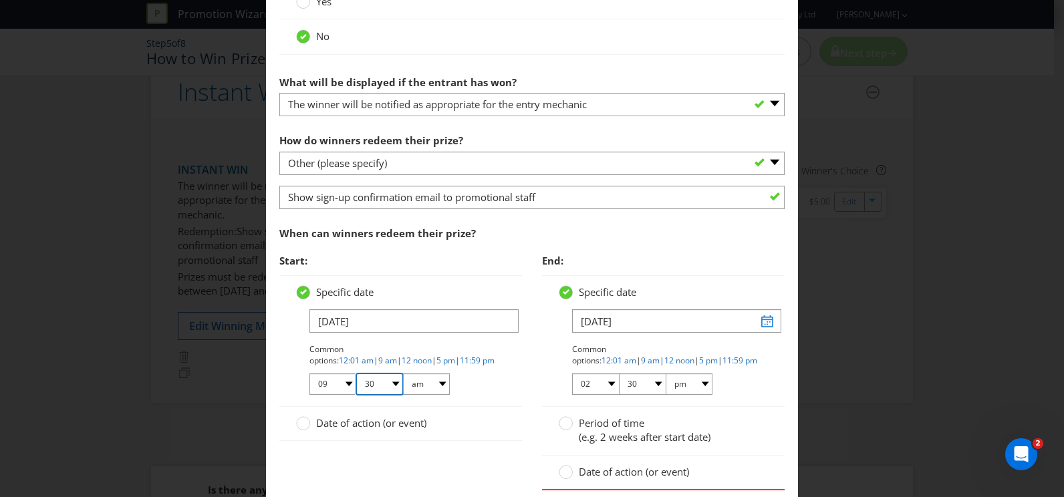
click at [356, 374] on select "00 01 05 10 15 20 25 29 30 35 40 45 50 55 59" at bounding box center [379, 384] width 47 height 21
click at [498, 390] on div "Common options: 12:01 am | 9 am | 12 noon | 5 pm | 11:59 pm 01 02 03 04 05 06 0…" at bounding box center [408, 370] width 196 height 53
click at [629, 317] on input "[DATE]" at bounding box center [676, 321] width 209 height 23
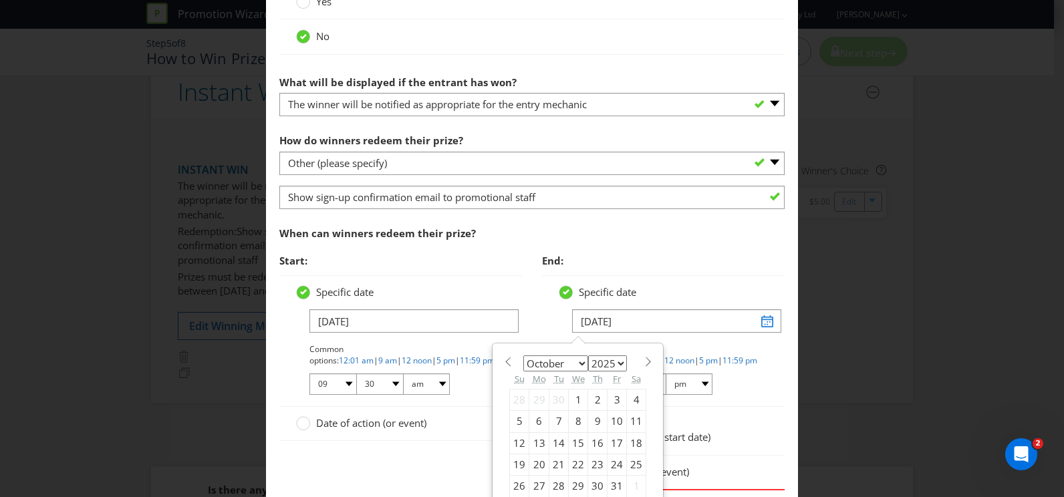
click at [613, 481] on div "31" at bounding box center [617, 486] width 19 height 21
type input "[DATE]"
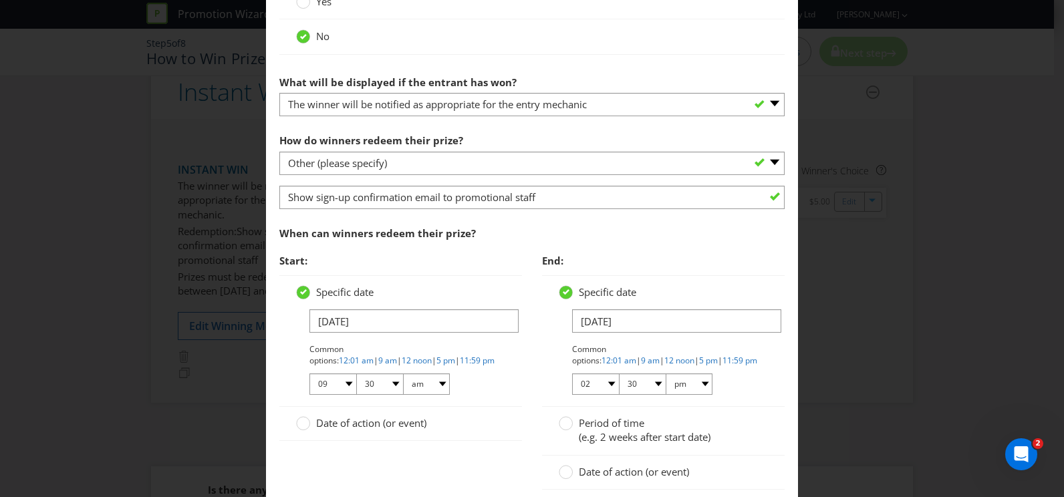
click at [546, 393] on div "Specific date [DATE] Common options: 12:01 am | 9 am | 12 noon | 5 pm | 11:59 p…" at bounding box center [663, 341] width 243 height 132
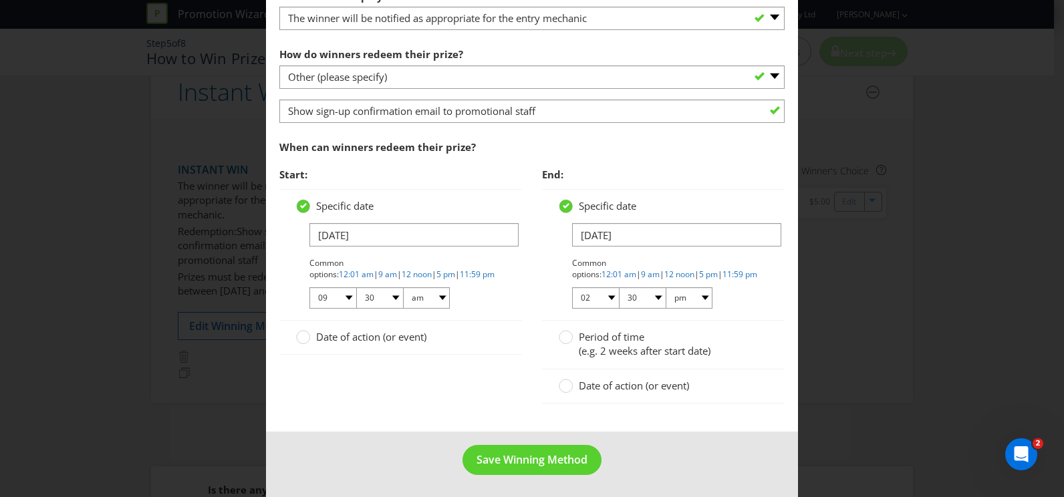
scroll to position [690, 0]
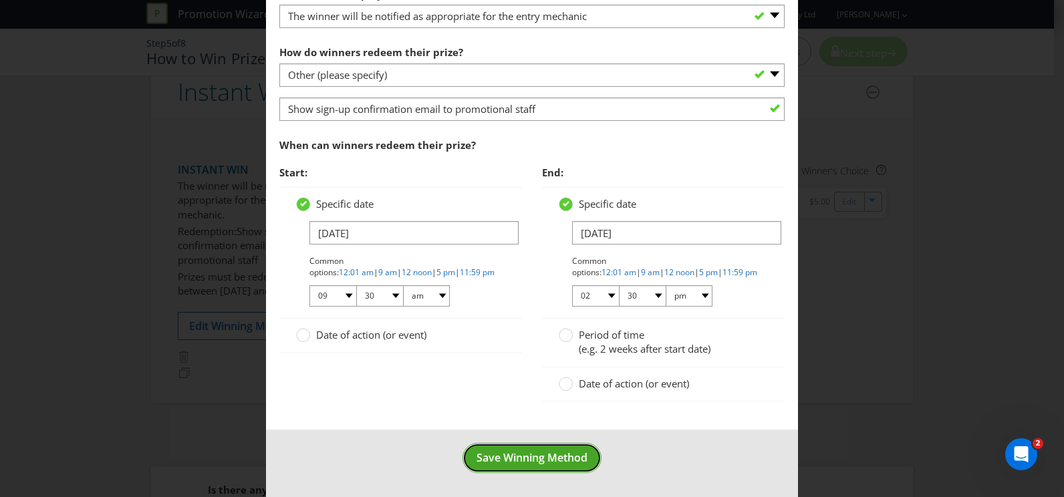
click at [568, 450] on button "Save Winning Method" at bounding box center [532, 458] width 139 height 30
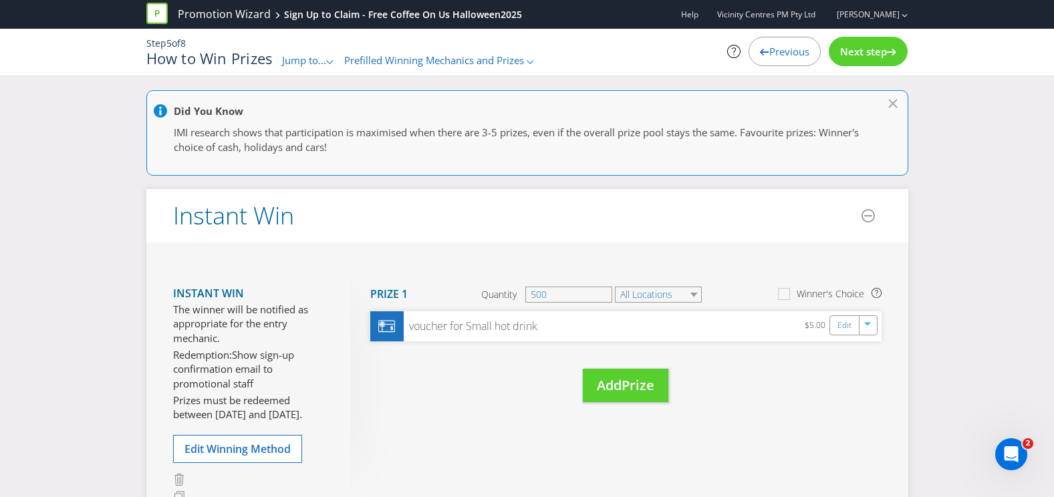
click at [852, 64] on div "Next step" at bounding box center [868, 51] width 79 height 29
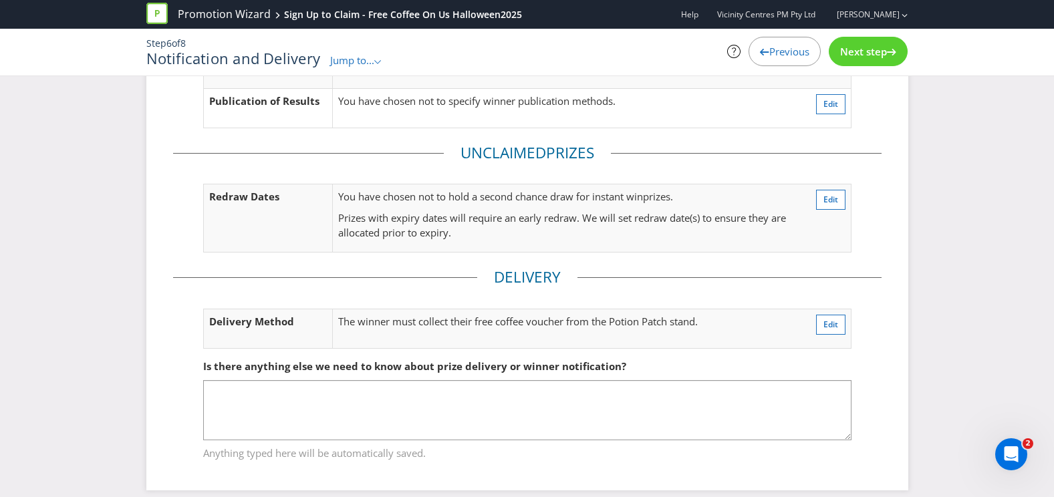
click at [865, 49] on span "Next step" at bounding box center [863, 51] width 47 height 13
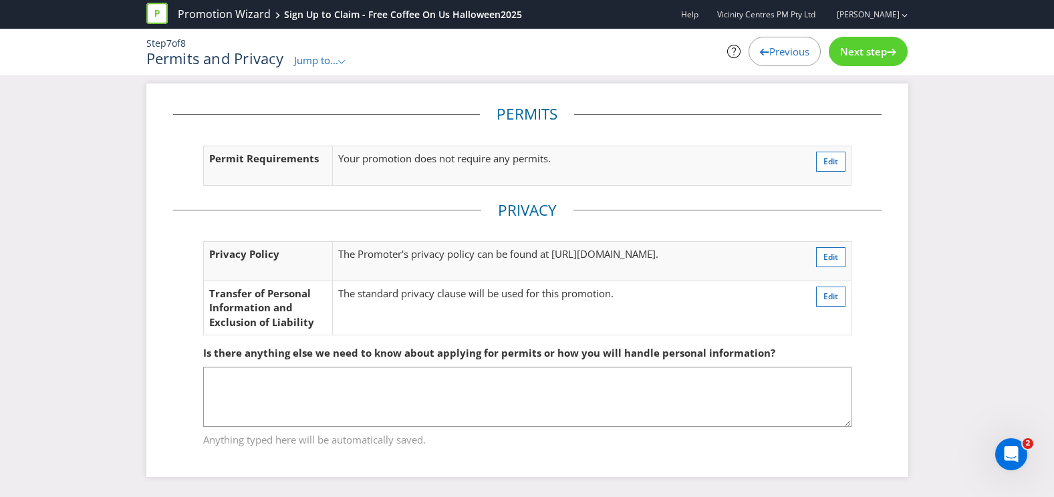
scroll to position [7, 0]
click at [865, 49] on span "Next step" at bounding box center [863, 51] width 47 height 13
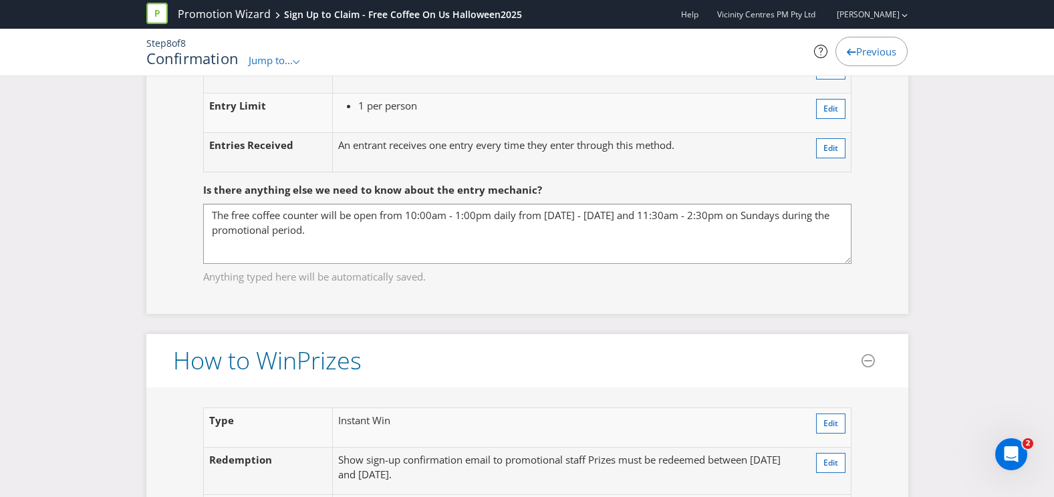
scroll to position [1270, 0]
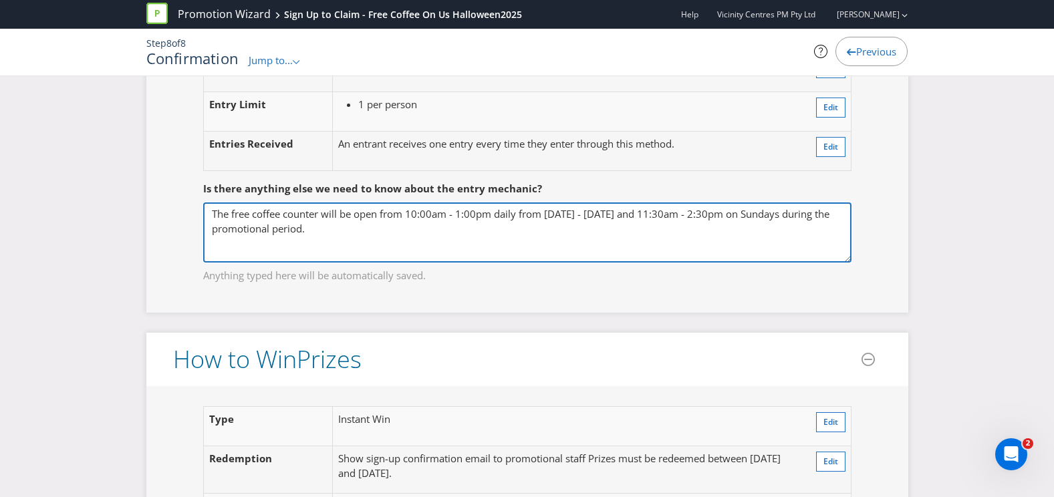
click at [407, 229] on textarea "The free coffee counter will be open from 10:00am - 1:00pm daily from [DATE] - …" at bounding box center [527, 233] width 649 height 60
drag, startPoint x: 433, startPoint y: 227, endPoint x: 409, endPoint y: 231, distance: 24.4
click at [409, 231] on textarea "The free coffee counter will be open from 10:00am - 1:00pm daily from [DATE] - …" at bounding box center [527, 233] width 649 height 60
drag, startPoint x: 474, startPoint y: 224, endPoint x: 458, endPoint y: 231, distance: 17.4
click at [458, 231] on textarea "The free coffee counter will be open from 10:00am - 1:00pm daily from [DATE] - …" at bounding box center [527, 233] width 649 height 60
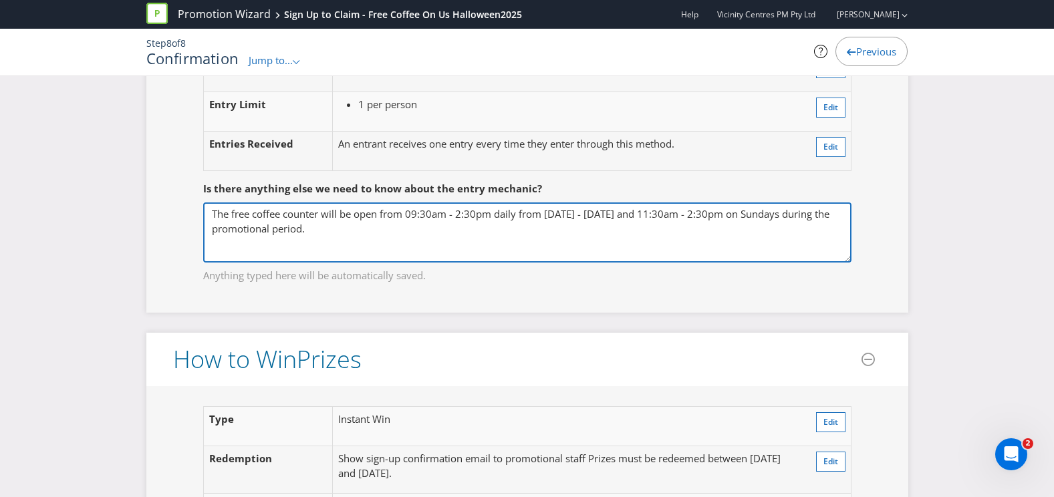
click at [755, 246] on textarea "The free coffee counter will be open from 10:00am - 1:00pm daily from [DATE] - …" at bounding box center [527, 233] width 649 height 60
click at [710, 232] on textarea "The free coffee counter will be open from 10:00am - 1:00pm daily from [DATE] - …" at bounding box center [527, 233] width 649 height 60
type textarea "The free coffee counter will be open from 09:30am - 2:30pm daily from [DATE] - …"
click at [419, 228] on textarea "The free coffee counter will be open from 10:00am - 1:00pm daily from [DATE] - …" at bounding box center [527, 233] width 649 height 60
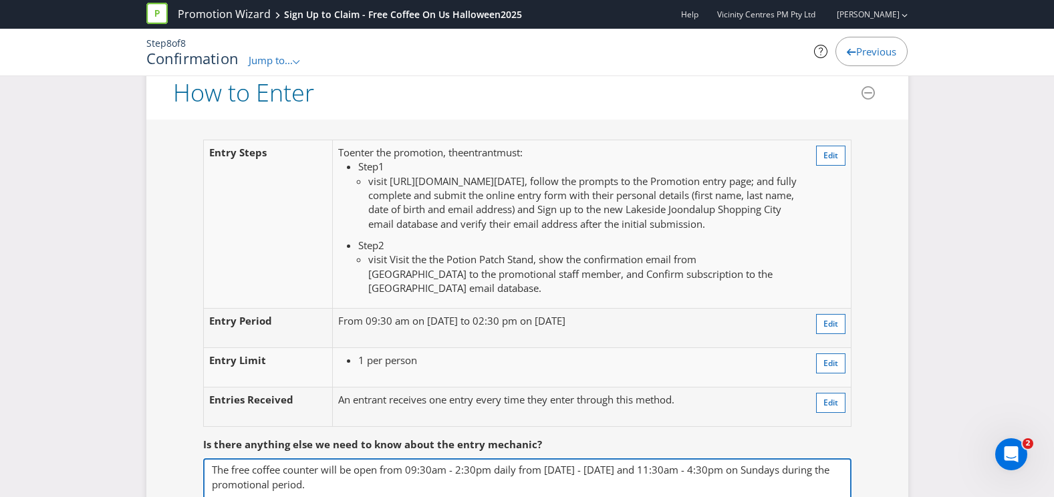
scroll to position [1003, 0]
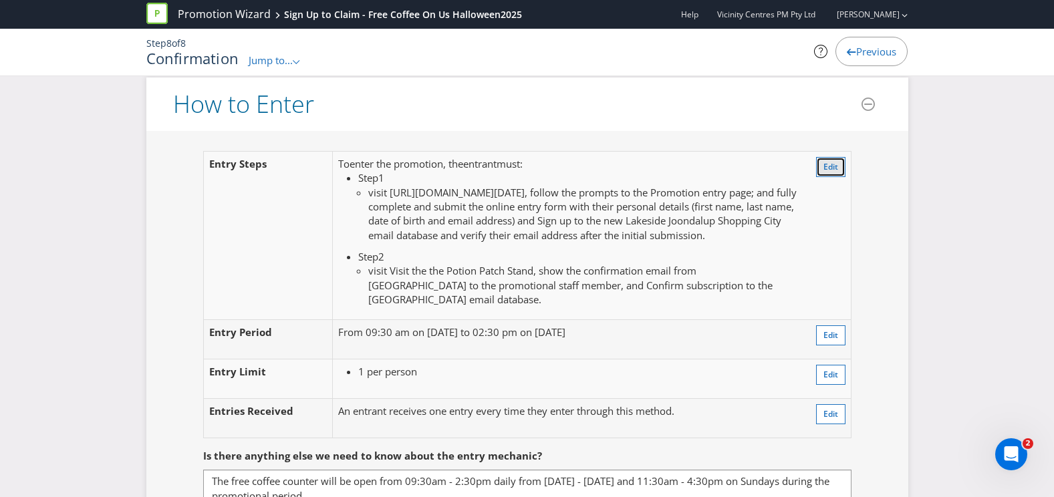
click at [828, 174] on button "Edit" at bounding box center [830, 167] width 29 height 20
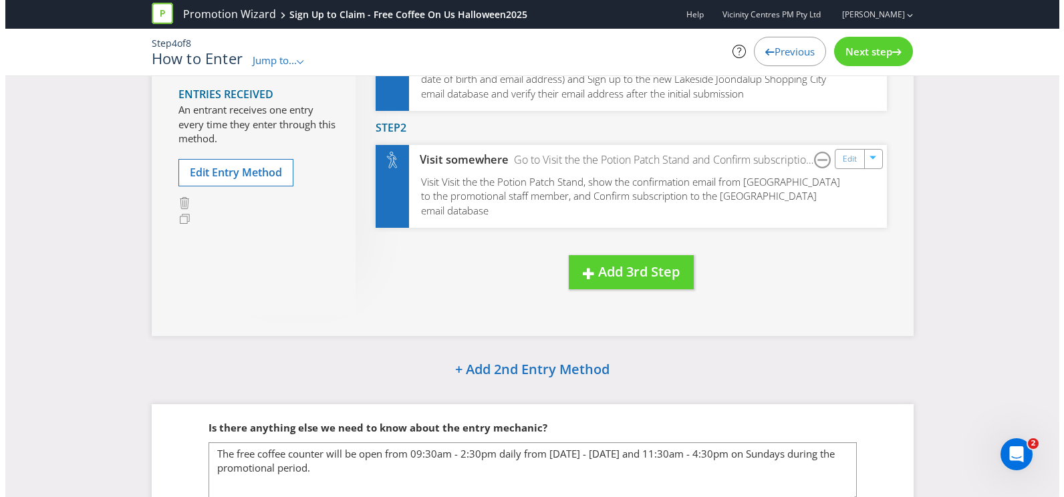
scroll to position [37, 0]
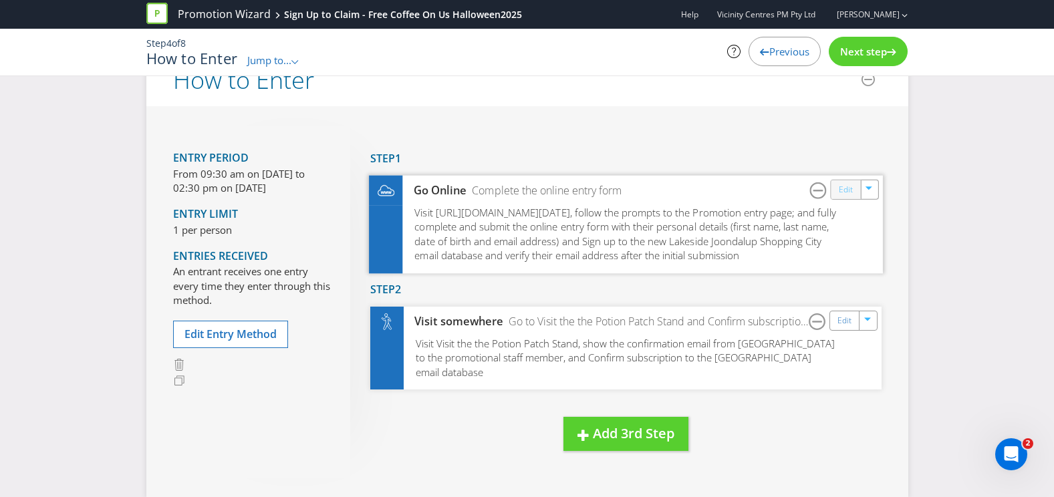
click at [842, 195] on link "Edit" at bounding box center [845, 189] width 14 height 15
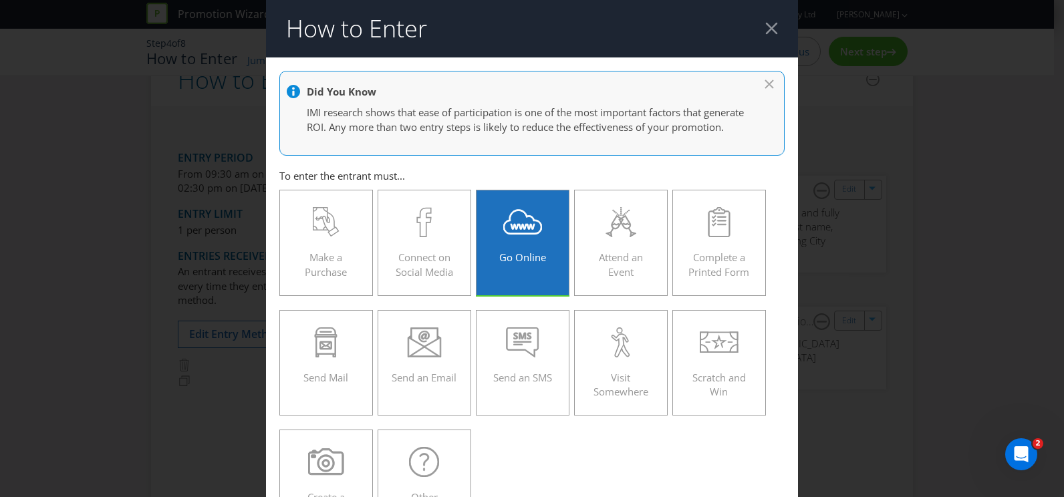
click at [767, 21] on header "How to Enter" at bounding box center [532, 29] width 532 height 58
click at [766, 28] on div at bounding box center [772, 28] width 13 height 13
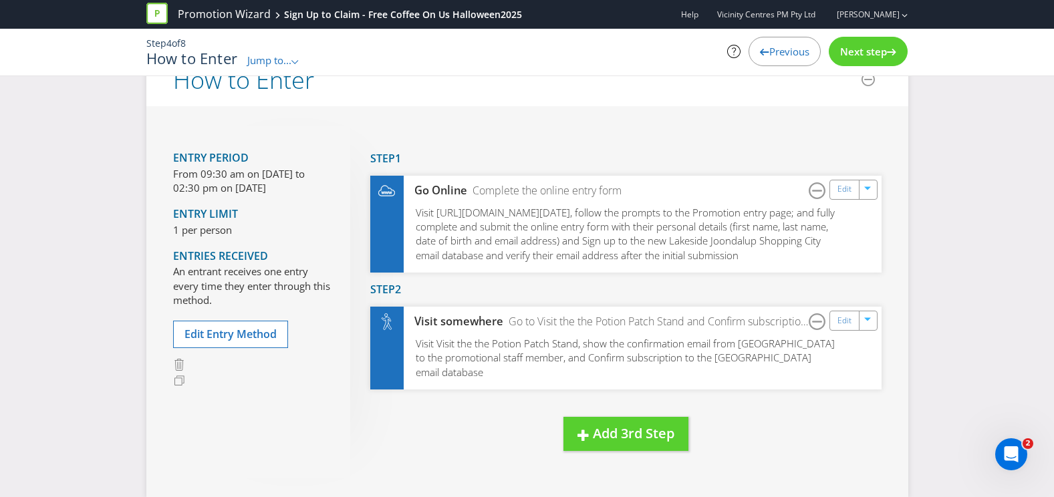
click at [841, 44] on div "Next step" at bounding box center [868, 51] width 79 height 29
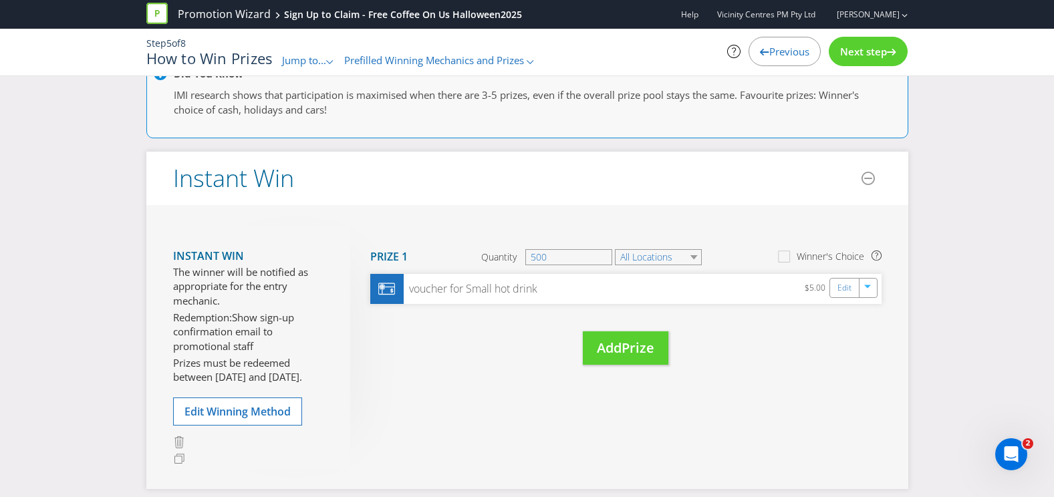
click at [841, 44] on div "Next step" at bounding box center [868, 51] width 79 height 29
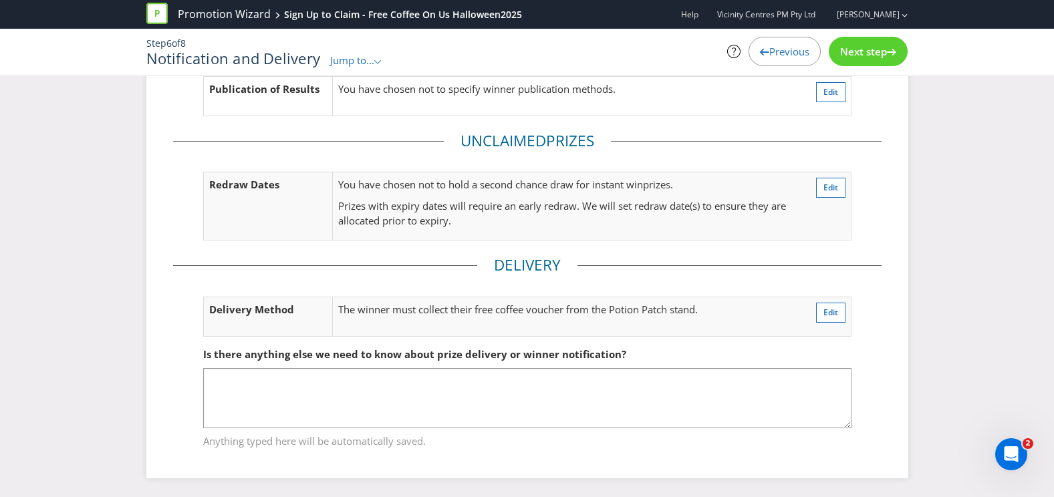
scroll to position [214, 0]
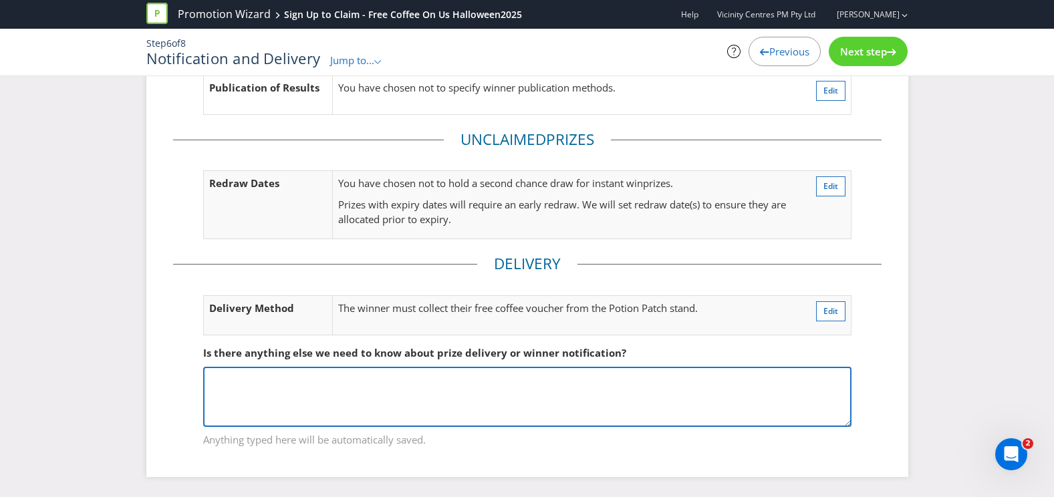
click at [572, 368] on textarea at bounding box center [527, 397] width 649 height 60
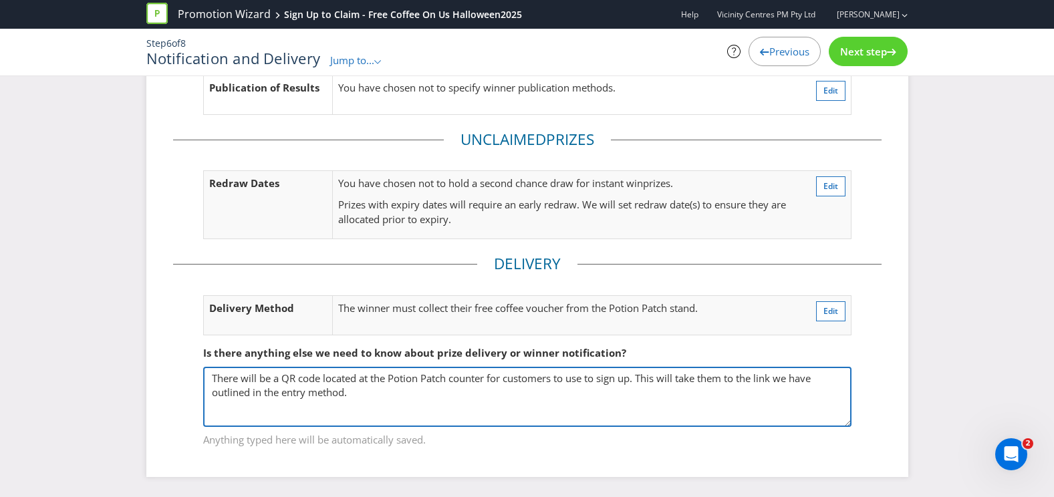
type textarea "There will be a QR code located at the Potion Patch counter for customers to us…"
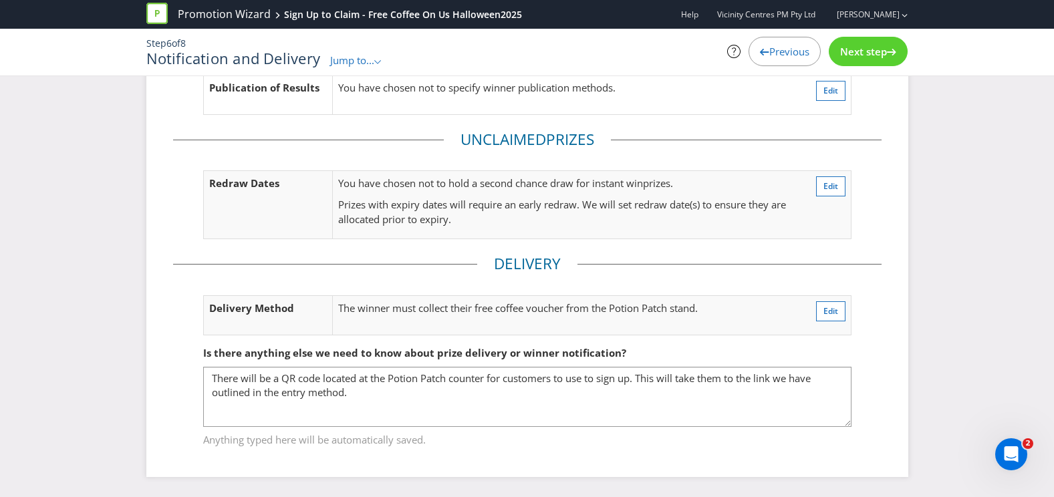
click at [860, 64] on div "Next step" at bounding box center [868, 51] width 79 height 29
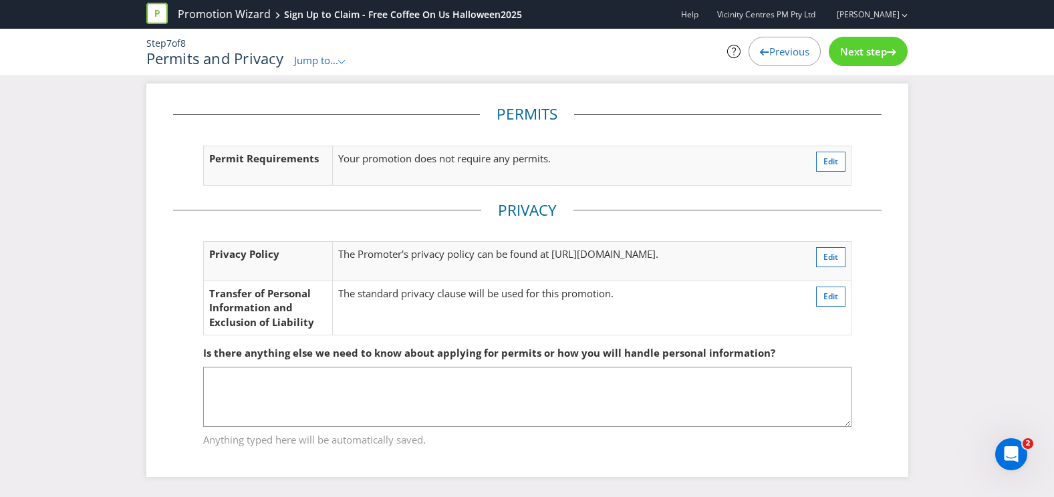
scroll to position [7, 0]
click at [860, 64] on div "Next step" at bounding box center [868, 51] width 79 height 29
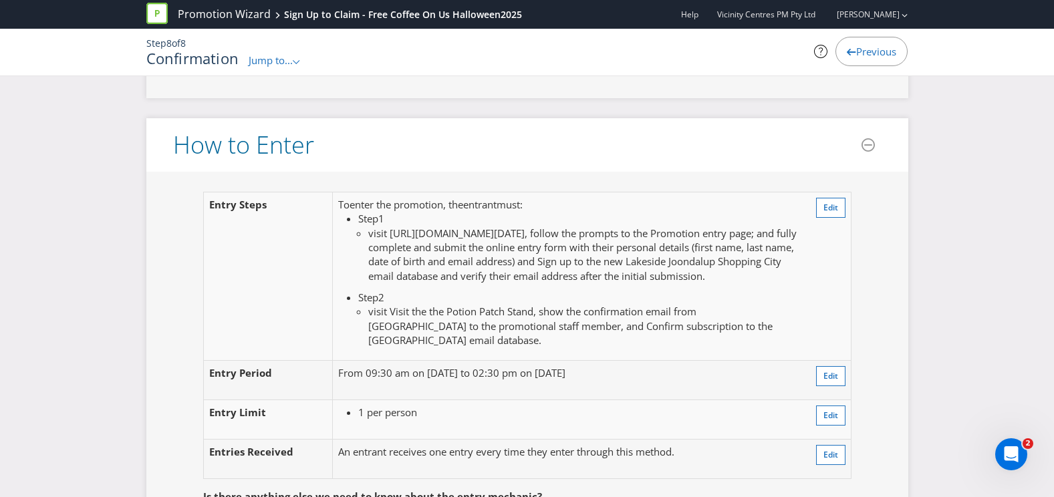
scroll to position [1083, 0]
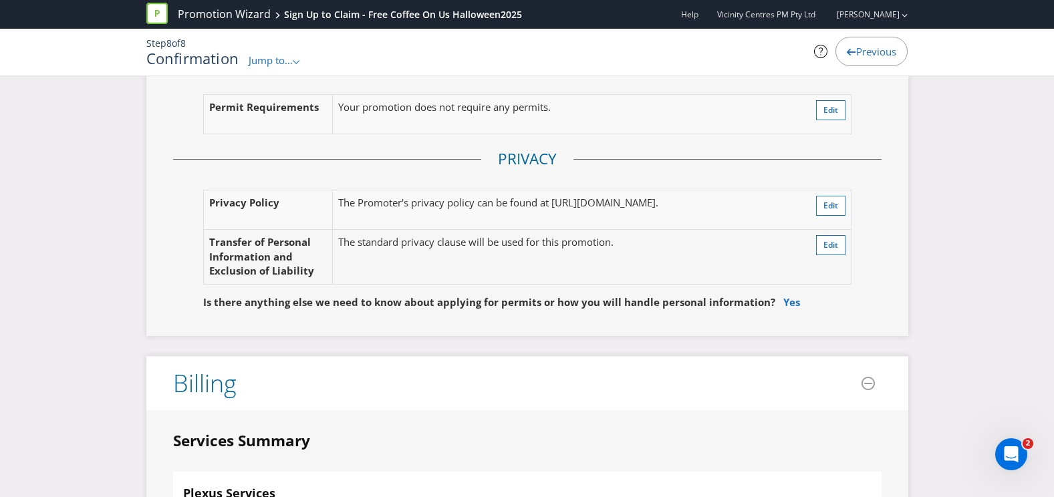
scroll to position [3156, 0]
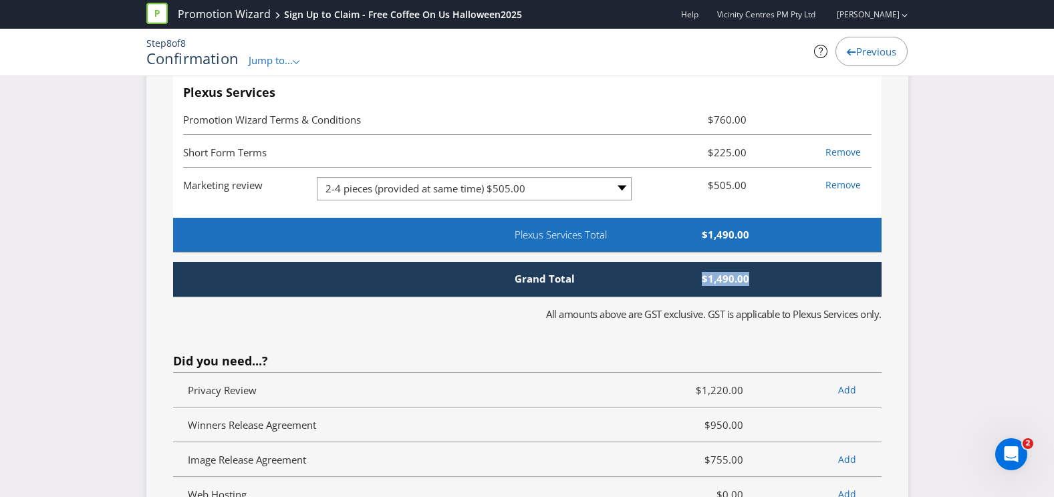
drag, startPoint x: 752, startPoint y: 290, endPoint x: 699, endPoint y: 296, distance: 53.8
click at [699, 286] on span "$1,490.00" at bounding box center [683, 279] width 153 height 14
copy span "$1,490.00"
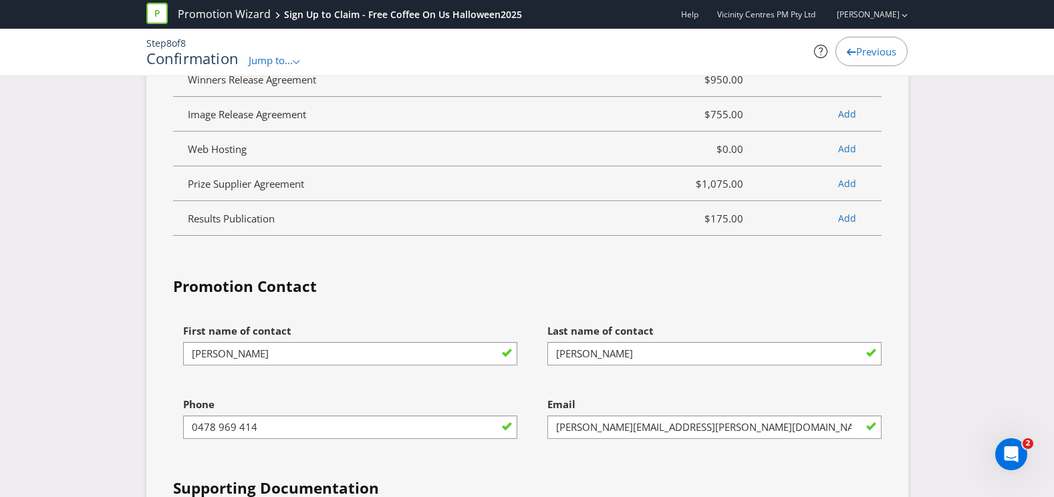
scroll to position [3758, 0]
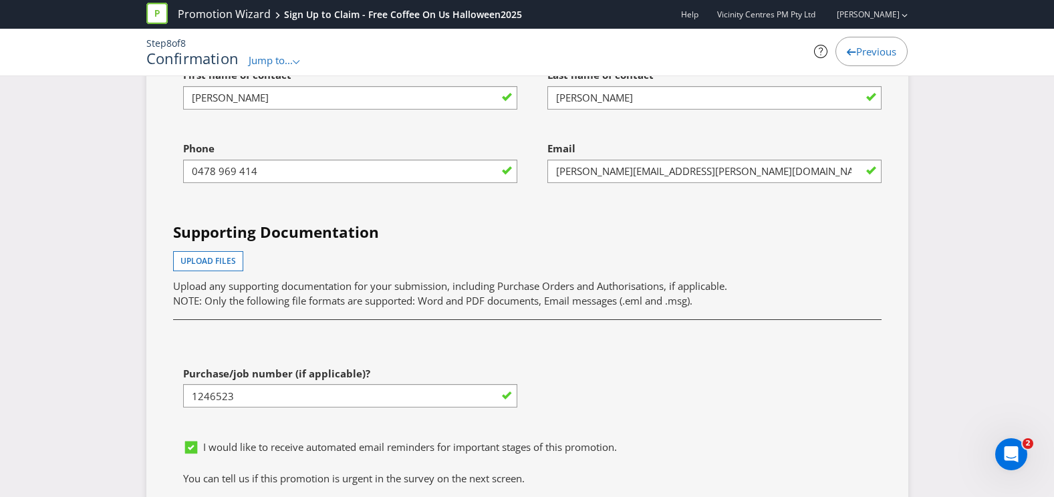
click at [541, 293] on span "Upload any supporting documentation for your submission, including Purchase Ord…" at bounding box center [450, 285] width 554 height 13
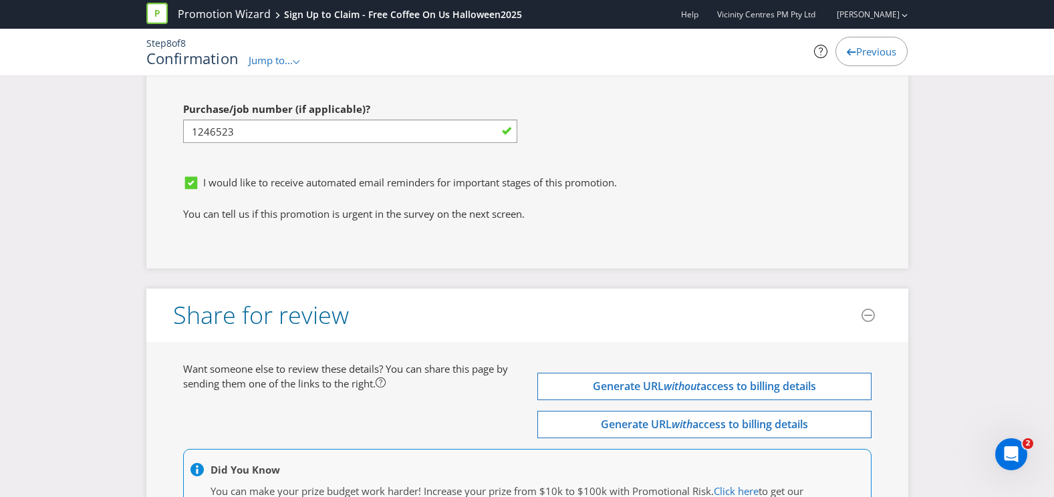
scroll to position [4025, 0]
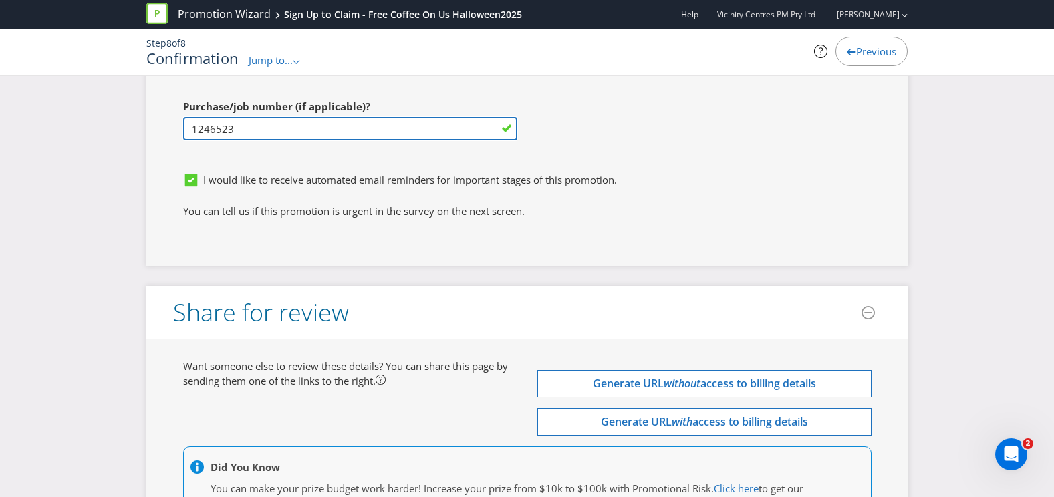
click at [309, 140] on input "1246523" at bounding box center [350, 128] width 334 height 23
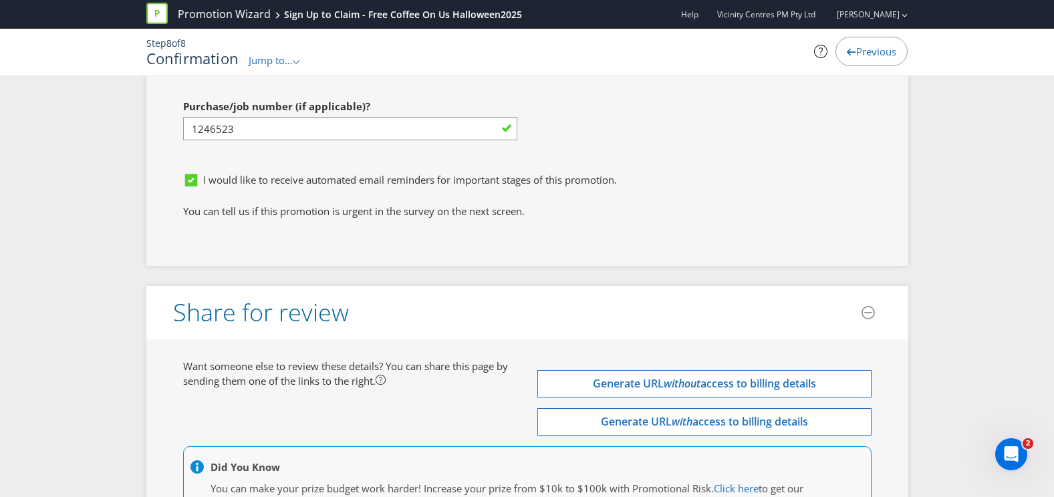
click at [635, 187] on div "I would like to receive automated email reminders for important stages of this …" at bounding box center [532, 180] width 699 height 14
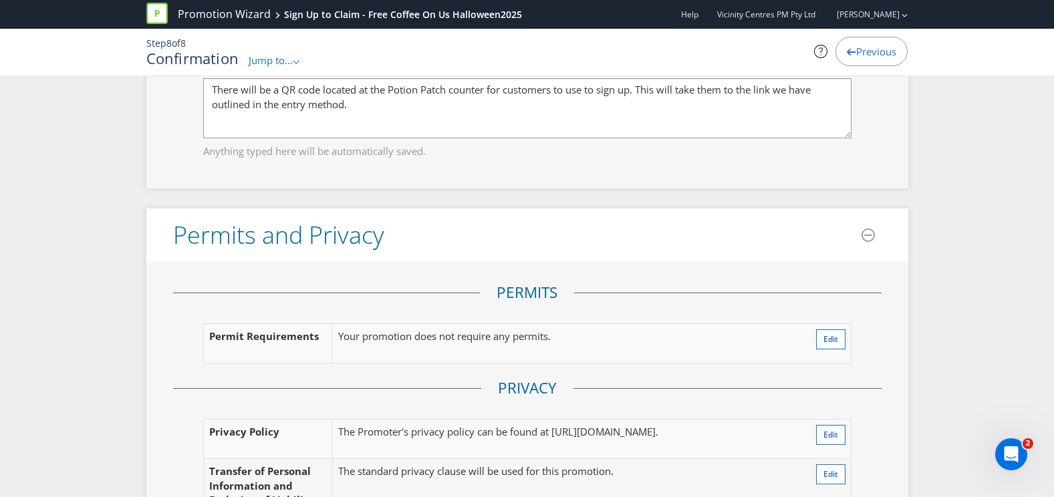
scroll to position [2437, 0]
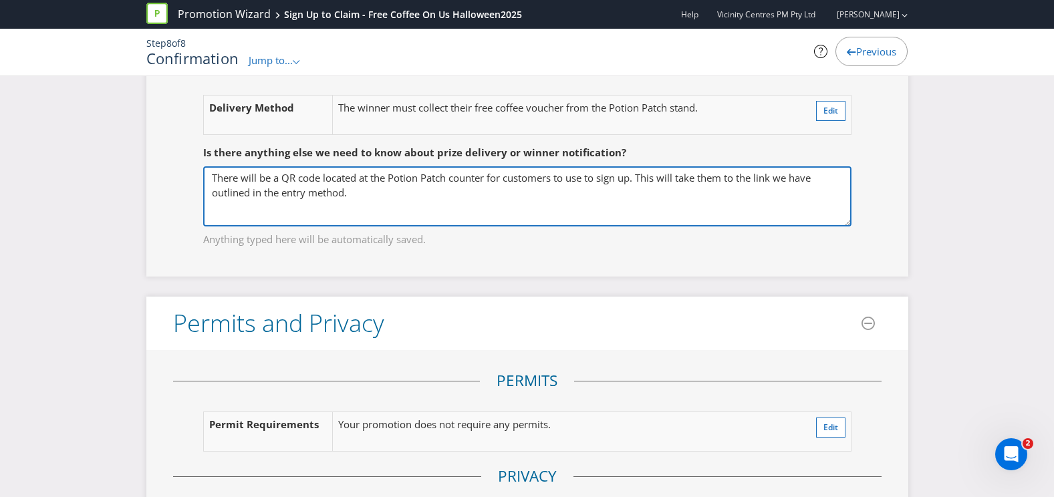
click at [440, 211] on textarea "There will be a QR code located at the Potion Patch counter for customers to us…" at bounding box center [527, 196] width 649 height 60
type textarea "There will be a QR code located at the Potion Patch counter for customers to us…"
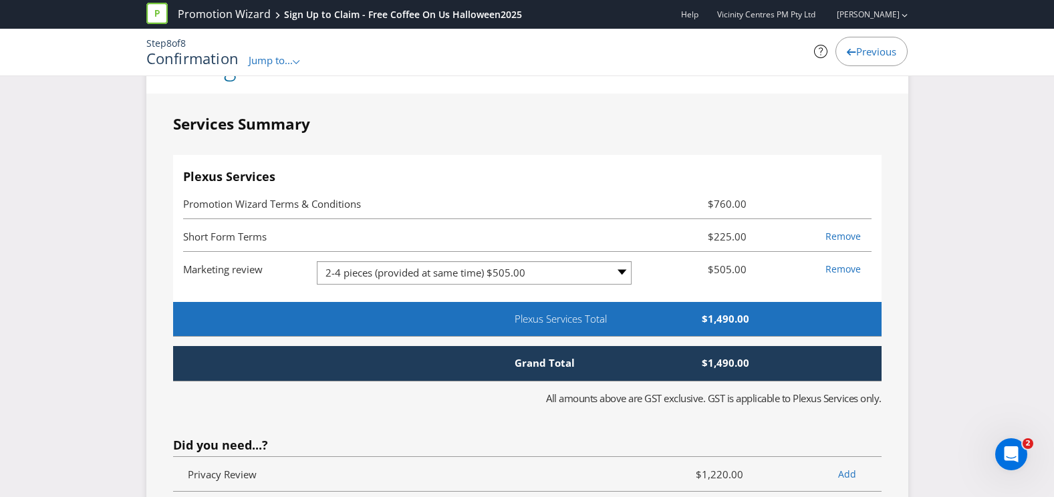
scroll to position [3039, 0]
